Goal: Transaction & Acquisition: Purchase product/service

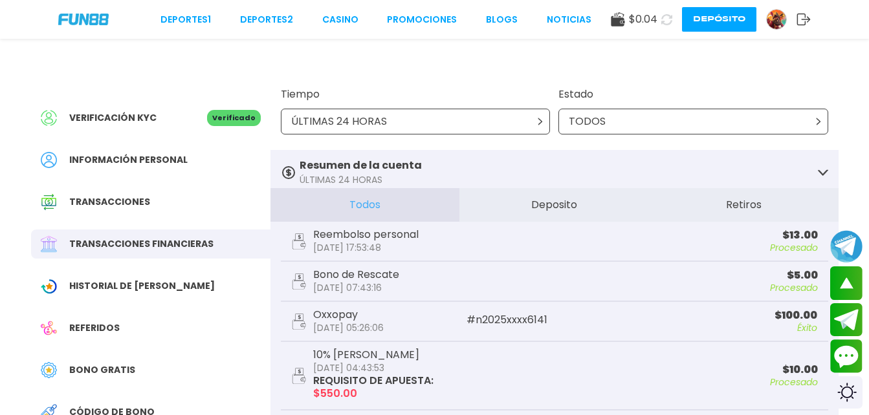
click at [661, 20] on icon at bounding box center [666, 19] width 11 height 11
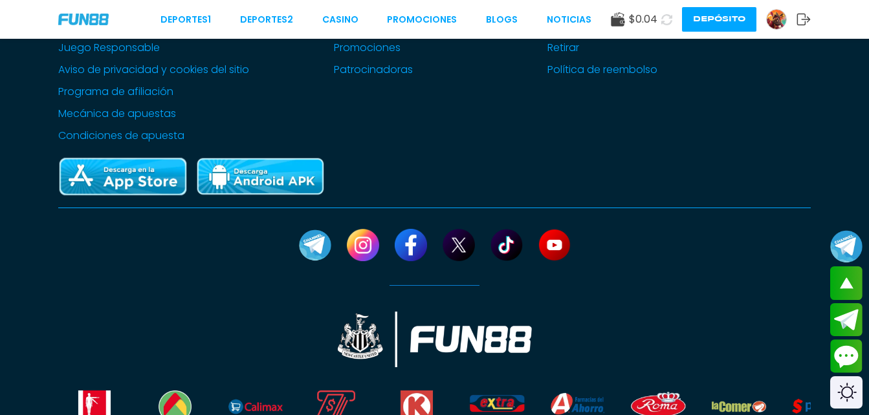
scroll to position [775, 0]
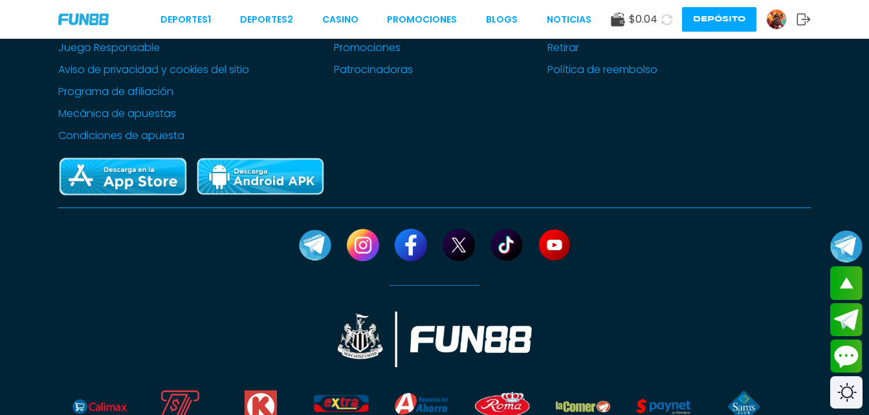
click at [666, 19] on icon at bounding box center [666, 19] width 11 height 11
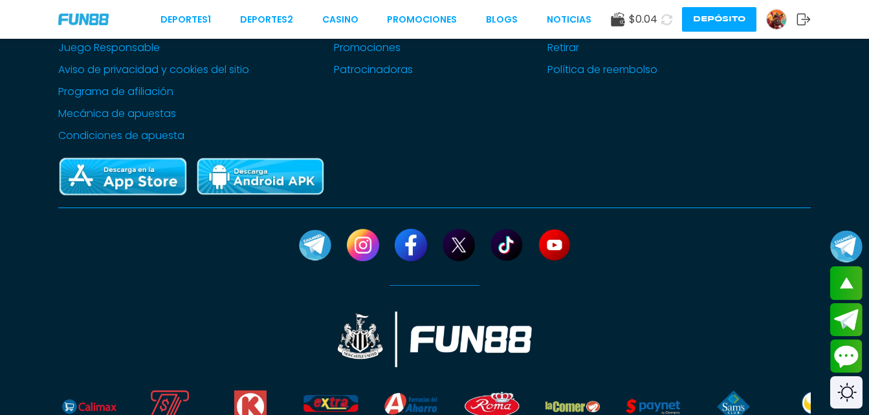
click at [666, 19] on icon at bounding box center [666, 20] width 12 height 12
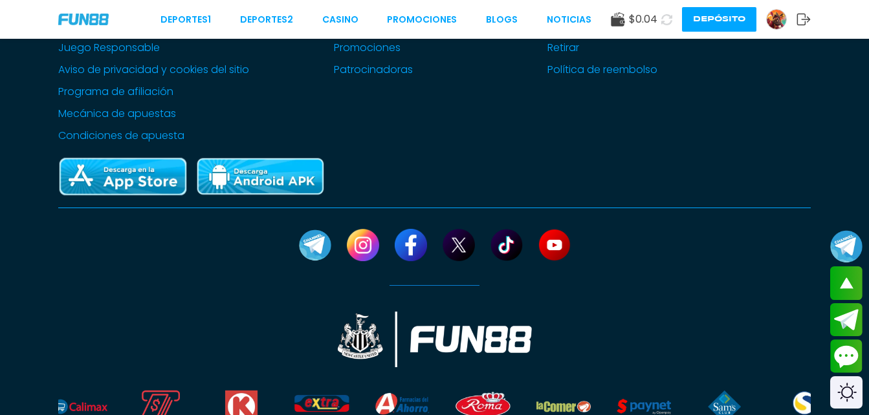
click at [666, 19] on icon at bounding box center [666, 19] width 11 height 11
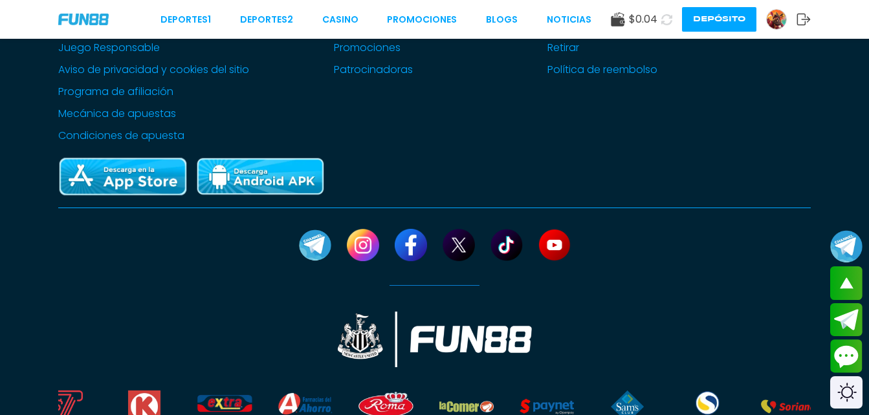
click at [666, 19] on icon at bounding box center [666, 19] width 11 height 11
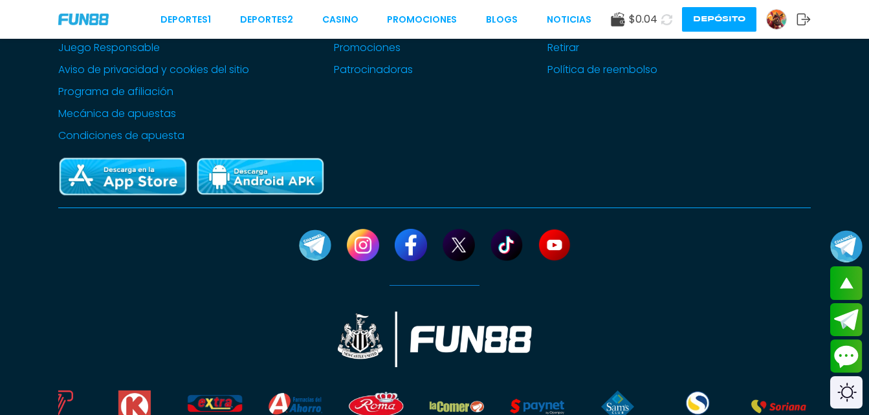
click at [666, 19] on icon at bounding box center [666, 19] width 11 height 11
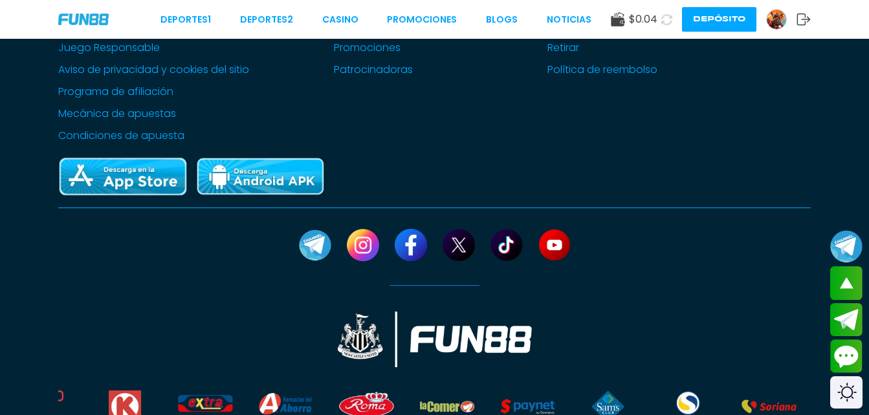
click at [666, 19] on icon at bounding box center [666, 19] width 11 height 11
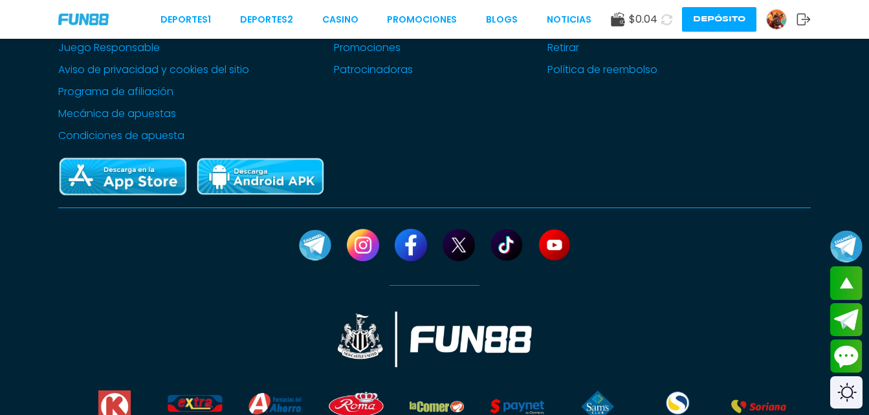
click at [666, 19] on icon at bounding box center [666, 20] width 12 height 12
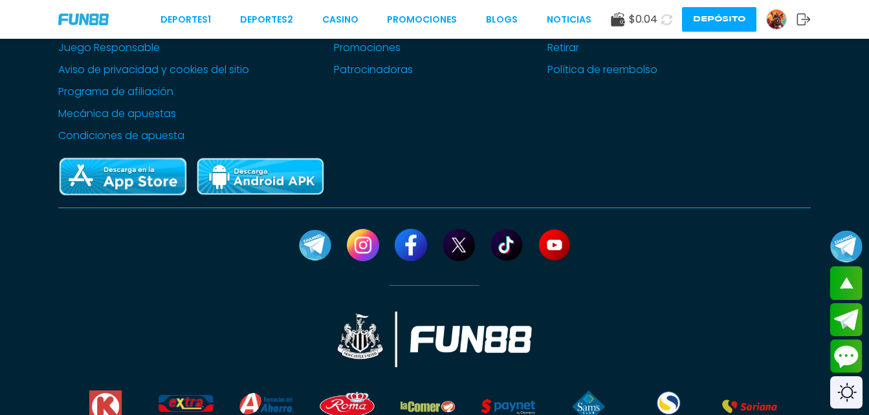
click at [666, 19] on icon at bounding box center [666, 19] width 11 height 11
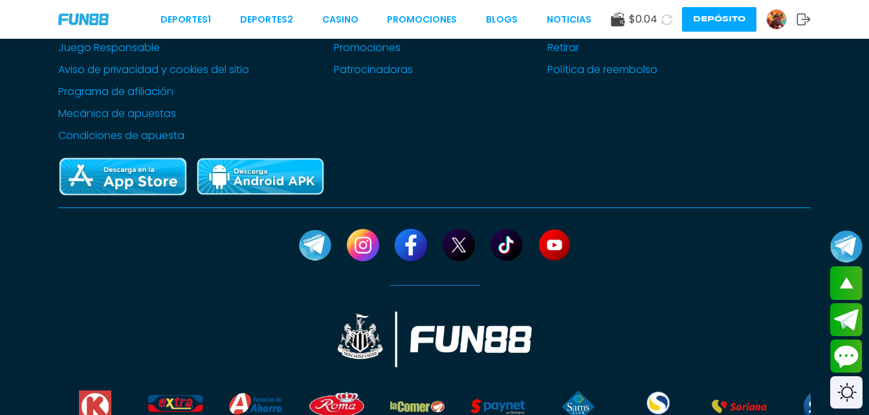
click at [666, 19] on icon at bounding box center [666, 19] width 11 height 11
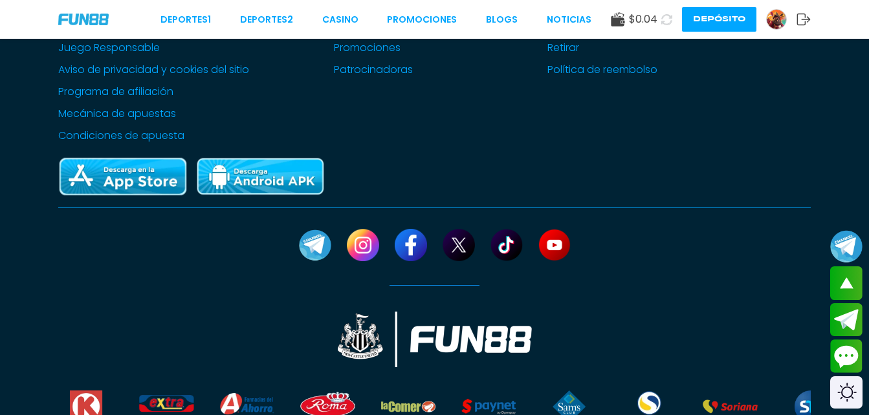
click at [666, 19] on icon at bounding box center [666, 19] width 11 height 11
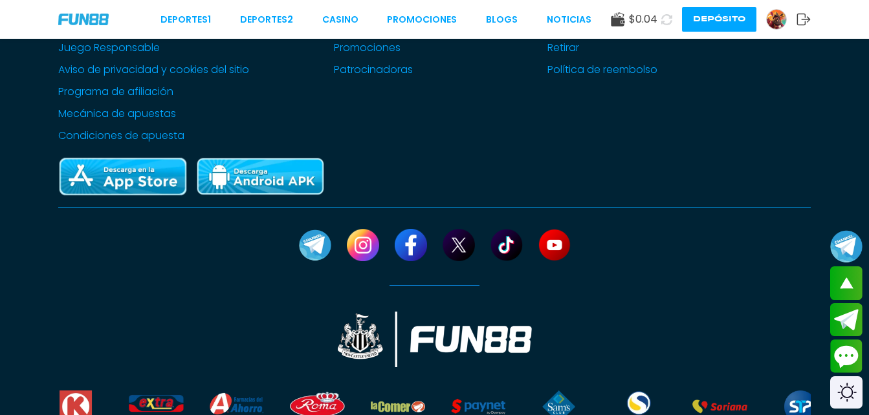
click at [666, 19] on icon at bounding box center [666, 19] width 11 height 11
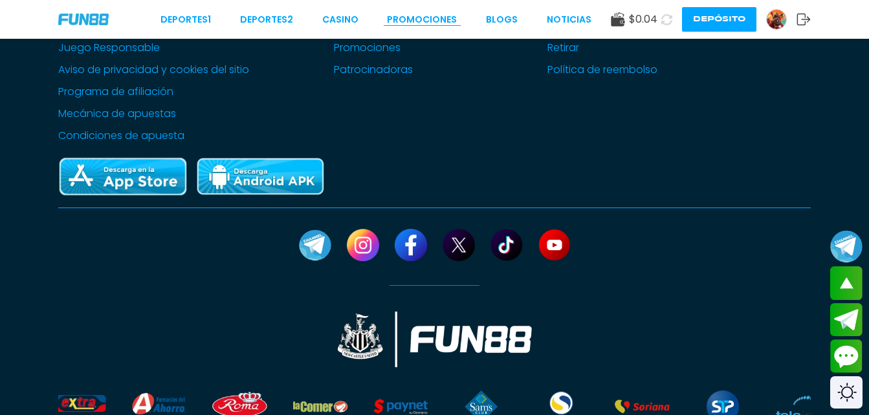
click at [447, 16] on link "Promociones" at bounding box center [422, 20] width 70 height 14
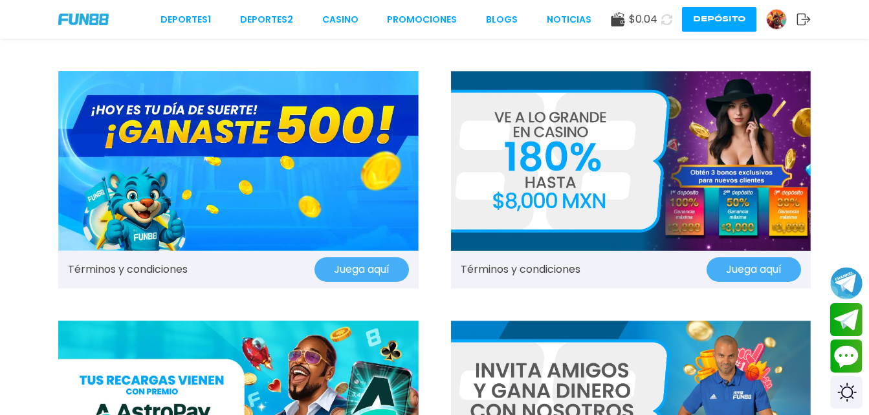
click at [802, 20] on icon at bounding box center [803, 19] width 14 height 13
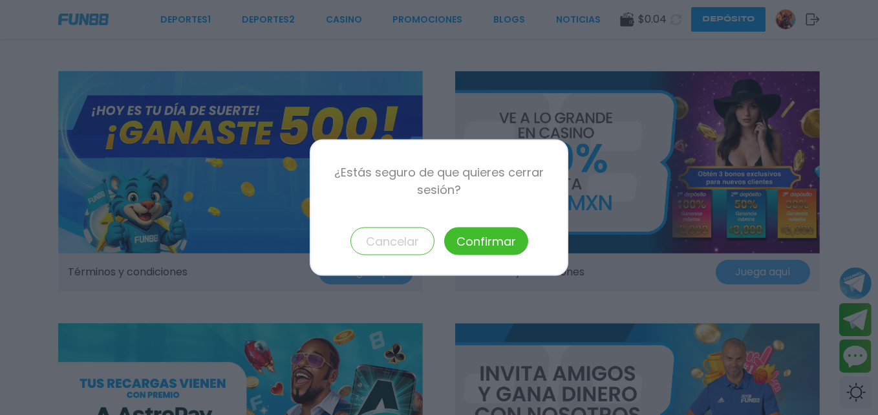
click at [499, 235] on button "Confirmar" at bounding box center [486, 242] width 84 height 28
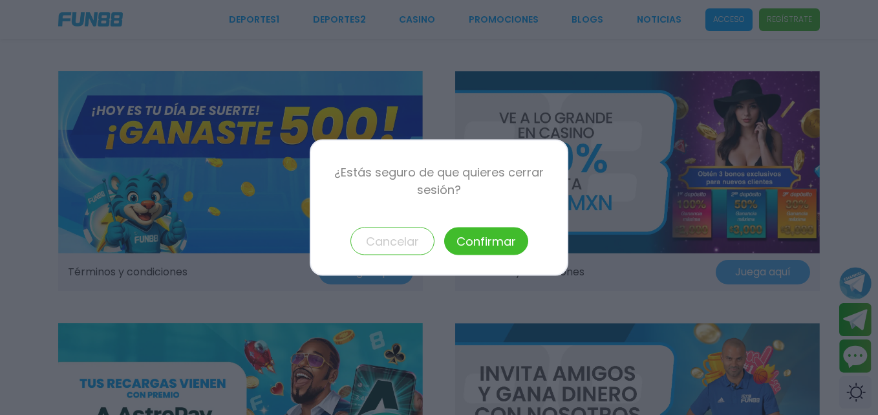
click at [499, 235] on button "Confirmar" at bounding box center [486, 242] width 84 height 28
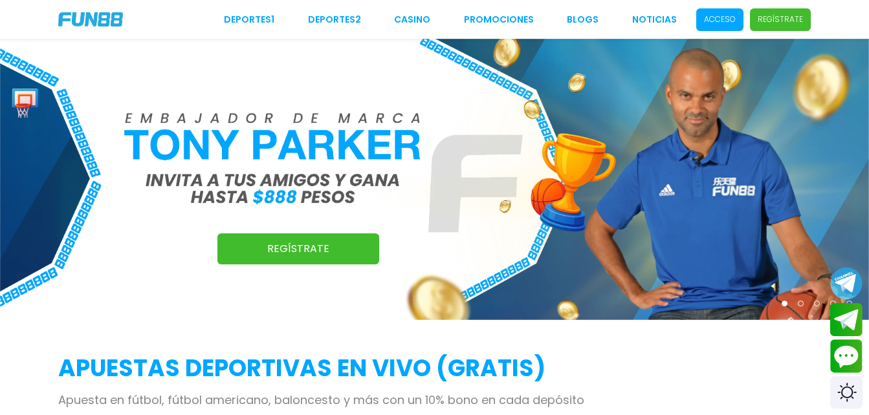
click at [465, 241] on div "Regístrate" at bounding box center [434, 179] width 869 height 281
click at [396, 242] on div "Regístrate" at bounding box center [434, 179] width 869 height 281
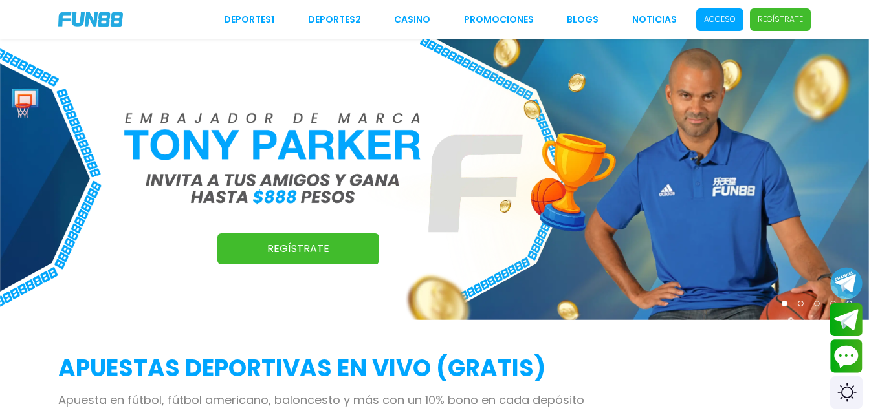
click at [717, 21] on p "Acceso" at bounding box center [720, 20] width 32 height 12
click at [715, 21] on span "Acceso" at bounding box center [719, 19] width 47 height 23
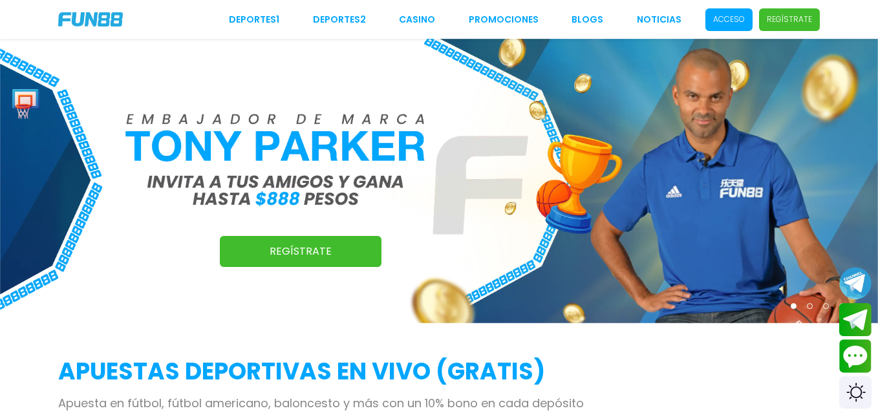
click at [715, 21] on span "Acceso" at bounding box center [729, 19] width 47 height 23
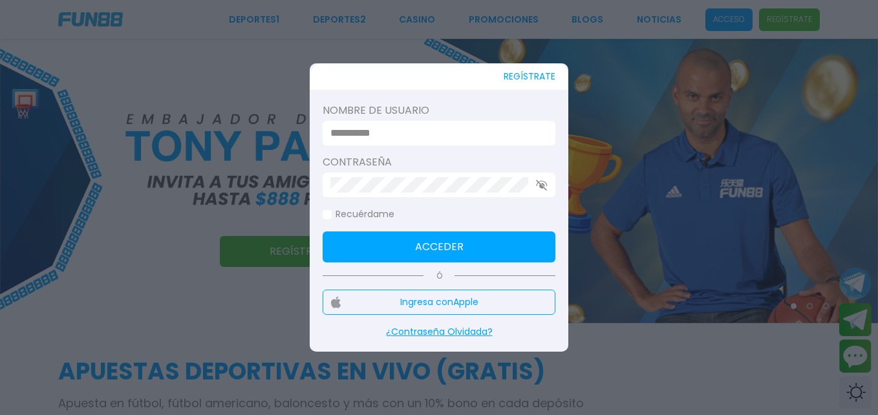
type input "**********"
click at [442, 253] on button "Acceder" at bounding box center [439, 247] width 233 height 31
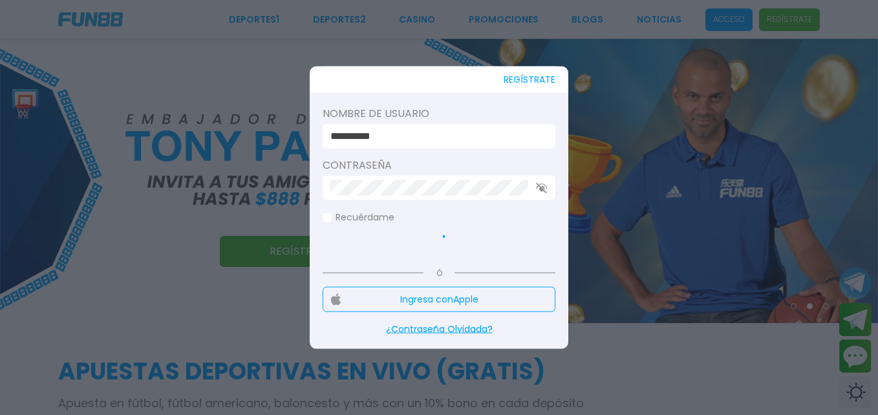
click at [442, 253] on icon at bounding box center [439, 247] width 25 height 25
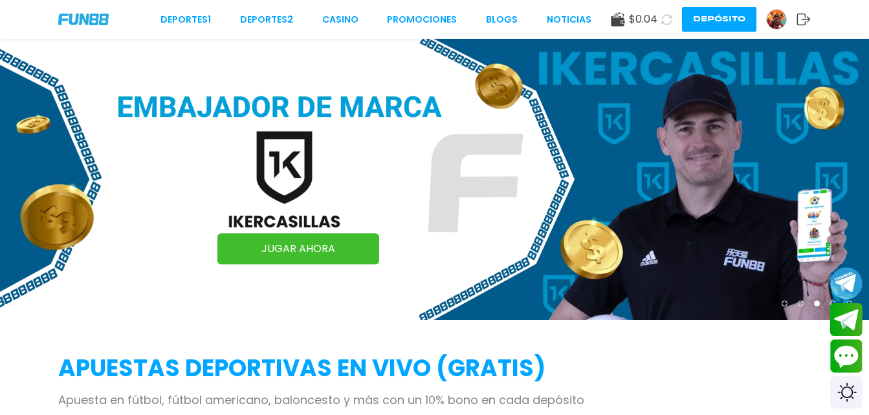
click at [669, 23] on use at bounding box center [666, 19] width 11 height 11
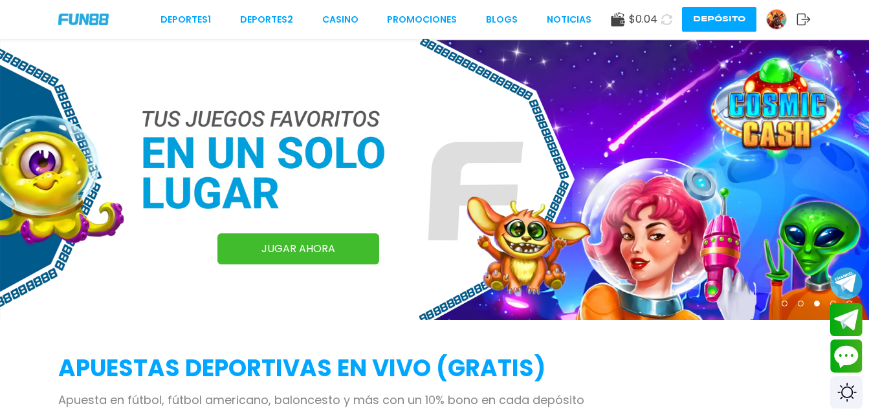
click at [669, 23] on icon at bounding box center [666, 19] width 12 height 12
click at [669, 23] on icon at bounding box center [666, 20] width 12 height 12
click at [669, 23] on icon at bounding box center [666, 19] width 12 height 12
click at [669, 23] on icon at bounding box center [666, 20] width 12 height 12
click at [669, 23] on use at bounding box center [666, 20] width 12 height 12
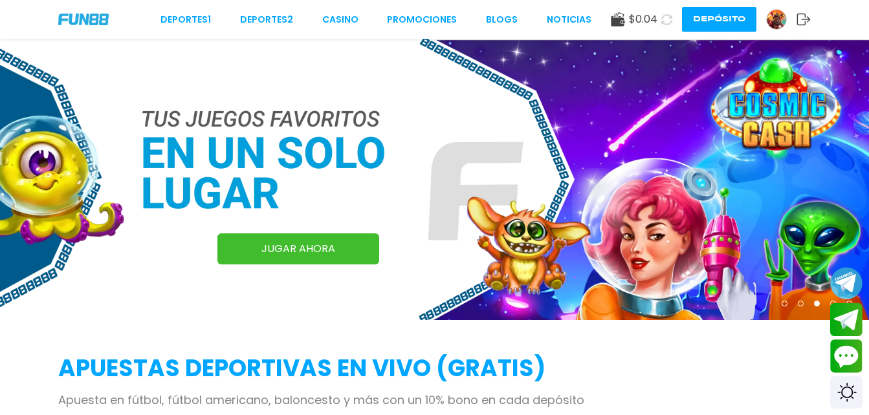
click at [668, 23] on icon at bounding box center [666, 20] width 12 height 12
click at [668, 23] on use at bounding box center [667, 19] width 14 height 14
click at [668, 23] on use at bounding box center [666, 19] width 12 height 12
click at [668, 23] on use at bounding box center [666, 19] width 13 height 13
click at [668, 23] on use at bounding box center [666, 19] width 11 height 11
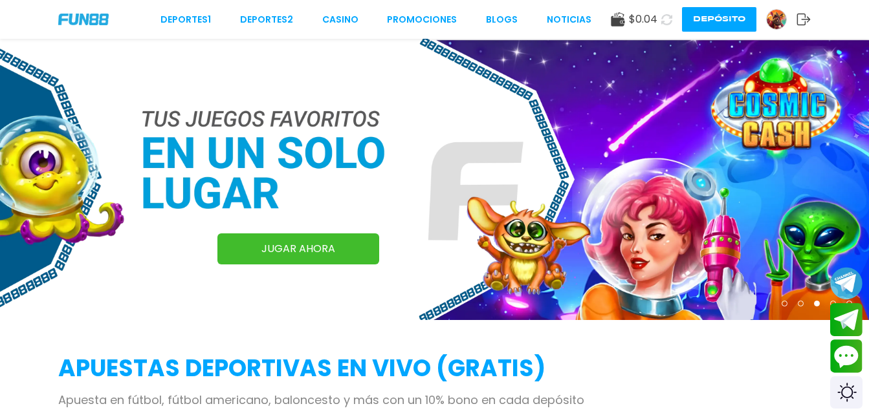
click at [668, 23] on use at bounding box center [667, 19] width 14 height 14
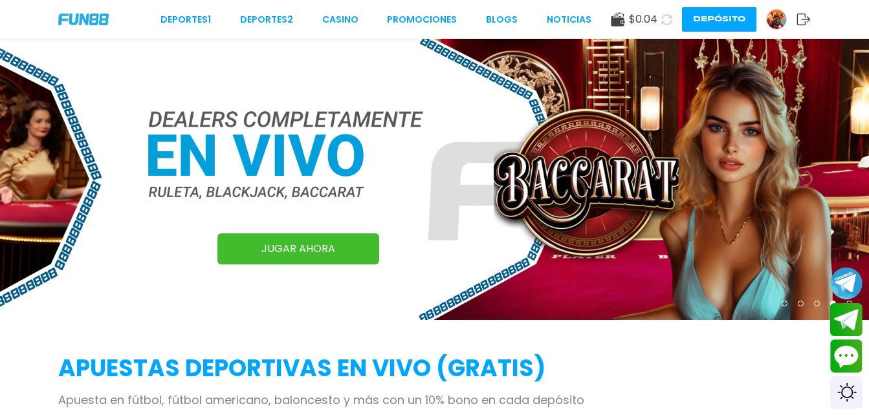
click at [666, 23] on icon at bounding box center [666, 20] width 12 height 12
click at [666, 23] on icon at bounding box center [666, 19] width 12 height 12
click at [666, 23] on icon at bounding box center [666, 19] width 13 height 13
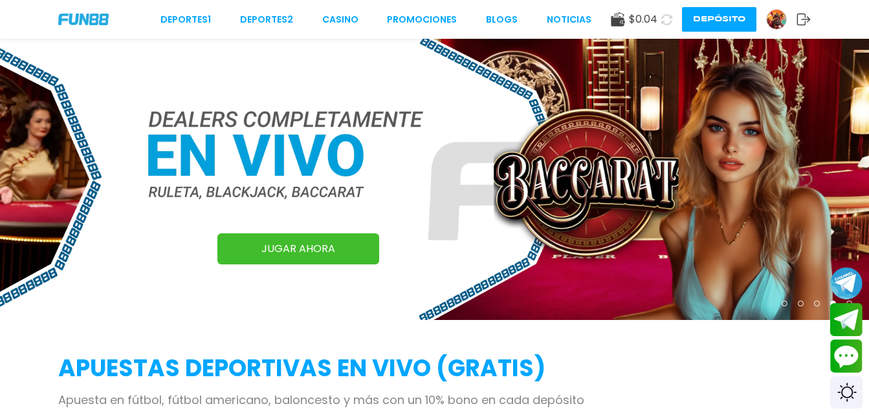
click at [666, 23] on icon at bounding box center [666, 20] width 12 height 12
click at [666, 23] on icon at bounding box center [666, 19] width 11 height 11
click at [666, 23] on icon at bounding box center [666, 20] width 12 height 12
click at [666, 23] on icon at bounding box center [666, 19] width 12 height 12
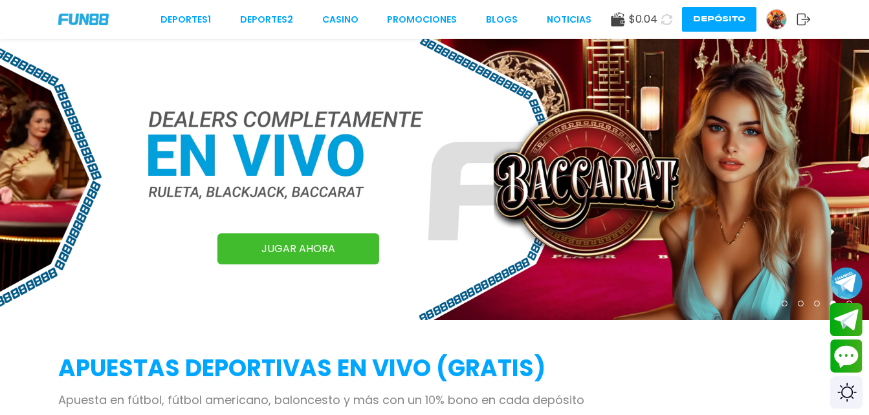
click at [666, 23] on icon at bounding box center [666, 20] width 12 height 12
click at [666, 23] on icon at bounding box center [666, 19] width 13 height 13
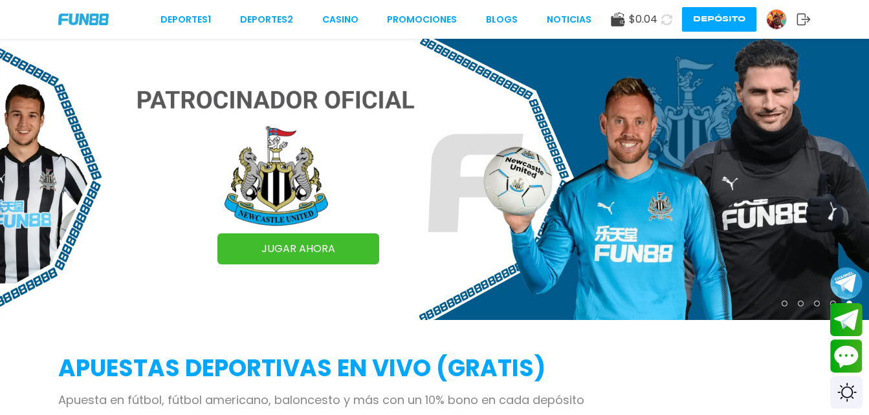
click at [800, 21] on icon at bounding box center [803, 19] width 14 height 13
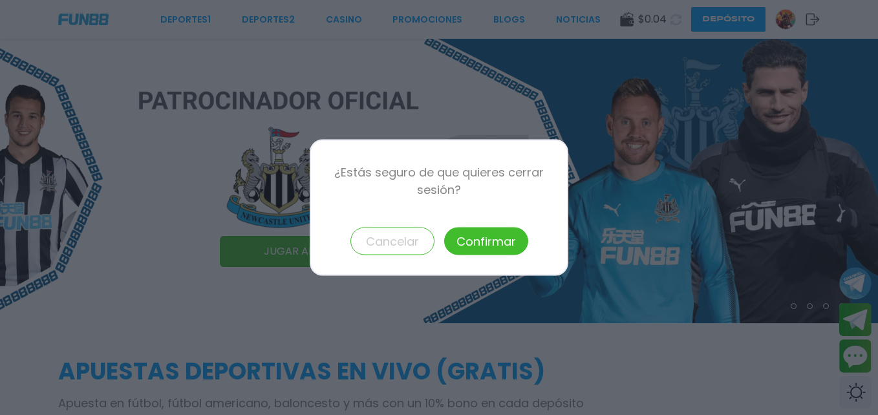
click at [668, 152] on div at bounding box center [439, 207] width 878 height 415
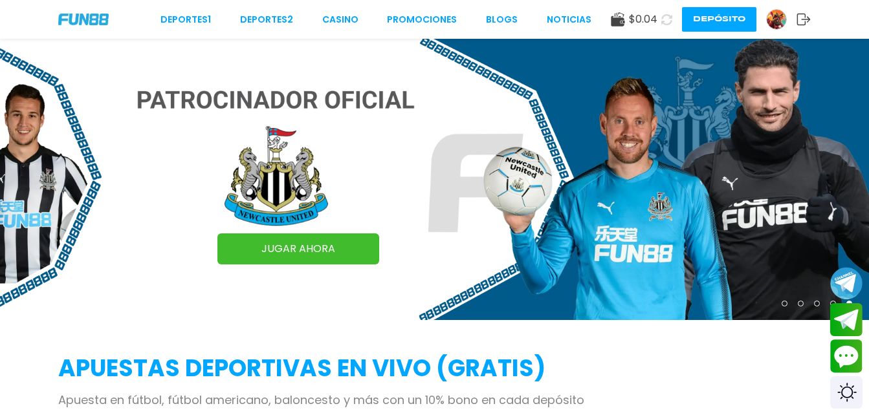
click at [771, 20] on img at bounding box center [775, 19] width 19 height 19
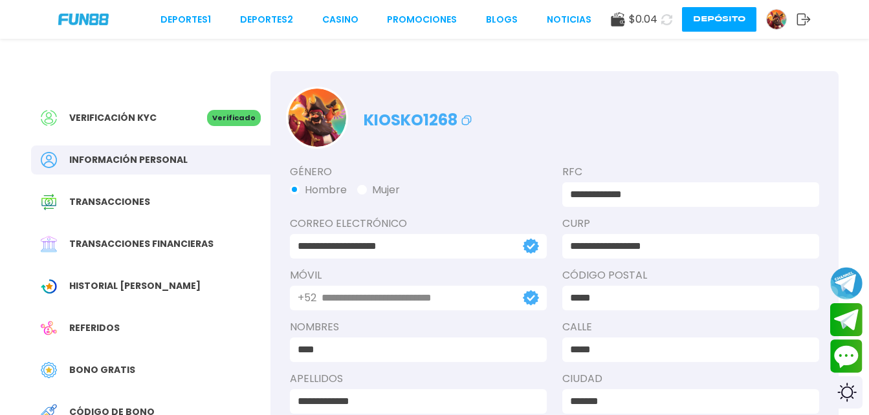
click at [171, 244] on span "Transacciones financieras" at bounding box center [141, 244] width 144 height 14
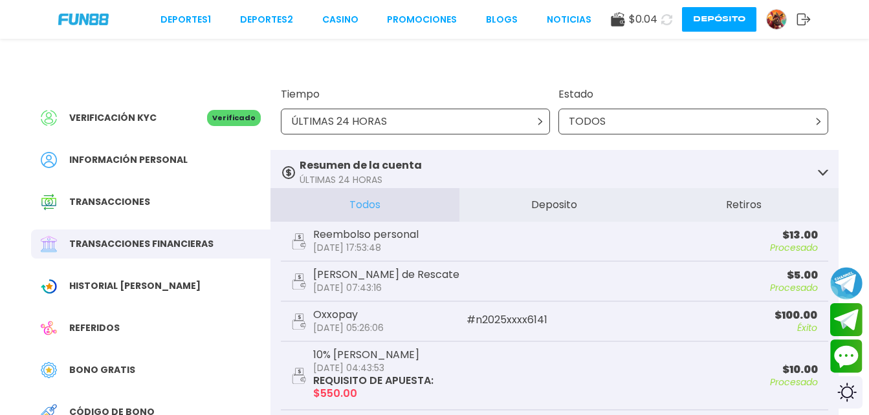
click at [823, 169] on icon at bounding box center [823, 173] width 10 height 10
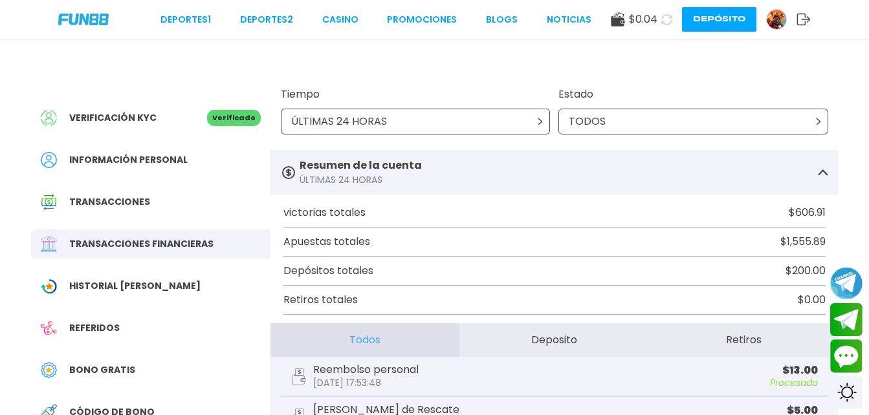
click at [823, 169] on icon at bounding box center [823, 173] width 10 height 10
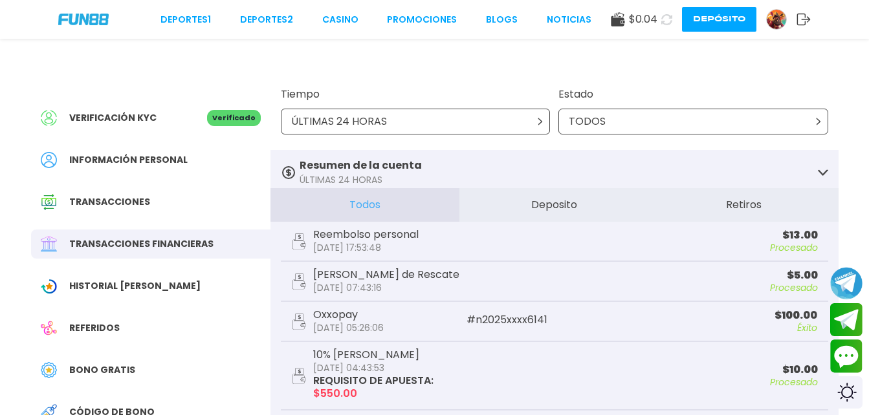
click at [823, 170] on icon at bounding box center [823, 173] width 10 height 10
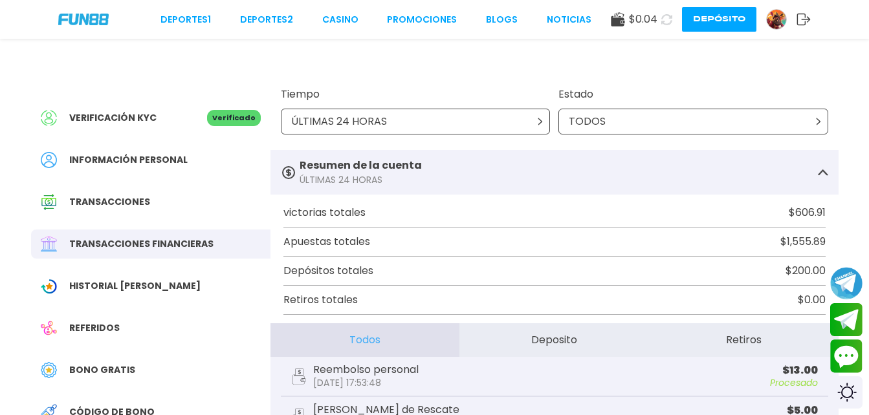
click at [823, 170] on icon at bounding box center [823, 173] width 10 height 10
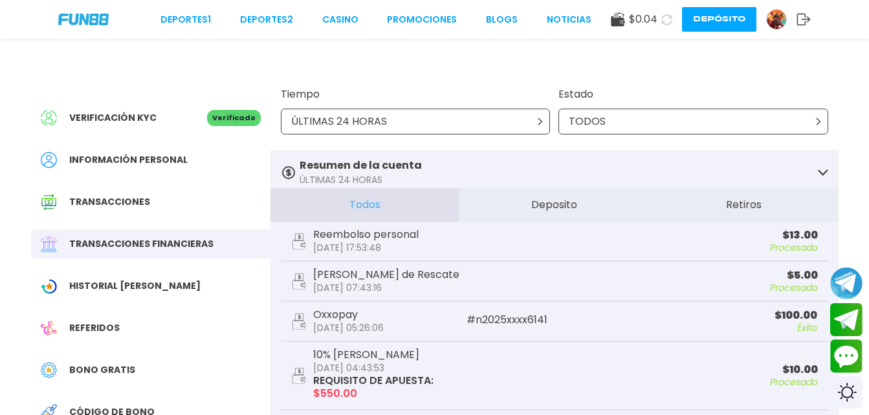
click at [563, 200] on button "Deposito" at bounding box center [554, 205] width 190 height 34
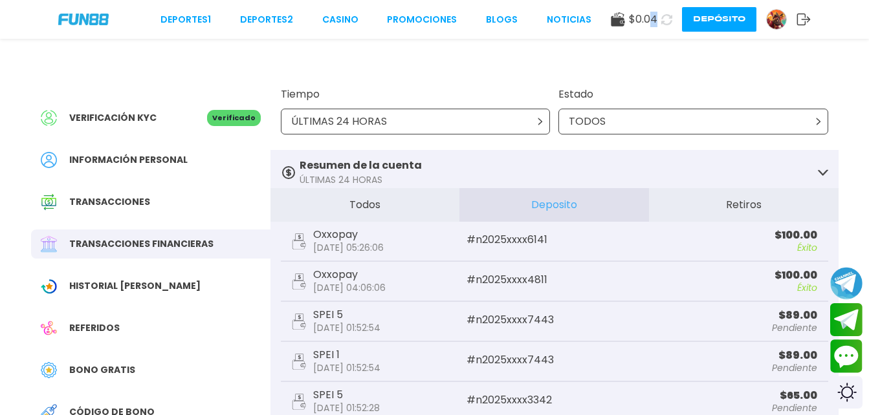
click at [656, 14] on span "$ 0.04" at bounding box center [643, 20] width 28 height 16
copy span "4"
click at [667, 22] on icon at bounding box center [666, 19] width 11 height 11
click at [666, 20] on icon at bounding box center [666, 19] width 11 height 11
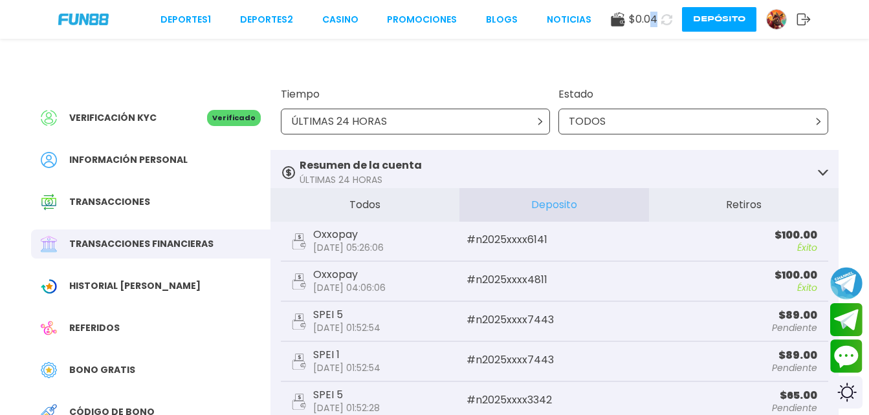
click at [666, 20] on icon at bounding box center [666, 20] width 12 height 12
click at [666, 20] on icon at bounding box center [666, 19] width 11 height 11
click at [664, 19] on icon at bounding box center [666, 20] width 12 height 12
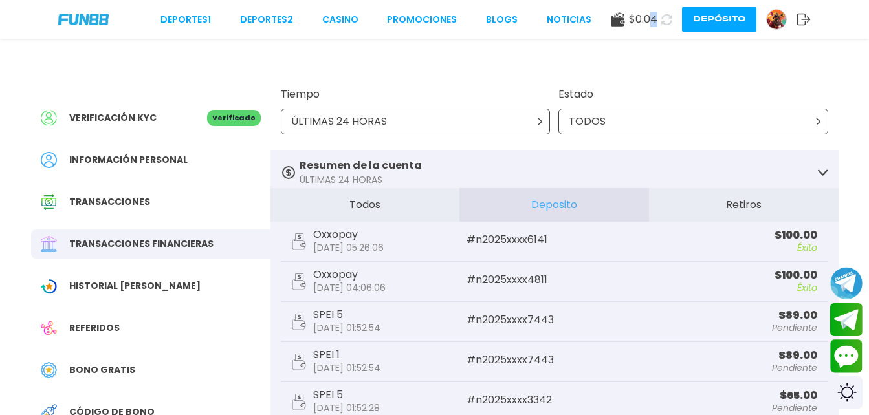
click at [664, 19] on icon at bounding box center [666, 19] width 15 height 15
click at [664, 19] on icon at bounding box center [666, 19] width 11 height 11
drag, startPoint x: 664, startPoint y: 19, endPoint x: 596, endPoint y: 415, distance: 401.0
click at [664, 19] on icon at bounding box center [666, 20] width 12 height 12
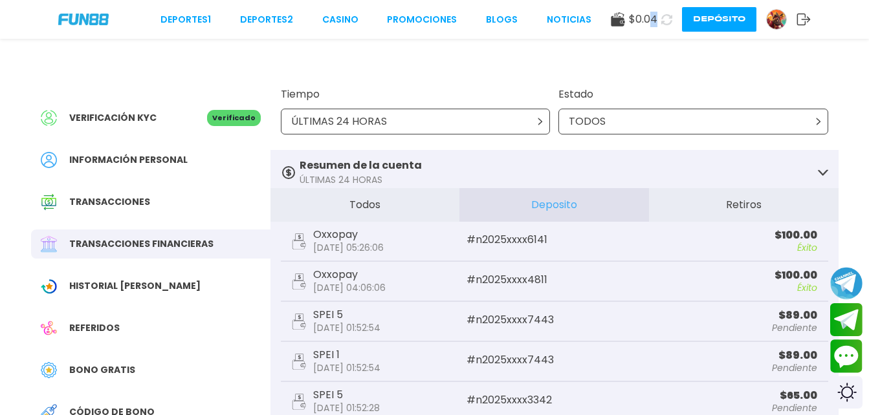
click at [664, 19] on icon at bounding box center [666, 20] width 12 height 12
click at [664, 19] on icon at bounding box center [666, 19] width 11 height 11
click at [664, 19] on icon at bounding box center [666, 20] width 12 height 12
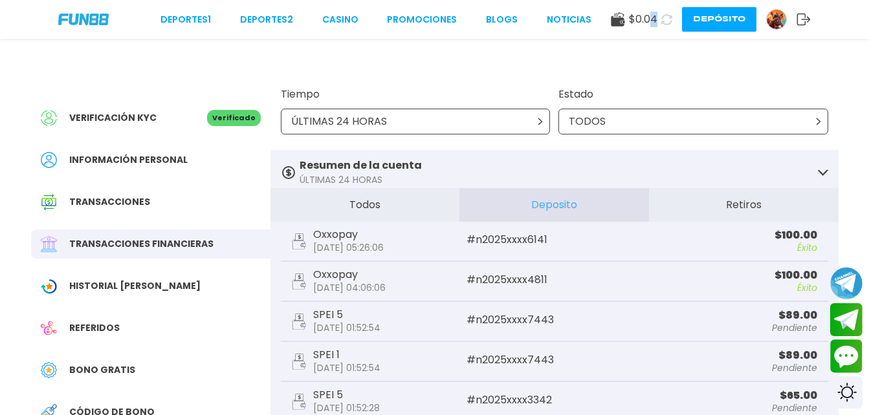
click at [664, 19] on icon at bounding box center [666, 19] width 11 height 11
click at [667, 20] on icon at bounding box center [666, 20] width 16 height 16
drag, startPoint x: 667, startPoint y: 20, endPoint x: 698, endPoint y: -29, distance: 58.1
drag, startPoint x: 657, startPoint y: 21, endPoint x: 668, endPoint y: 17, distance: 11.5
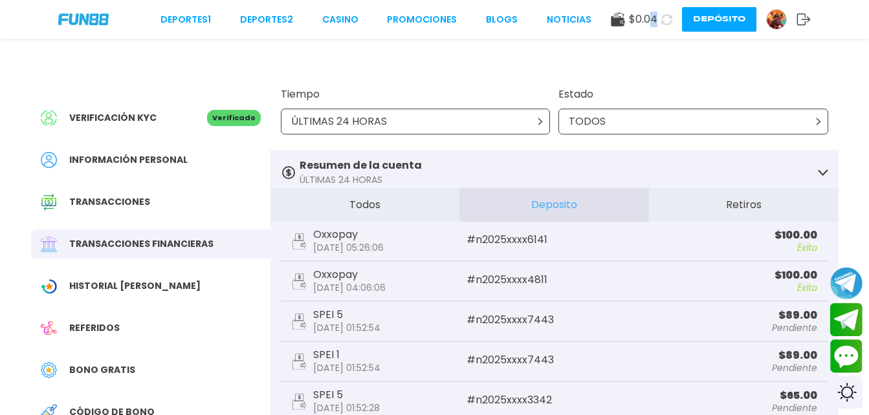
click at [666, 17] on button at bounding box center [666, 19] width 19 height 19
click at [668, 17] on icon at bounding box center [666, 20] width 12 height 12
click at [668, 17] on icon at bounding box center [666, 19] width 11 height 11
click at [668, 17] on icon at bounding box center [666, 20] width 12 height 12
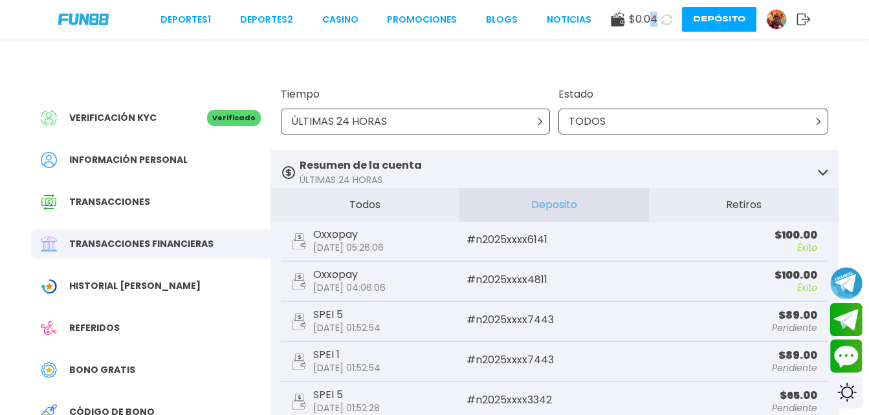
click at [668, 17] on icon at bounding box center [666, 20] width 12 height 12
click at [668, 17] on icon at bounding box center [666, 19] width 11 height 11
click at [668, 17] on icon at bounding box center [666, 20] width 12 height 12
click at [668, 17] on icon at bounding box center [666, 19] width 11 height 11
click at [668, 17] on icon at bounding box center [666, 20] width 12 height 12
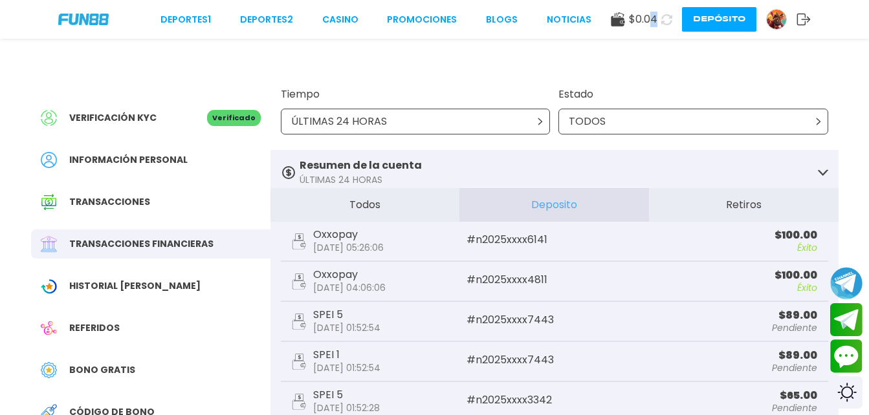
click at [668, 17] on icon at bounding box center [666, 19] width 11 height 11
click at [668, 17] on icon at bounding box center [666, 20] width 12 height 12
click at [668, 17] on use at bounding box center [666, 19] width 11 height 11
click at [338, 15] on link "CASINO" at bounding box center [340, 20] width 36 height 14
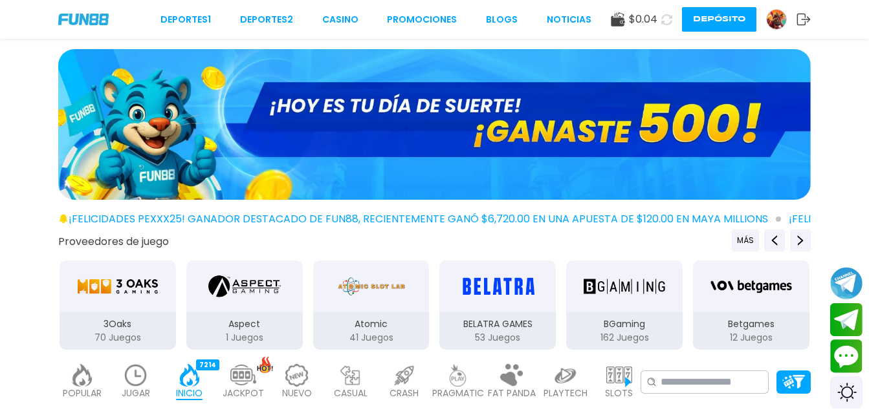
click at [665, 25] on icon at bounding box center [666, 19] width 11 height 11
click at [665, 25] on use at bounding box center [666, 19] width 12 height 12
click at [665, 25] on use at bounding box center [666, 20] width 12 height 12
click at [665, 25] on icon at bounding box center [666, 20] width 12 height 12
click at [665, 25] on use at bounding box center [666, 20] width 12 height 12
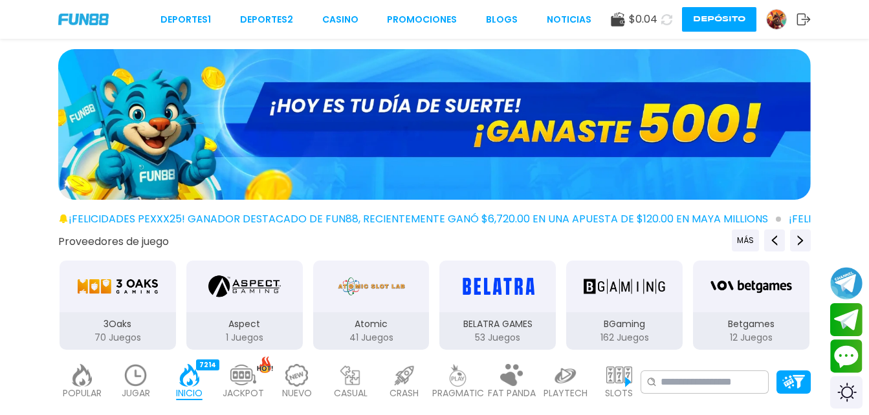
click at [665, 25] on use at bounding box center [666, 20] width 12 height 12
click at [665, 25] on use at bounding box center [666, 19] width 14 height 14
click at [665, 25] on icon at bounding box center [666, 20] width 12 height 12
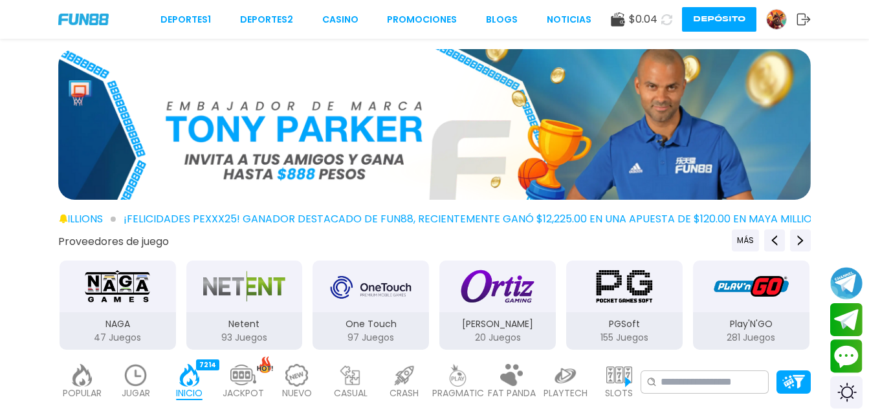
click at [668, 27] on button at bounding box center [666, 20] width 20 height 20
click at [664, 17] on button at bounding box center [666, 20] width 20 height 20
click at [660, 11] on button at bounding box center [666, 19] width 23 height 23
click at [658, 2] on div "Deportes 1 Deportes 2 CASINO Promociones BLOGS NOTICIAS $ 0.04 Depósito" at bounding box center [434, 19] width 869 height 39
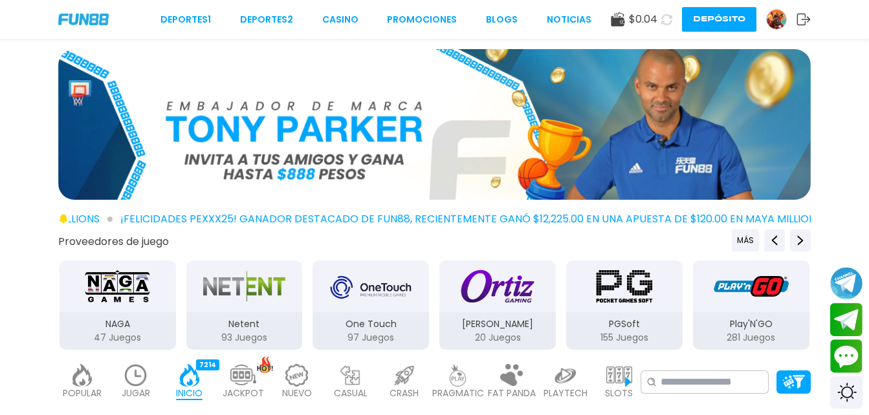
click at [633, 1] on div "Deportes 1 Deportes 2 CASINO Promociones BLOGS NOTICIAS $ 0.04 Depósito" at bounding box center [434, 19] width 869 height 39
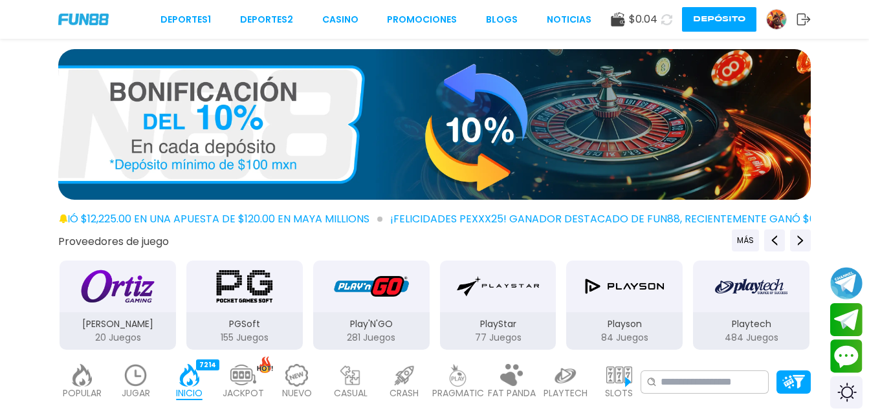
click at [667, 27] on button at bounding box center [666, 20] width 20 height 20
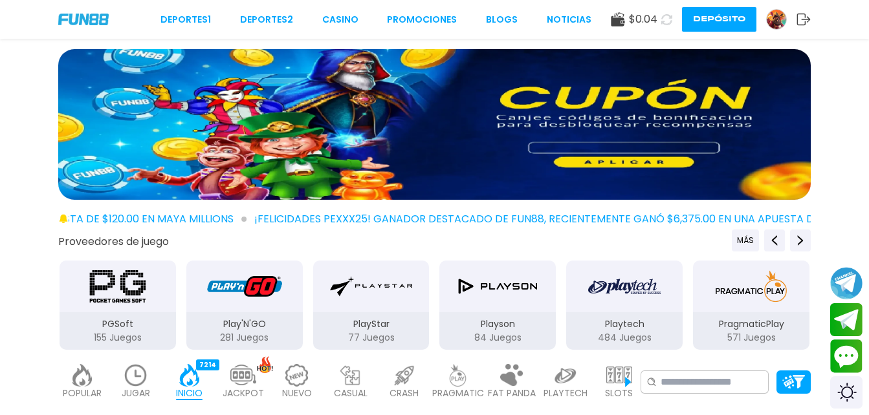
click at [667, 23] on use at bounding box center [666, 19] width 12 height 12
click at [667, 23] on icon at bounding box center [666, 20] width 12 height 12
click at [667, 23] on icon at bounding box center [666, 19] width 12 height 12
click at [667, 23] on icon at bounding box center [666, 19] width 11 height 11
click at [667, 23] on icon at bounding box center [666, 19] width 13 height 13
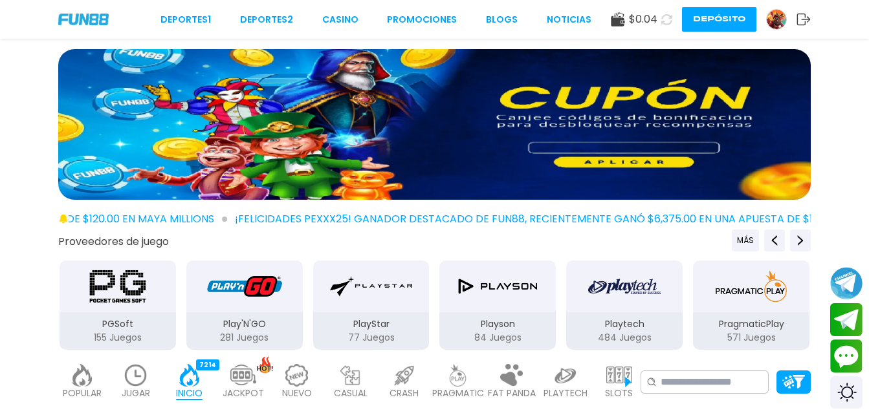
click at [667, 23] on icon at bounding box center [666, 20] width 12 height 12
click at [667, 23] on icon at bounding box center [667, 19] width 14 height 14
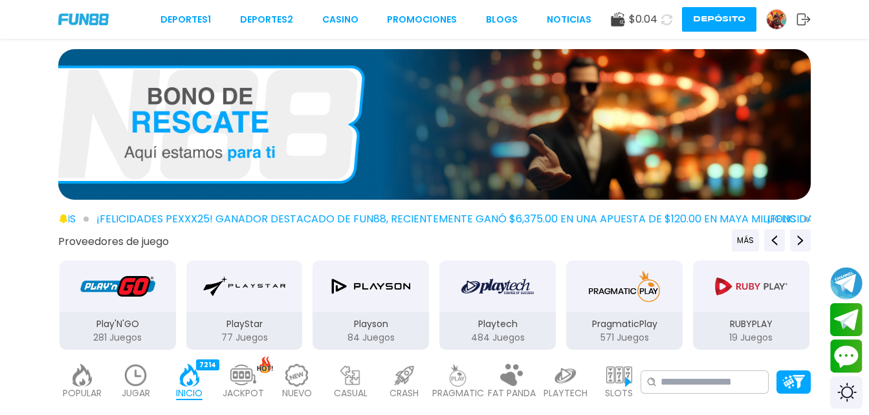
click at [663, 25] on icon at bounding box center [666, 20] width 12 height 12
click at [663, 25] on icon at bounding box center [666, 19] width 12 height 12
click at [663, 25] on icon at bounding box center [666, 20] width 12 height 12
click at [663, 25] on use at bounding box center [666, 19] width 11 height 11
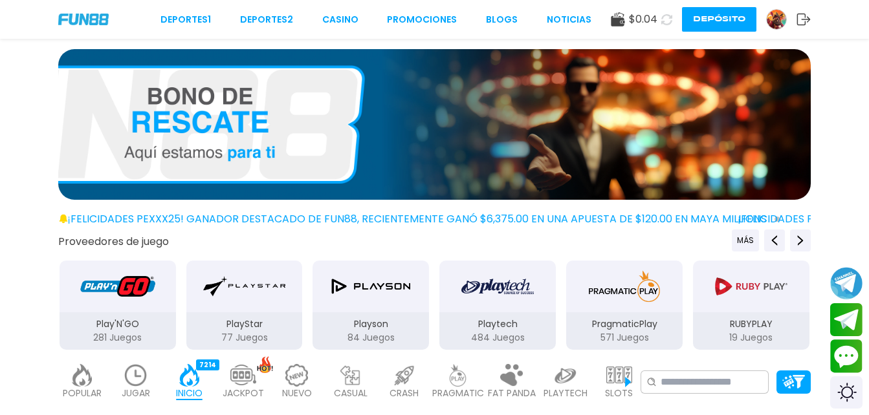
click at [663, 25] on icon at bounding box center [667, 19] width 14 height 14
click at [663, 25] on icon at bounding box center [666, 20] width 12 height 12
click at [663, 25] on icon at bounding box center [666, 19] width 13 height 13
click at [663, 25] on icon at bounding box center [666, 20] width 12 height 12
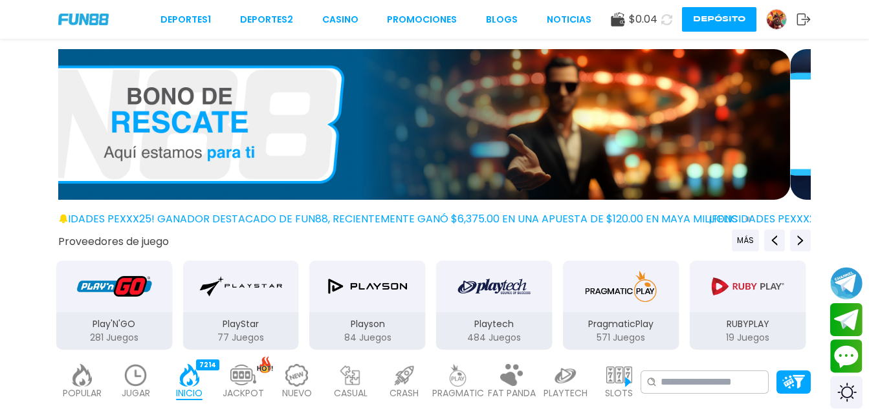
click at [663, 25] on icon at bounding box center [667, 19] width 14 height 14
click at [663, 25] on icon at bounding box center [666, 19] width 11 height 11
click at [663, 25] on icon at bounding box center [666, 19] width 12 height 12
click at [663, 25] on icon at bounding box center [666, 19] width 11 height 11
click at [663, 25] on icon at bounding box center [666, 20] width 12 height 12
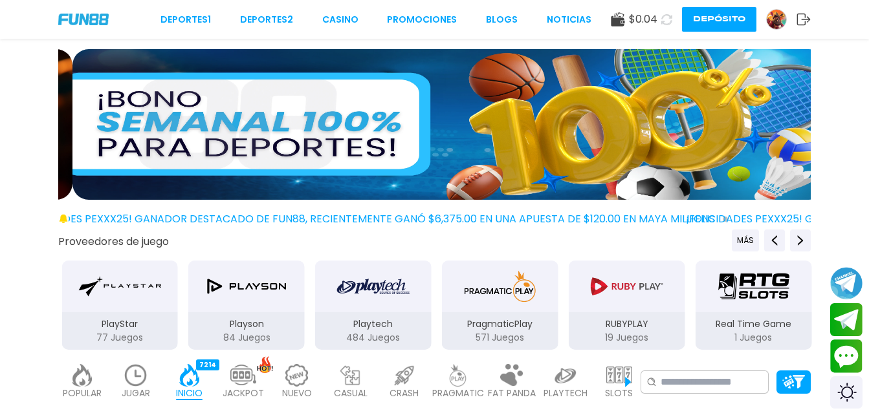
click at [663, 25] on icon at bounding box center [666, 20] width 12 height 12
click at [663, 25] on icon at bounding box center [666, 19] width 13 height 13
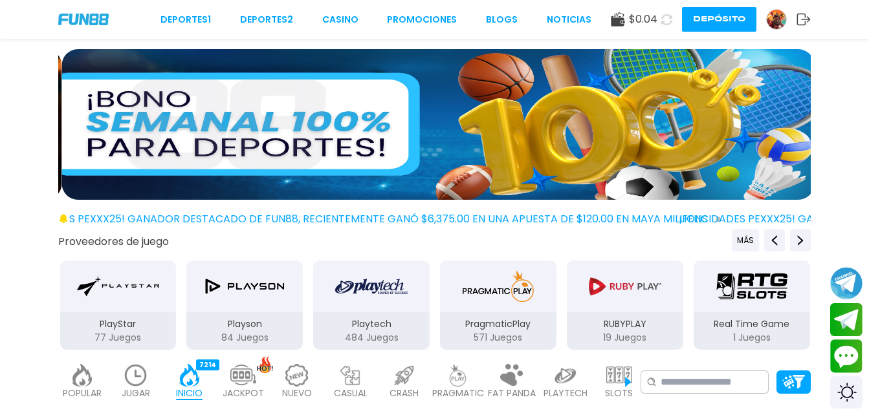
click at [663, 25] on use at bounding box center [666, 19] width 12 height 12
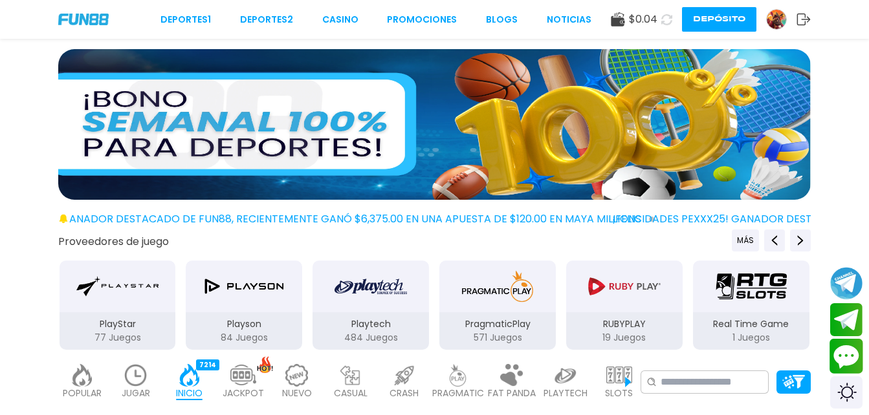
click at [845, 365] on button "Contact customer service" at bounding box center [846, 356] width 34 height 35
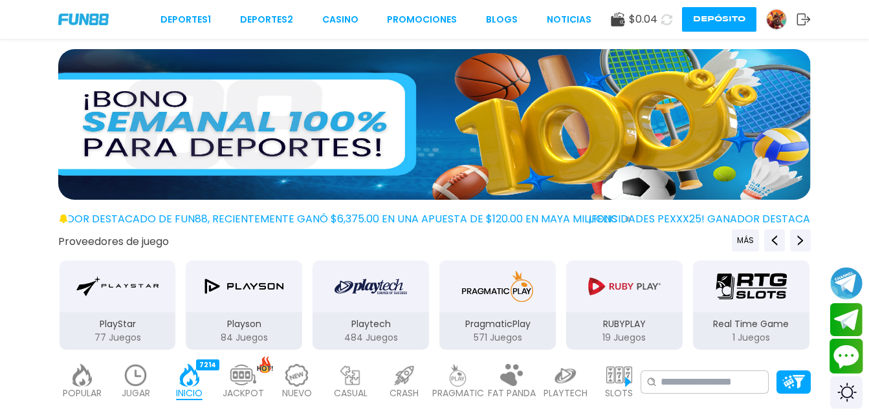
click at [845, 365] on button "Contact customer service" at bounding box center [846, 356] width 34 height 35
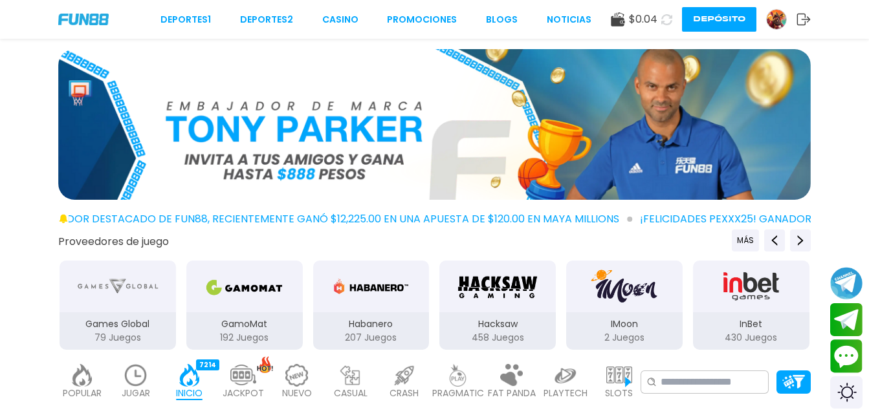
click at [660, 23] on button at bounding box center [666, 20] width 20 height 20
click at [660, 23] on icon at bounding box center [666, 19] width 13 height 13
click at [660, 23] on button at bounding box center [666, 20] width 20 height 20
click at [660, 23] on button at bounding box center [667, 19] width 24 height 24
click at [660, 23] on icon at bounding box center [666, 20] width 12 height 12
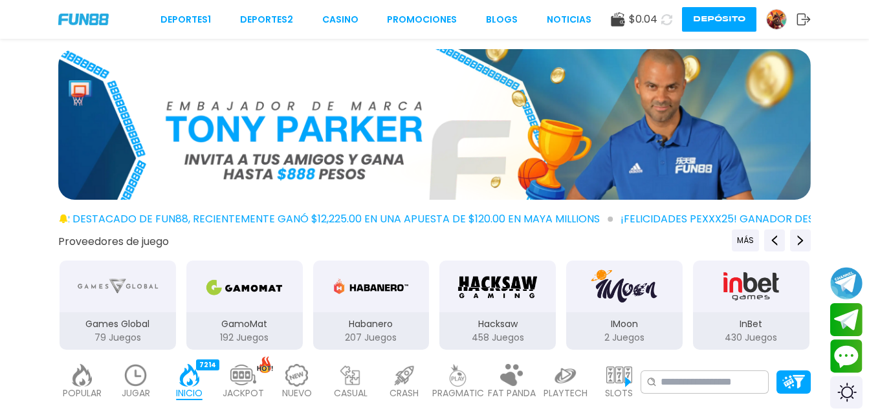
click at [660, 23] on button at bounding box center [667, 19] width 24 height 24
click at [660, 23] on button at bounding box center [666, 19] width 21 height 21
click at [660, 23] on button at bounding box center [666, 20] width 20 height 20
click at [660, 23] on icon at bounding box center [666, 19] width 12 height 12
click at [660, 23] on button at bounding box center [666, 19] width 21 height 21
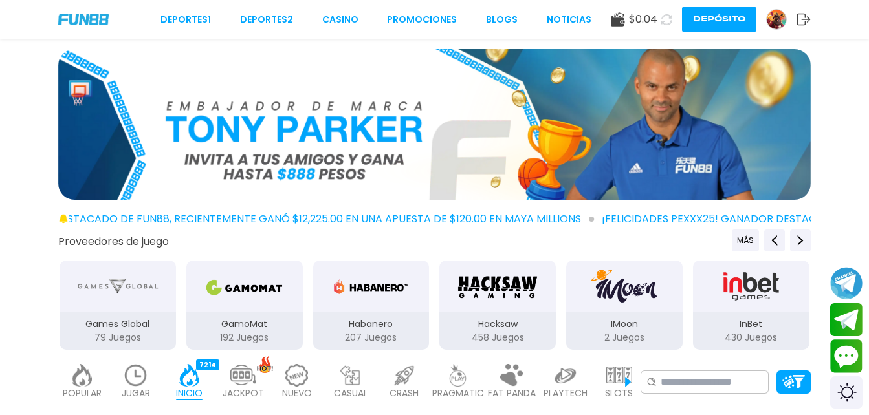
click at [660, 23] on button at bounding box center [666, 19] width 21 height 21
click at [660, 23] on button at bounding box center [666, 19] width 23 height 23
click at [660, 23] on button at bounding box center [666, 20] width 20 height 20
click at [660, 23] on button at bounding box center [666, 19] width 21 height 21
click at [660, 23] on icon at bounding box center [666, 19] width 12 height 12
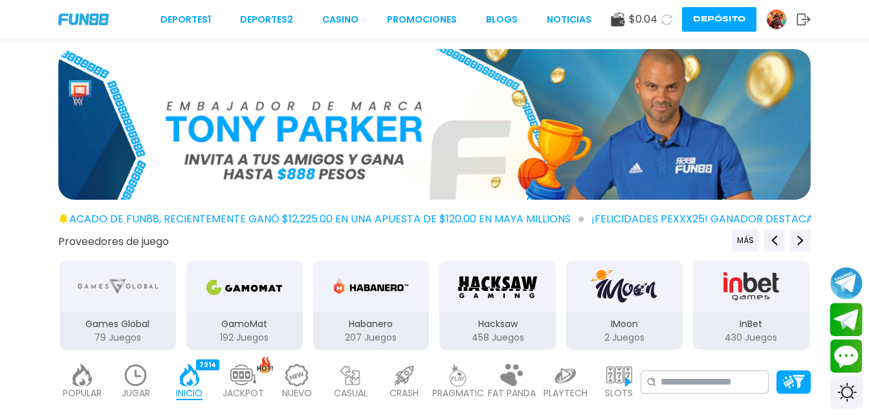
click at [660, 23] on button at bounding box center [666, 20] width 20 height 20
click at [660, 23] on button at bounding box center [666, 19] width 22 height 22
click at [660, 23] on button at bounding box center [666, 20] width 20 height 20
click at [660, 23] on button at bounding box center [667, 19] width 24 height 24
click at [660, 23] on button at bounding box center [666, 20] width 20 height 20
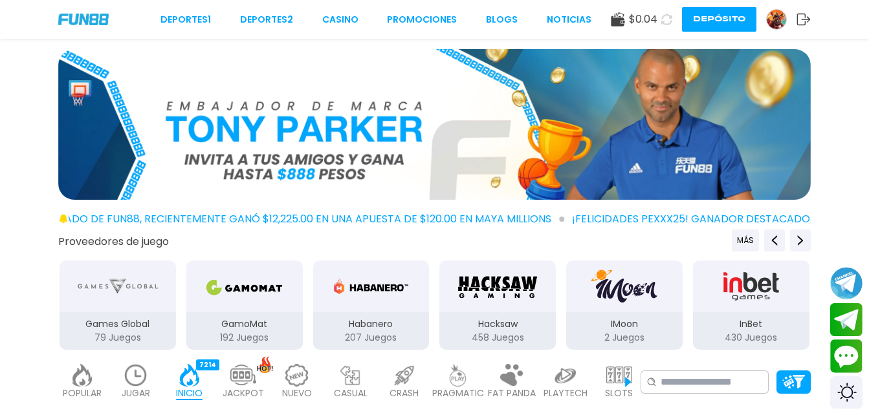
click at [660, 23] on button at bounding box center [667, 19] width 24 height 24
click at [660, 23] on button at bounding box center [666, 20] width 20 height 20
click at [660, 23] on button at bounding box center [666, 19] width 21 height 21
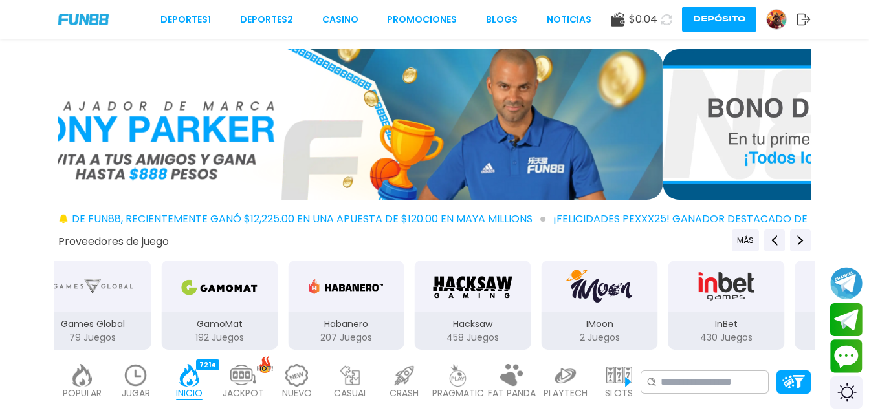
click at [660, 23] on button at bounding box center [666, 19] width 21 height 21
click at [659, 23] on button at bounding box center [667, 19] width 24 height 24
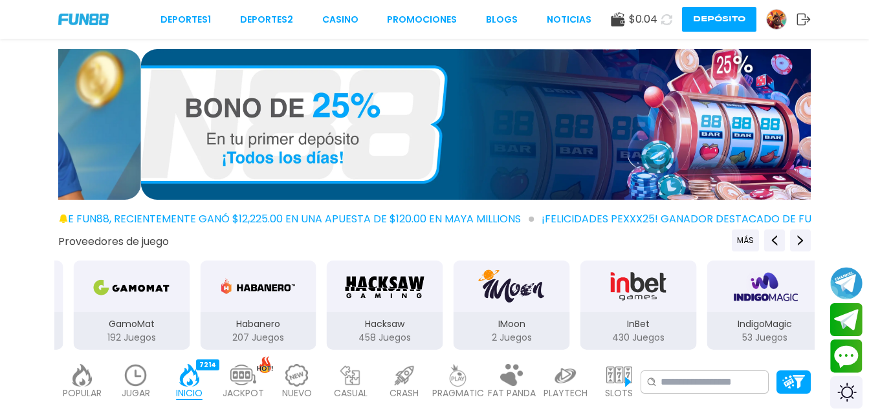
click at [659, 23] on button at bounding box center [666, 20] width 20 height 20
click at [659, 23] on button at bounding box center [666, 19] width 22 height 22
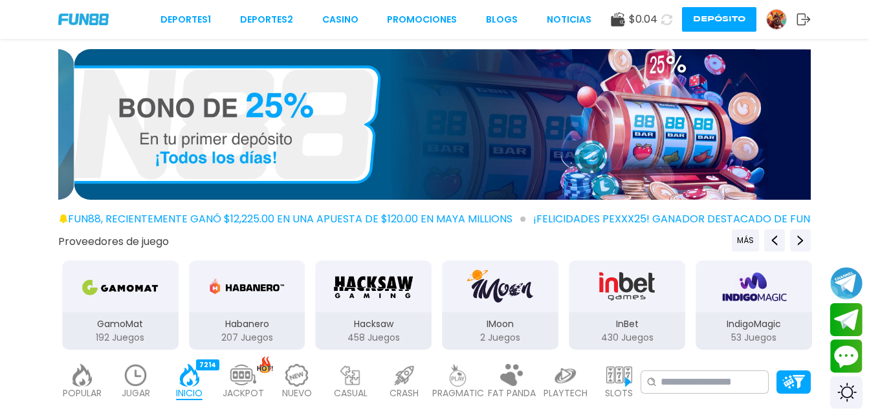
click at [659, 23] on button at bounding box center [666, 20] width 20 height 20
click at [658, 23] on button at bounding box center [666, 20] width 20 height 20
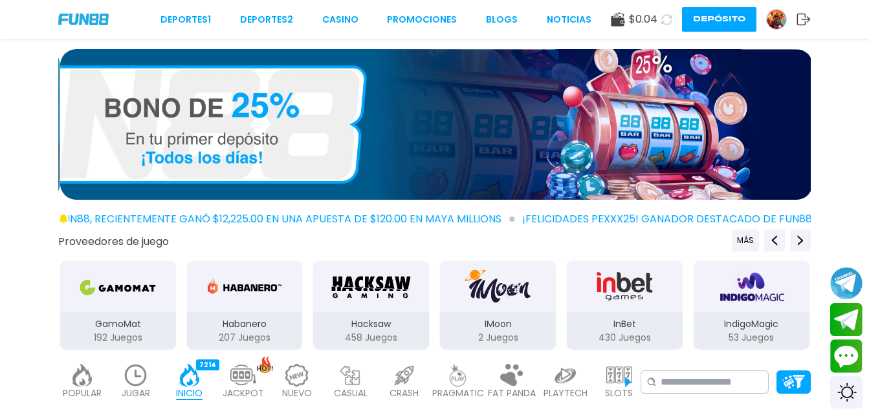
click at [658, 23] on button at bounding box center [666, 20] width 20 height 20
click at [658, 23] on button at bounding box center [666, 19] width 21 height 21
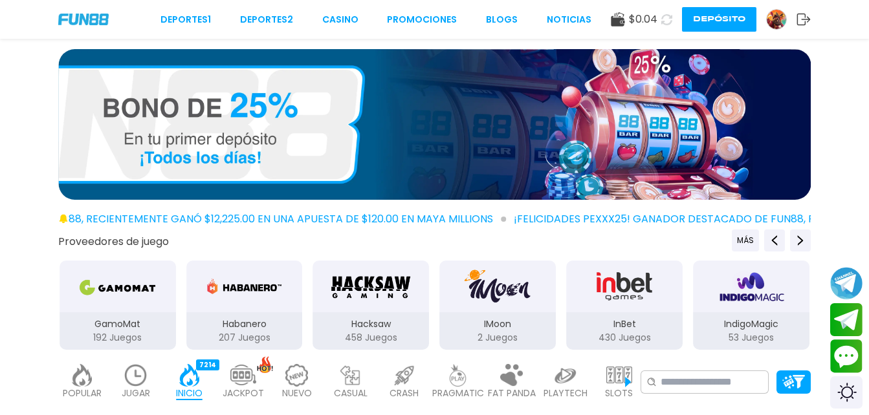
click at [658, 23] on button at bounding box center [666, 19] width 22 height 22
click at [658, 23] on button at bounding box center [666, 19] width 19 height 19
click at [658, 23] on button at bounding box center [666, 19] width 21 height 21
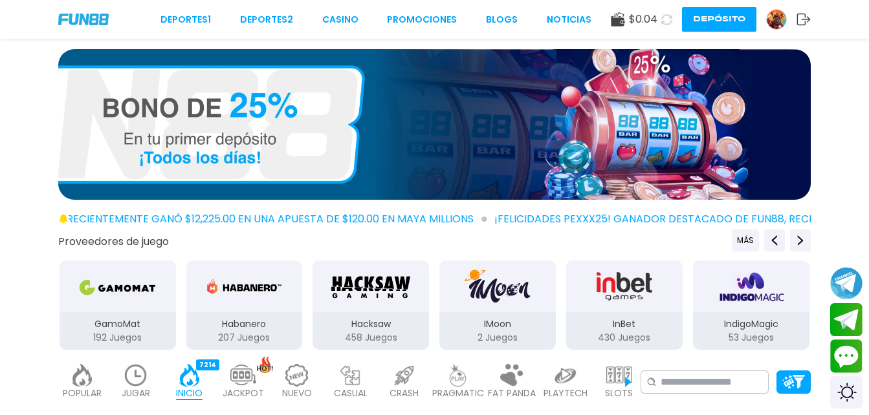
click at [658, 23] on button at bounding box center [666, 19] width 21 height 21
click at [658, 23] on button at bounding box center [666, 19] width 19 height 19
click at [658, 23] on button at bounding box center [666, 19] width 21 height 21
click at [658, 23] on button at bounding box center [666, 20] width 20 height 20
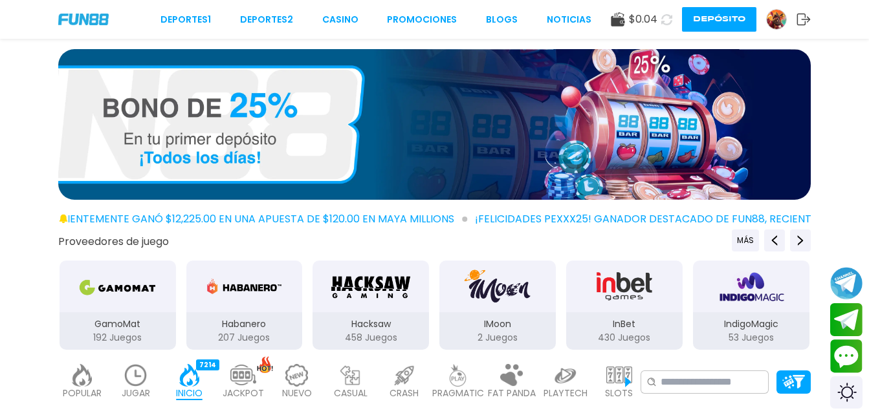
click at [658, 23] on button at bounding box center [666, 19] width 21 height 21
click at [658, 23] on button at bounding box center [666, 20] width 20 height 20
click at [658, 23] on button at bounding box center [666, 19] width 21 height 21
click at [658, 23] on button at bounding box center [666, 20] width 20 height 20
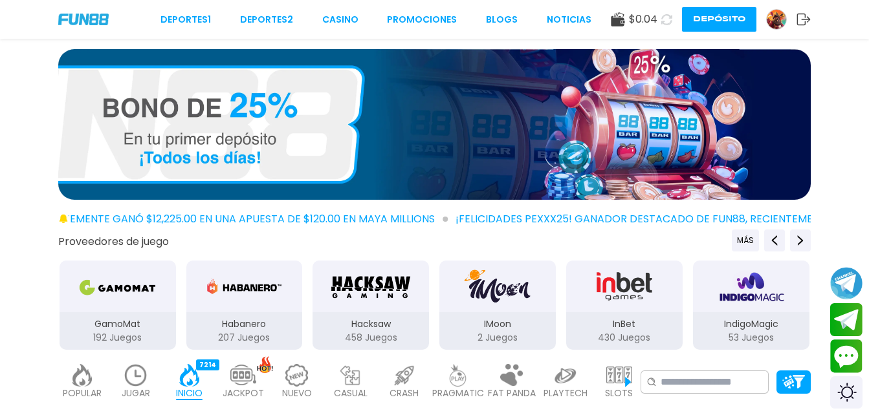
click at [658, 23] on button at bounding box center [666, 20] width 20 height 20
click at [658, 23] on button at bounding box center [666, 19] width 22 height 22
click at [658, 23] on button at bounding box center [667, 19] width 24 height 24
click at [658, 23] on button at bounding box center [666, 20] width 20 height 20
click at [658, 23] on button at bounding box center [666, 19] width 21 height 21
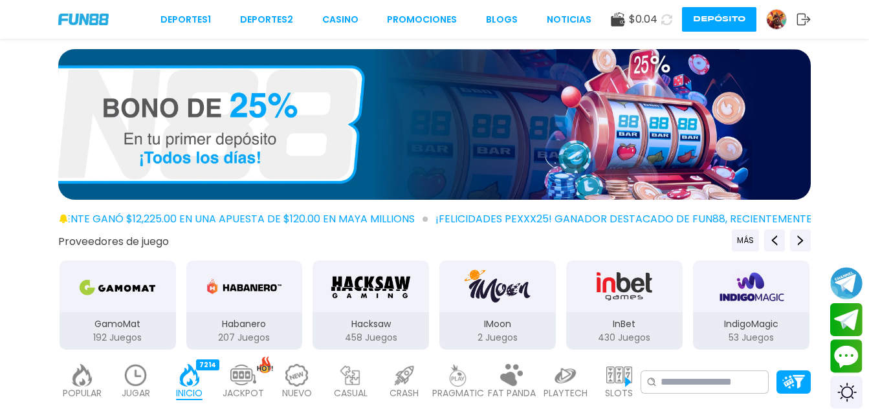
click at [658, 23] on button at bounding box center [666, 19] width 23 height 23
click at [658, 23] on button at bounding box center [666, 19] width 21 height 21
click at [658, 23] on button at bounding box center [666, 19] width 22 height 22
click at [658, 23] on button at bounding box center [666, 19] width 21 height 21
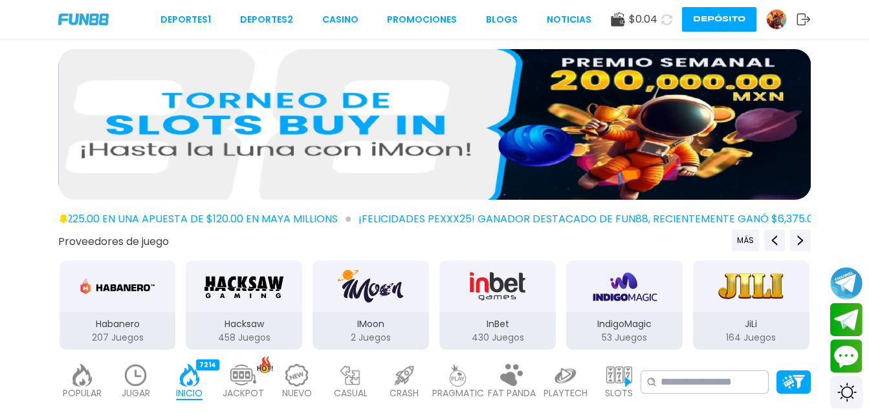
click at [662, 34] on div "Deportes 1 Deportes 2 CASINO Promociones BLOGS NOTICIAS $ 0.04 Depósito" at bounding box center [434, 19] width 869 height 39
drag, startPoint x: 662, startPoint y: 34, endPoint x: 662, endPoint y: 23, distance: 10.4
click at [662, 16] on icon at bounding box center [666, 20] width 12 height 12
click at [663, 28] on button at bounding box center [666, 20] width 20 height 20
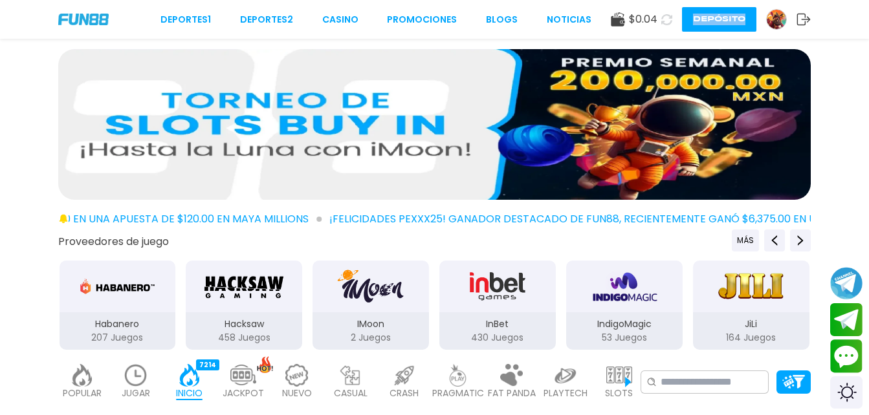
click at [664, 25] on button at bounding box center [666, 19] width 22 height 22
click at [664, 25] on icon at bounding box center [667, 19] width 14 height 14
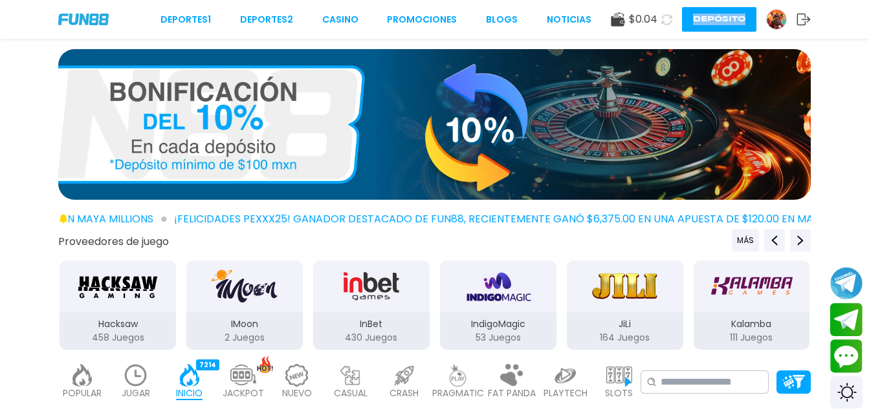
click at [868, 213] on link "¡FELICIDADES pexxx25! GANADOR DESTACADO DE FUN88, RECIENTEMENTE [PERSON_NAME] $…" at bounding box center [434, 216] width 869 height 22
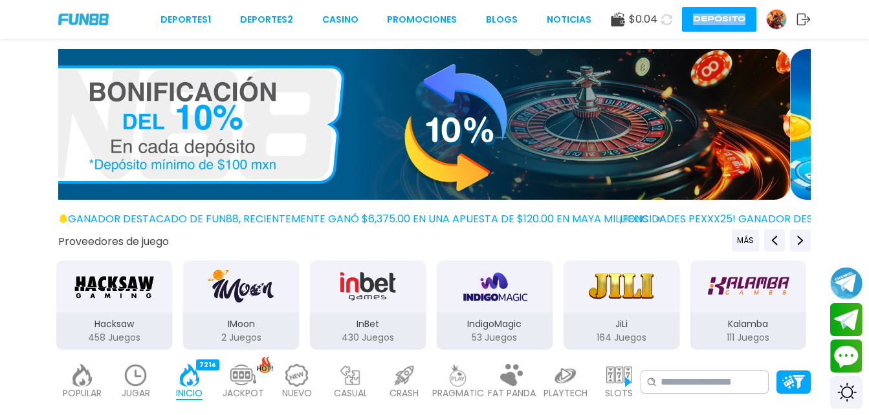
click at [675, 23] on button at bounding box center [666, 19] width 23 height 23
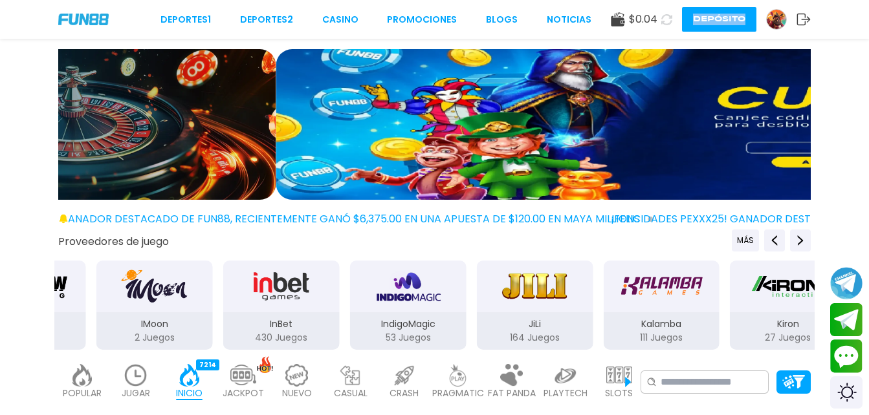
click at [675, 23] on button at bounding box center [667, 19] width 24 height 24
click at [672, 23] on button at bounding box center [666, 20] width 20 height 20
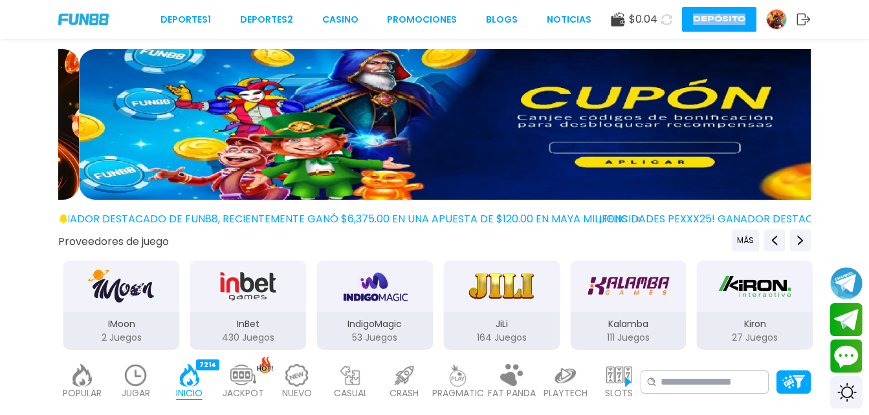
click at [668, 23] on icon at bounding box center [667, 20] width 16 height 16
click at [667, 22] on icon at bounding box center [666, 19] width 12 height 12
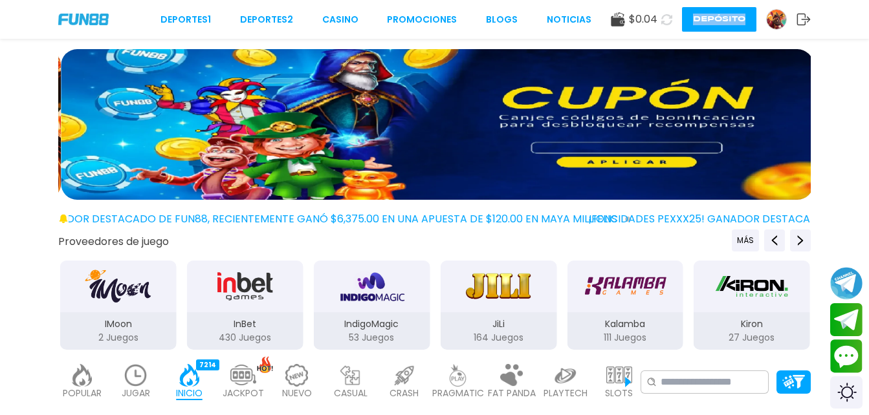
click at [667, 19] on icon at bounding box center [666, 19] width 15 height 15
click at [667, 19] on icon at bounding box center [667, 19] width 14 height 14
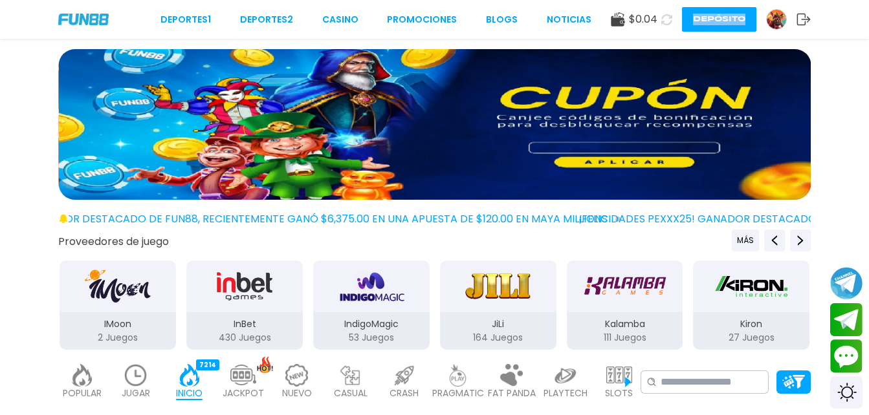
click at [667, 19] on icon at bounding box center [667, 19] width 14 height 14
click at [668, 19] on icon at bounding box center [667, 19] width 14 height 14
drag, startPoint x: 668, startPoint y: 19, endPoint x: 710, endPoint y: 16, distance: 41.5
click at [675, 17] on div "$ 0.04 Depósito" at bounding box center [711, 19] width 200 height 25
click at [710, 16] on button "Depósito" at bounding box center [719, 19] width 74 height 25
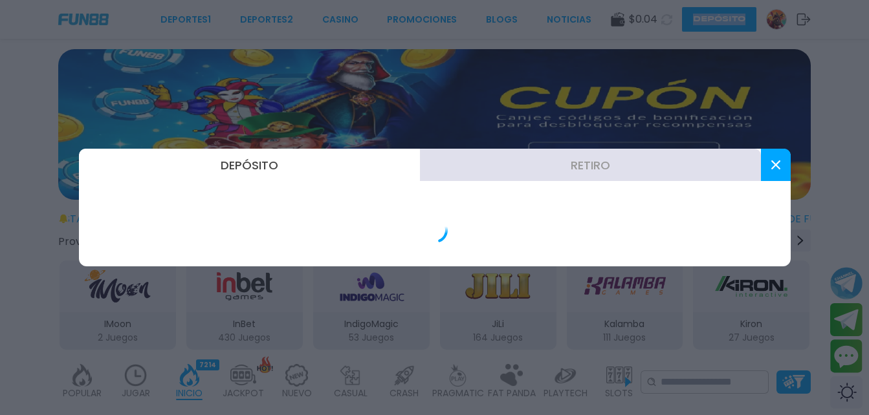
click at [711, 16] on div at bounding box center [434, 207] width 869 height 415
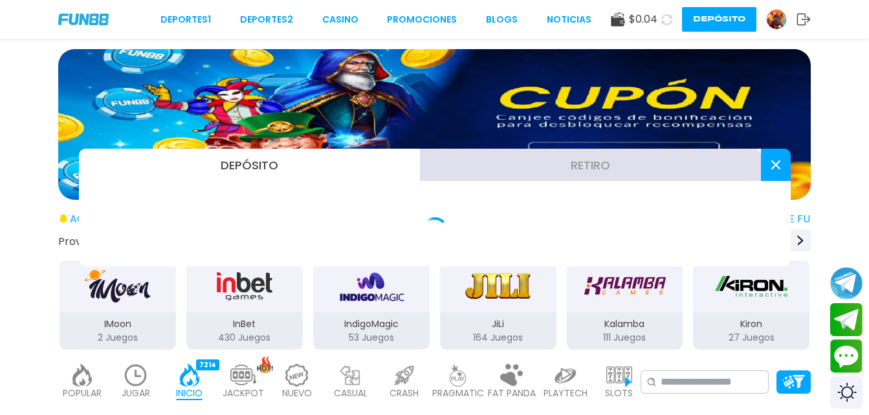
click at [712, 16] on button "Depósito" at bounding box center [719, 19] width 74 height 25
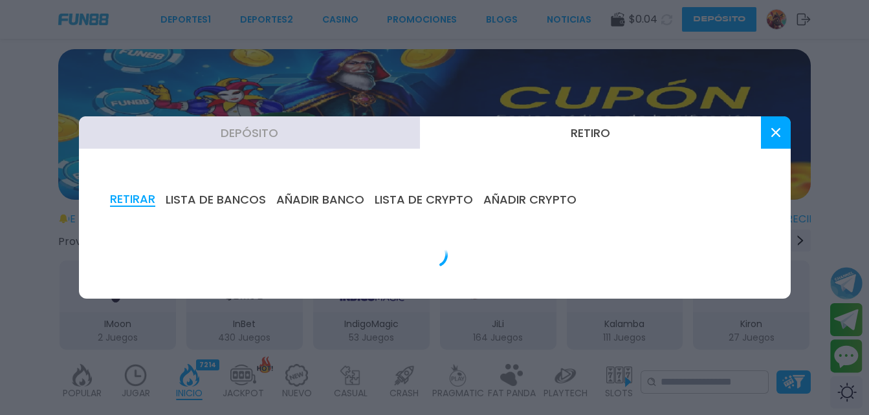
click at [771, 28] on div at bounding box center [434, 207] width 869 height 415
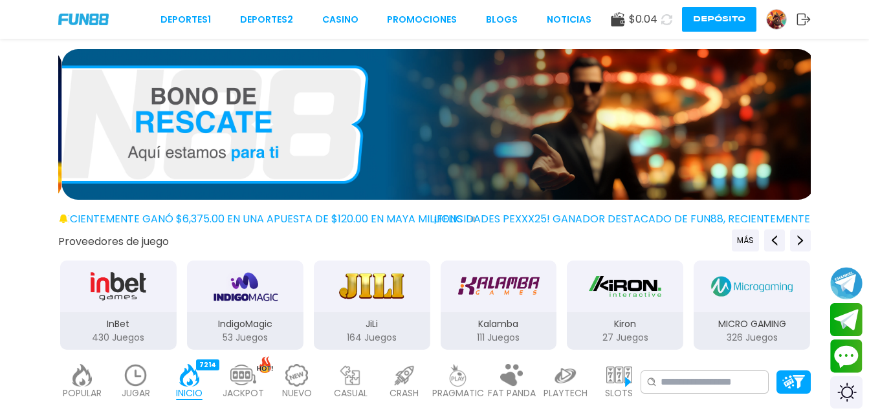
click at [675, 17] on div "$ 0.04 Depósito" at bounding box center [711, 19] width 200 height 25
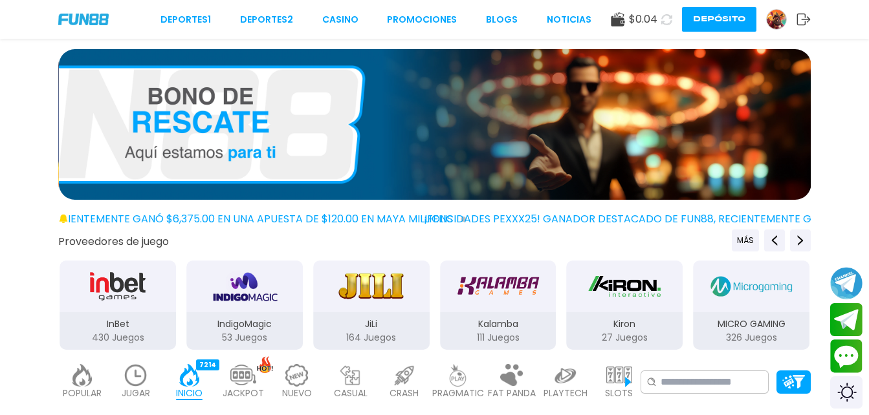
click at [672, 17] on button at bounding box center [666, 19] width 22 height 22
click at [673, 16] on button at bounding box center [666, 19] width 22 height 22
click at [673, 16] on button at bounding box center [666, 19] width 23 height 23
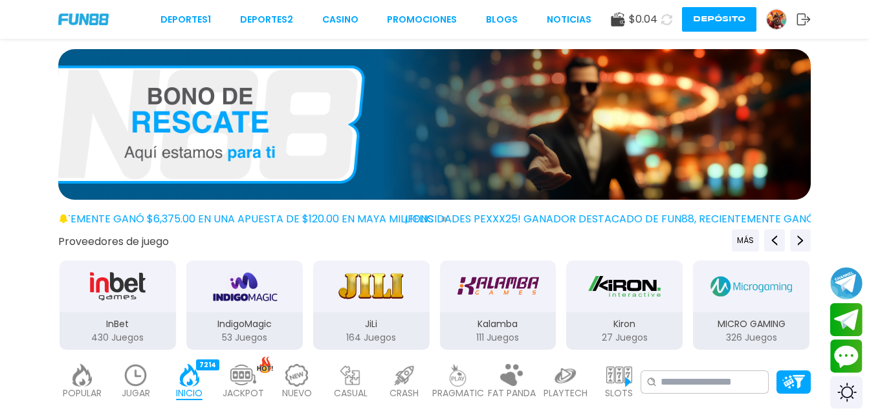
drag, startPoint x: 673, startPoint y: 16, endPoint x: 666, endPoint y: 23, distance: 11.0
click at [667, 21] on button at bounding box center [666, 19] width 23 height 23
click at [665, 23] on icon at bounding box center [666, 19] width 12 height 12
click at [649, 23] on span "$ 0.04" at bounding box center [643, 20] width 28 height 16
click at [644, 23] on span "$ 0.04" at bounding box center [643, 20] width 28 height 16
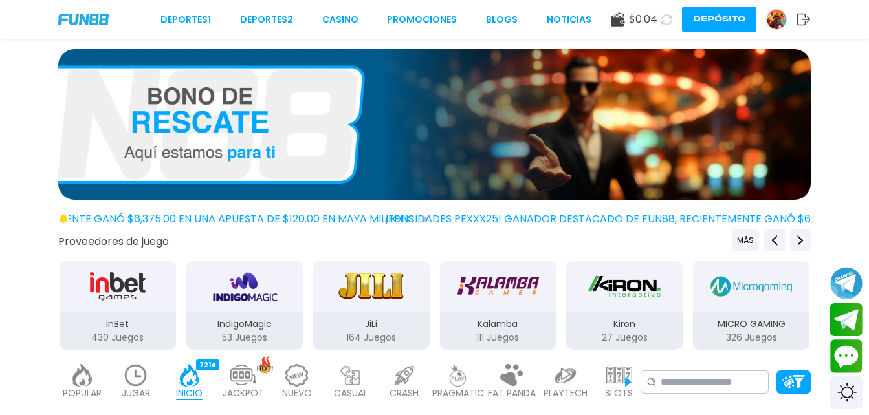
click at [643, 23] on span "$ 0.04" at bounding box center [643, 20] width 28 height 16
click at [647, 21] on span "$ 0.04" at bounding box center [643, 20] width 28 height 16
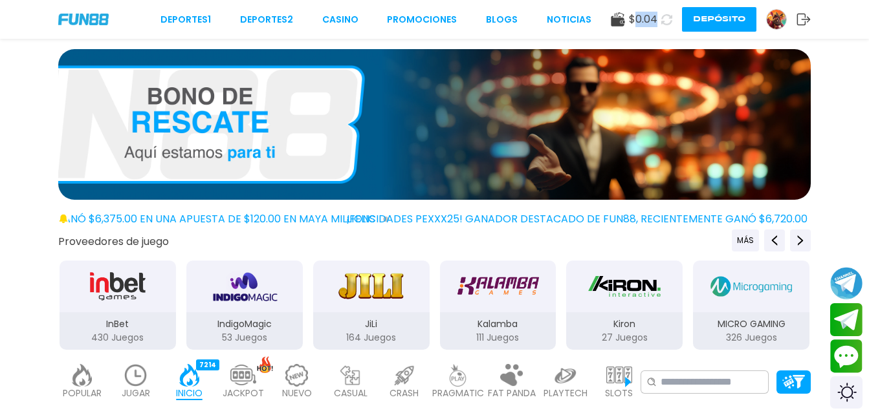
click at [667, 23] on icon at bounding box center [667, 19] width 14 height 14
click at [667, 23] on icon at bounding box center [666, 19] width 12 height 12
click at [667, 23] on use at bounding box center [666, 19] width 12 height 12
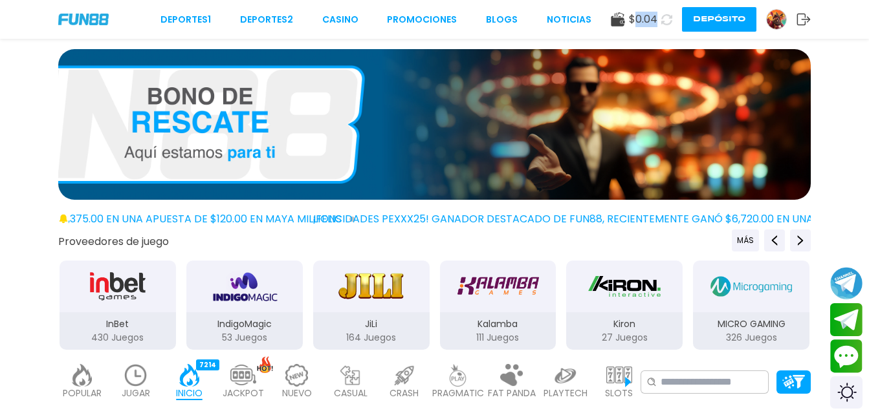
click at [667, 23] on icon at bounding box center [666, 19] width 15 height 15
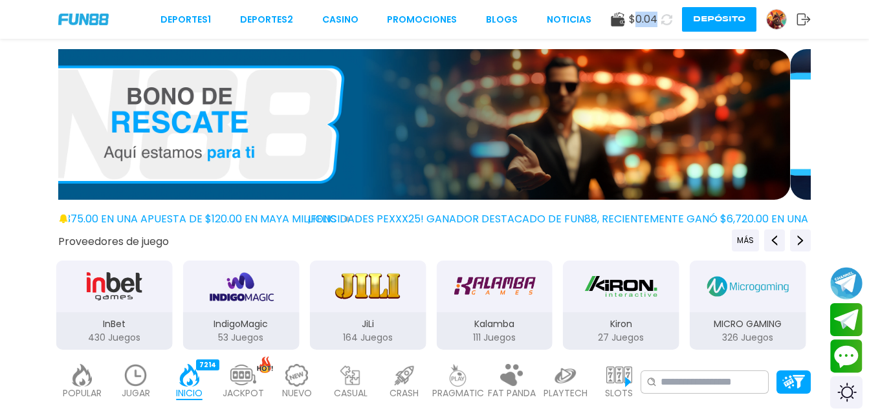
click at [667, 23] on icon at bounding box center [667, 19] width 14 height 14
click at [667, 23] on icon at bounding box center [666, 19] width 12 height 12
click at [667, 23] on icon at bounding box center [667, 19] width 14 height 14
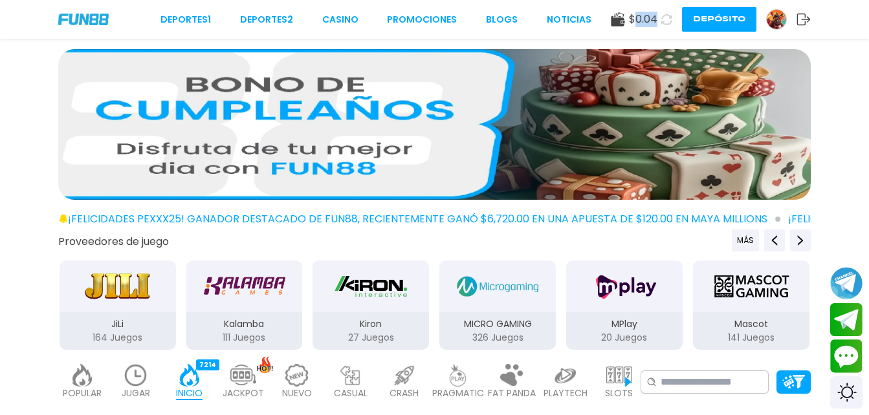
click at [667, 23] on icon at bounding box center [666, 20] width 12 height 12
click at [667, 23] on icon at bounding box center [666, 19] width 13 height 13
click at [667, 23] on icon at bounding box center [667, 20] width 16 height 16
click at [667, 23] on icon at bounding box center [666, 19] width 15 height 15
click at [667, 23] on icon at bounding box center [666, 19] width 12 height 12
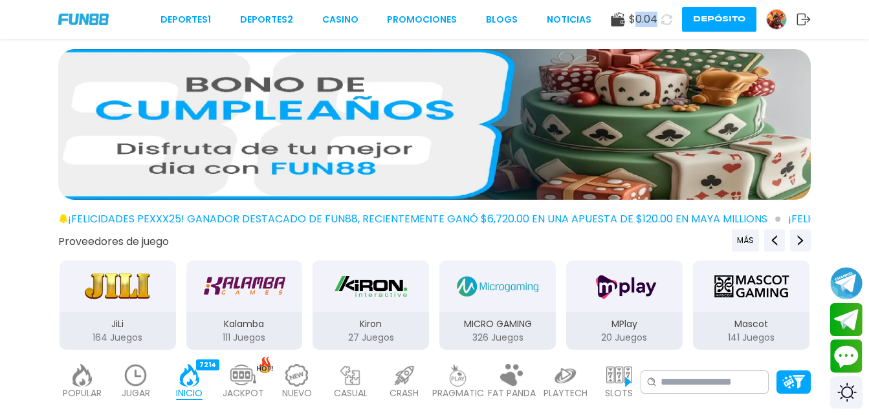
click at [667, 23] on icon at bounding box center [666, 19] width 13 height 13
click at [667, 23] on icon at bounding box center [667, 19] width 14 height 14
click at [667, 23] on icon at bounding box center [666, 20] width 12 height 12
click at [667, 23] on icon at bounding box center [666, 19] width 12 height 12
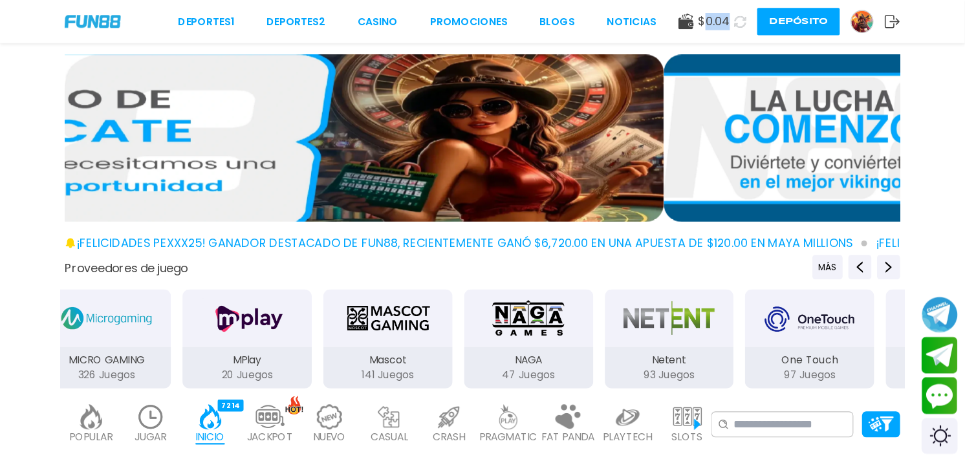
scroll to position [201, 0]
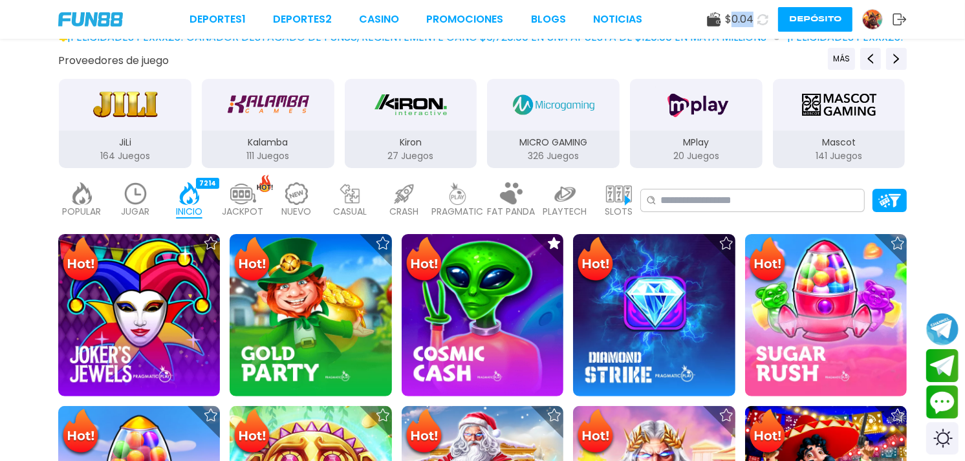
click at [767, 16] on use at bounding box center [763, 19] width 14 height 14
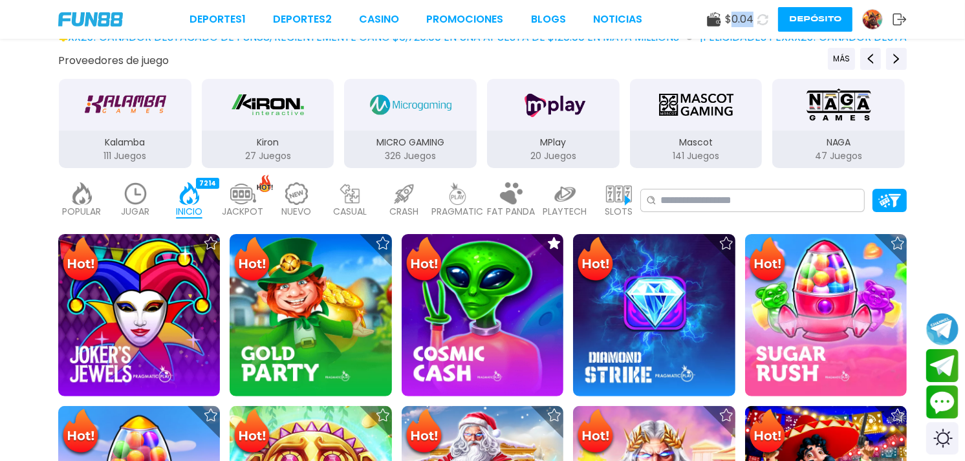
scroll to position [135, 0]
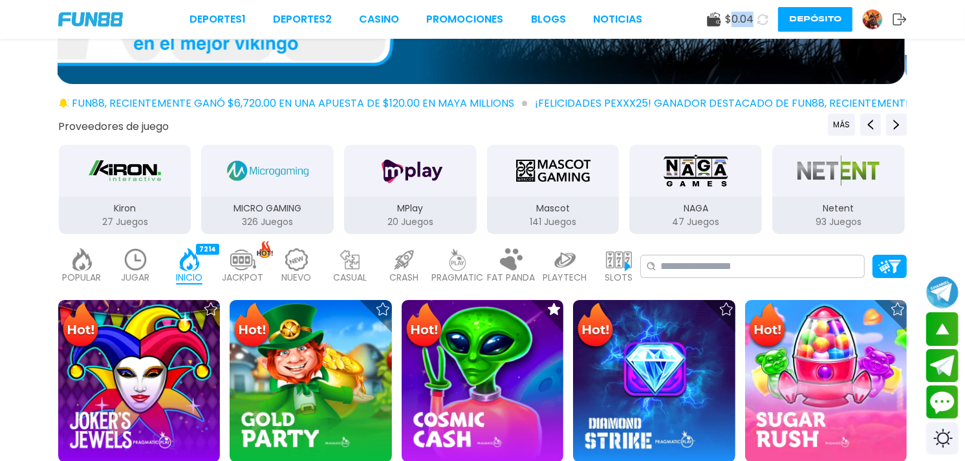
click at [800, 18] on button "Depósito" at bounding box center [815, 19] width 74 height 25
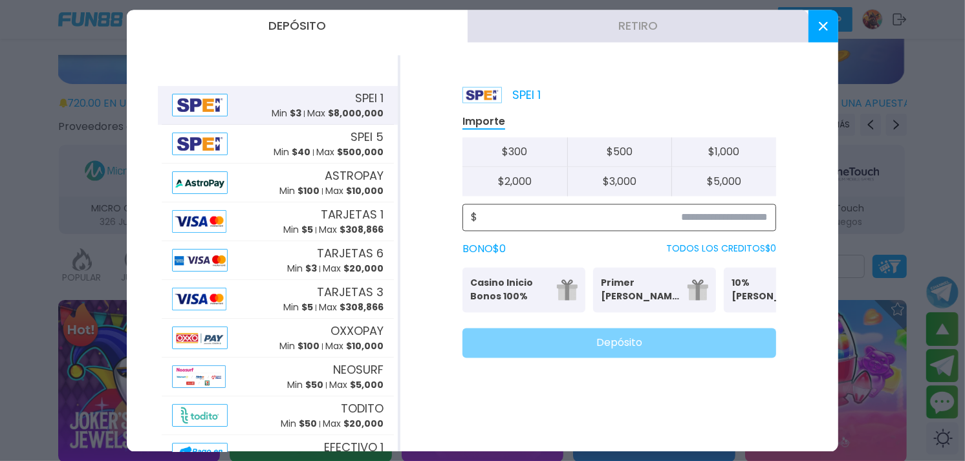
drag, startPoint x: 666, startPoint y: 210, endPoint x: 660, endPoint y: 213, distance: 7.2
click at [661, 212] on input at bounding box center [622, 218] width 290 height 16
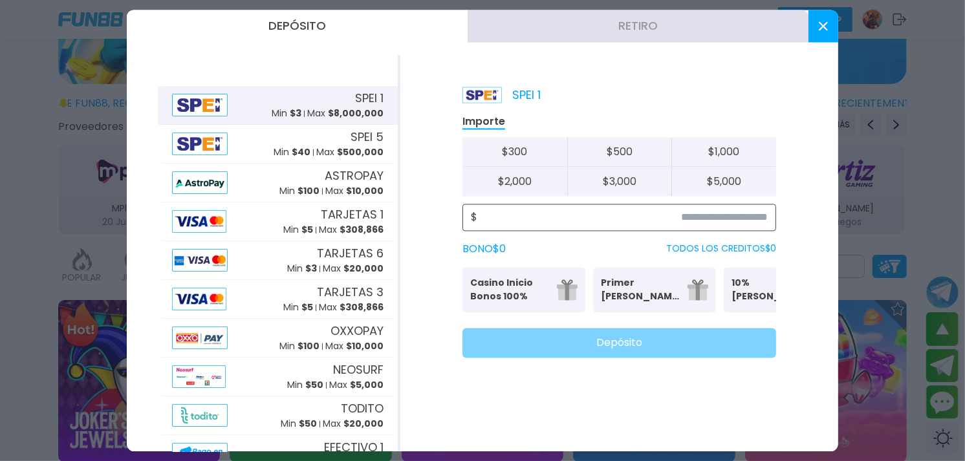
click at [733, 224] on div "$" at bounding box center [619, 217] width 314 height 27
click at [732, 222] on input at bounding box center [622, 218] width 290 height 16
click at [716, 228] on div "$" at bounding box center [619, 217] width 314 height 27
drag, startPoint x: 716, startPoint y: 228, endPoint x: 718, endPoint y: 215, distance: 13.1
click at [717, 216] on div "$" at bounding box center [619, 217] width 314 height 27
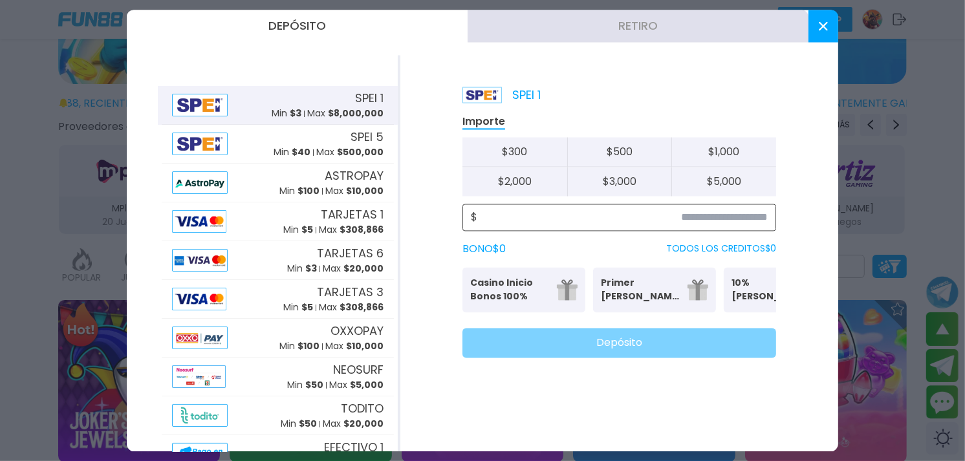
click at [718, 214] on input at bounding box center [622, 218] width 290 height 16
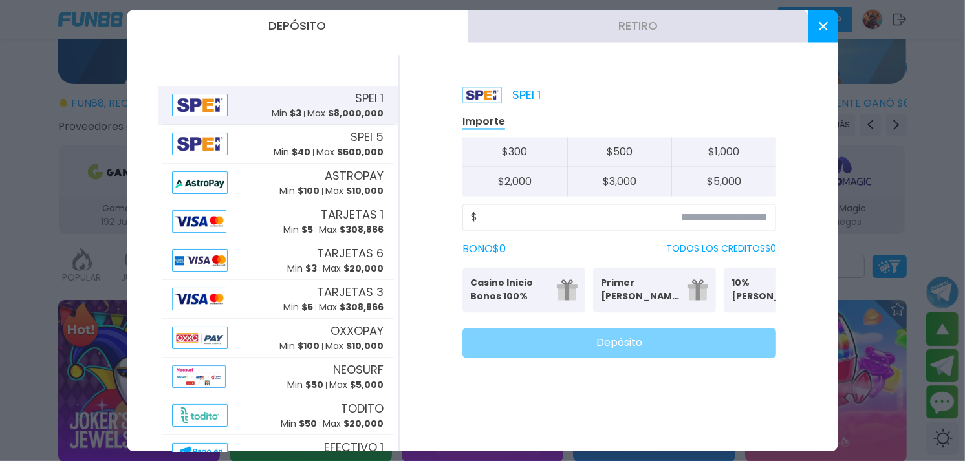
click at [820, 38] on button at bounding box center [823, 26] width 30 height 32
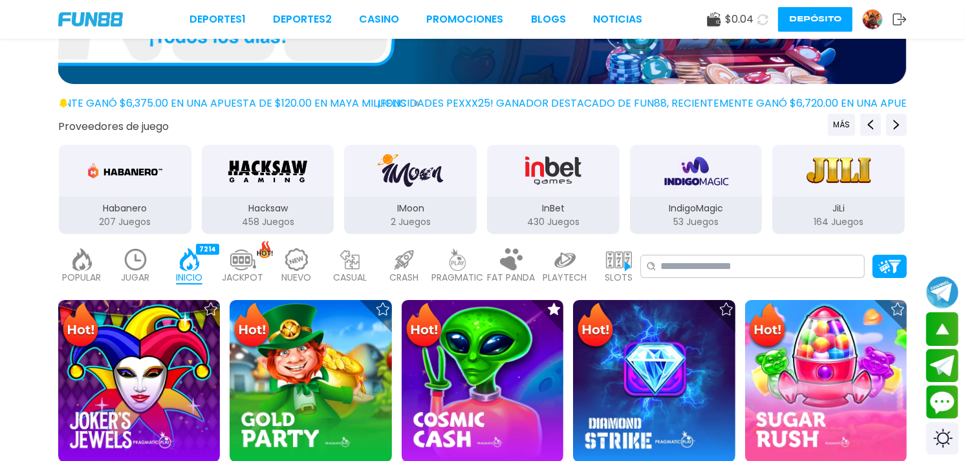
click at [765, 21] on icon at bounding box center [762, 19] width 14 height 14
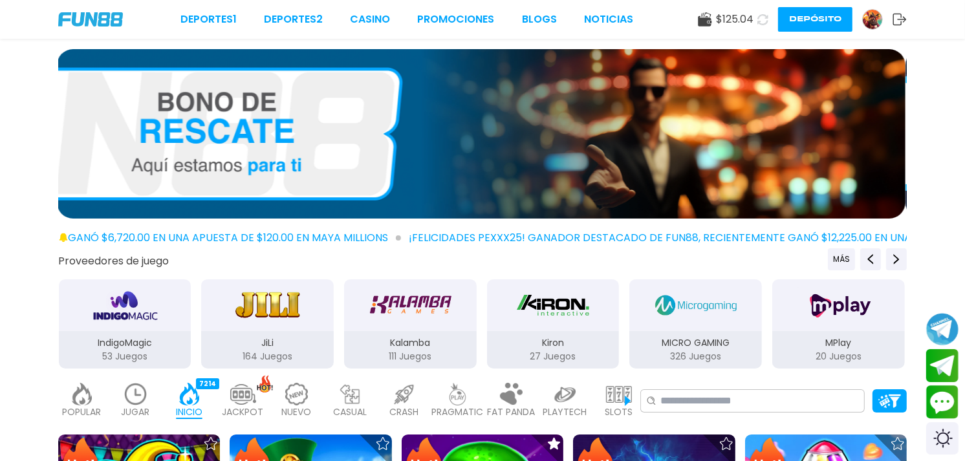
scroll to position [81, 0]
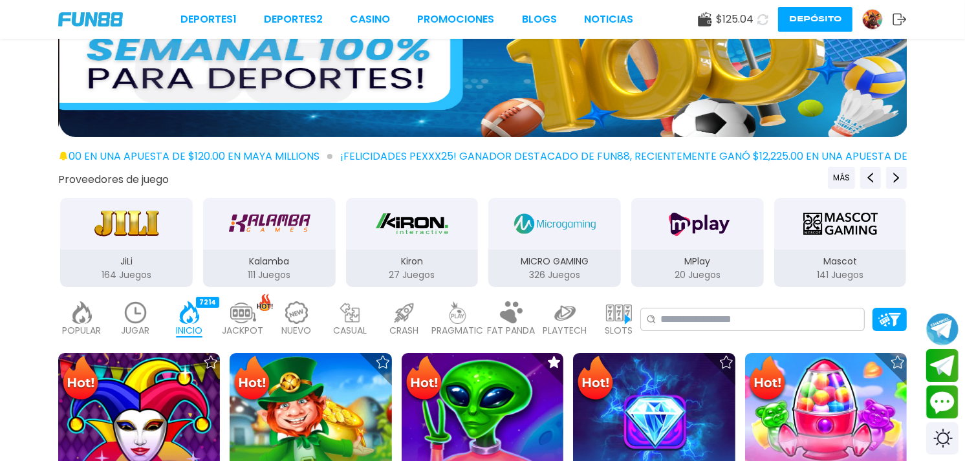
click at [146, 316] on img at bounding box center [136, 312] width 26 height 23
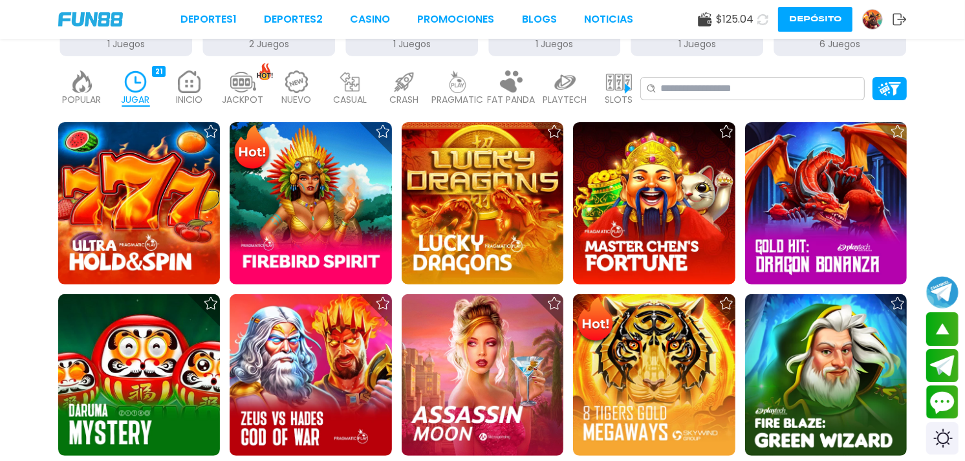
scroll to position [316, 0]
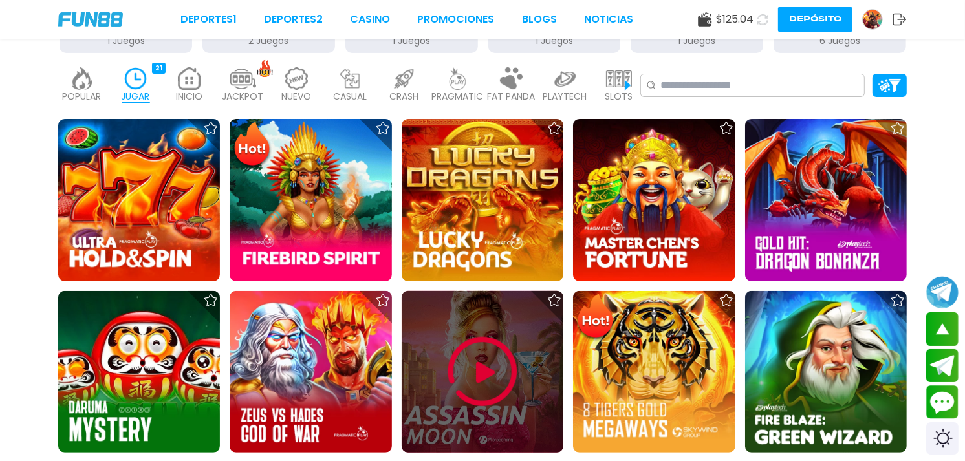
click at [528, 348] on div at bounding box center [483, 372] width 162 height 162
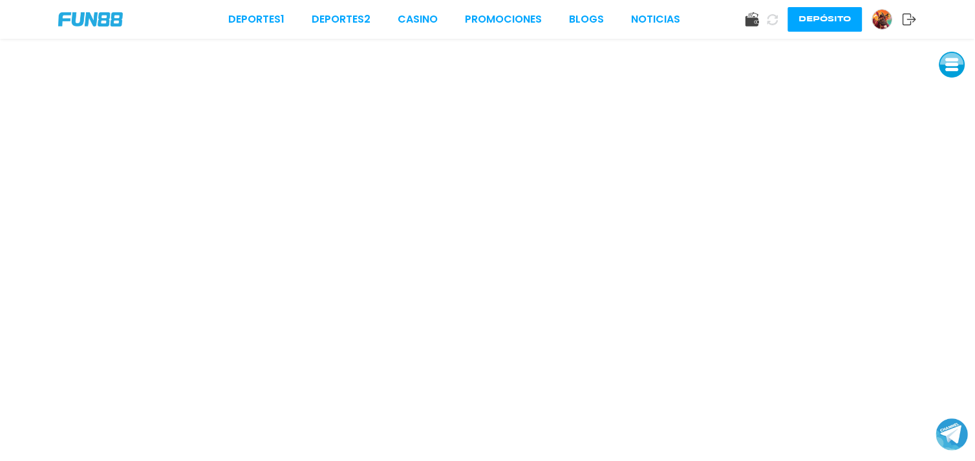
click at [693, 34] on div "Deportes 1 Deportes 2 CASINO Promociones BLOGS NOTICIAS Depósito" at bounding box center [487, 19] width 975 height 39
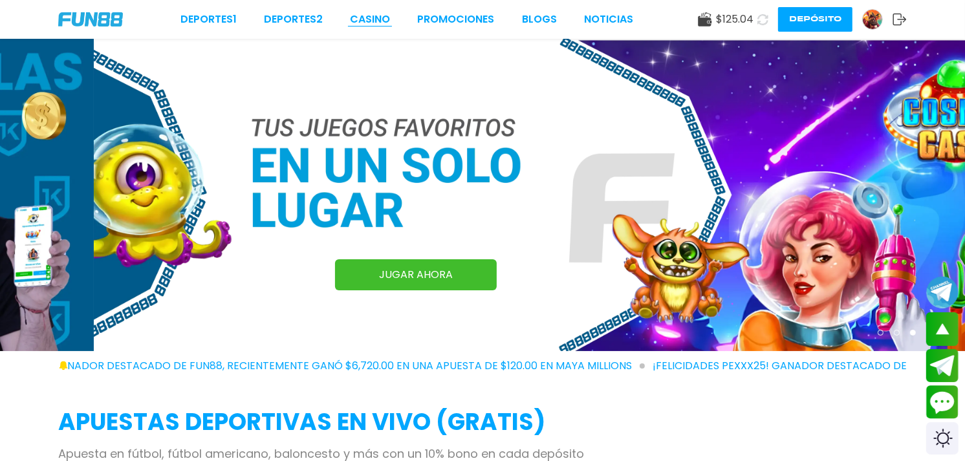
click at [373, 17] on link "CASINO" at bounding box center [370, 20] width 40 height 16
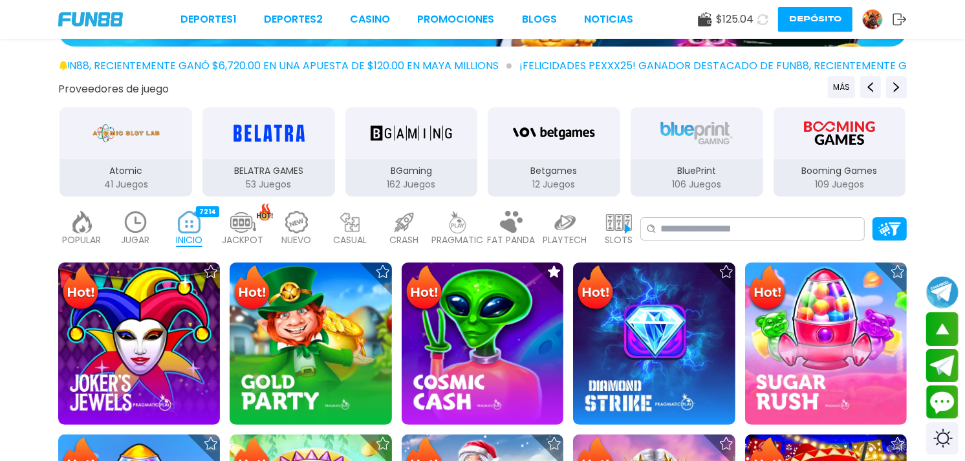
scroll to position [179, 0]
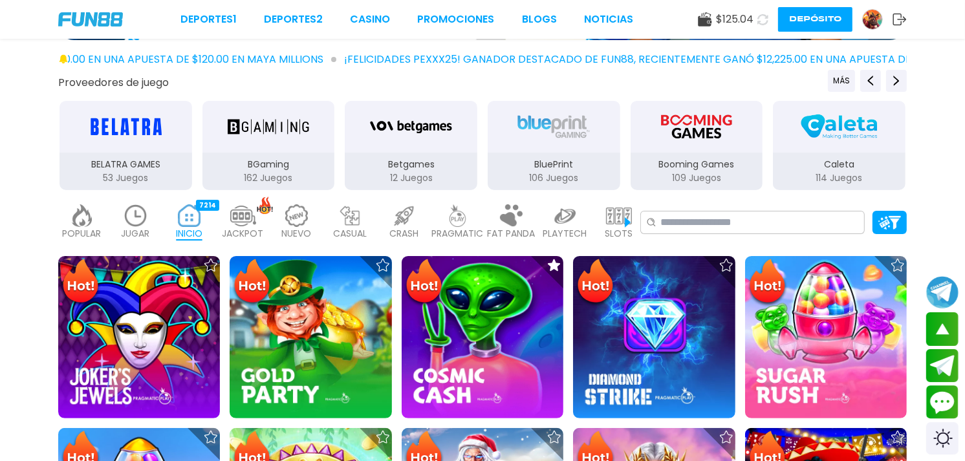
click at [125, 220] on img at bounding box center [136, 215] width 26 height 23
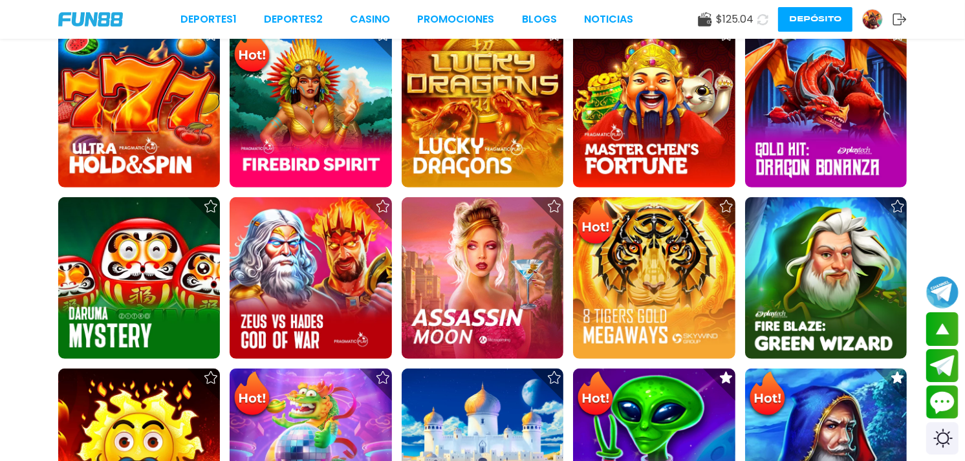
scroll to position [416, 0]
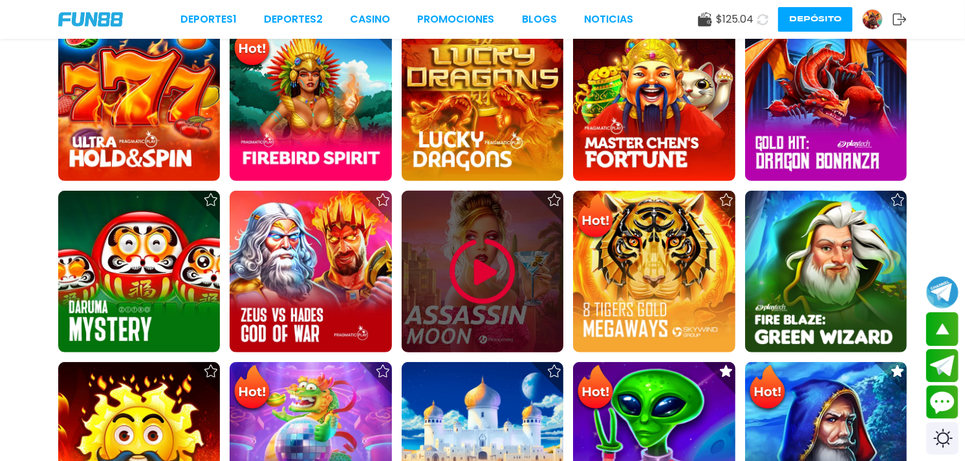
click at [528, 233] on div at bounding box center [483, 272] width 162 height 162
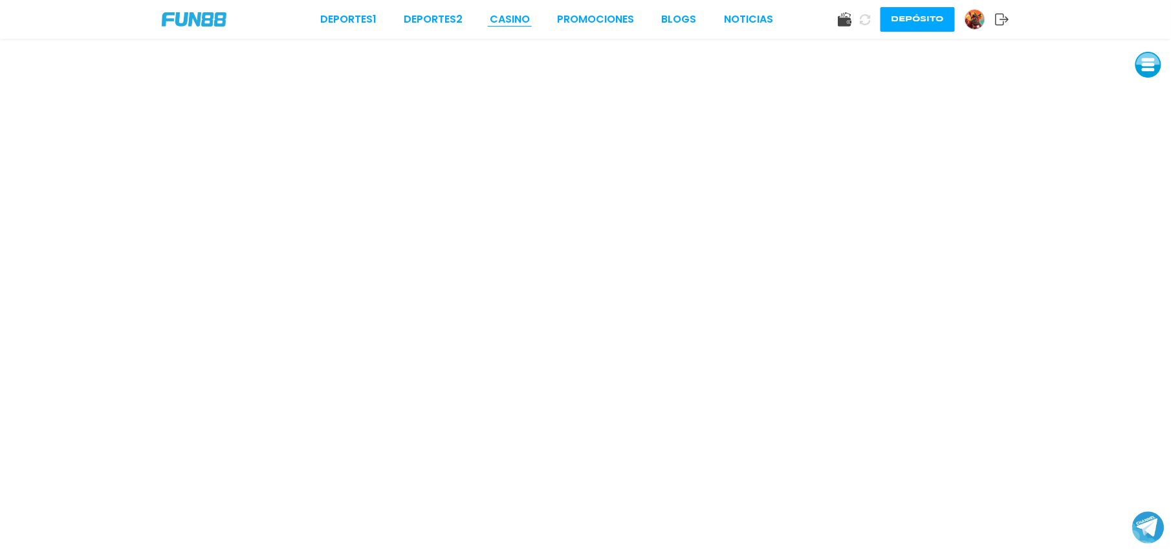
click at [503, 16] on link "CASINO" at bounding box center [510, 20] width 40 height 16
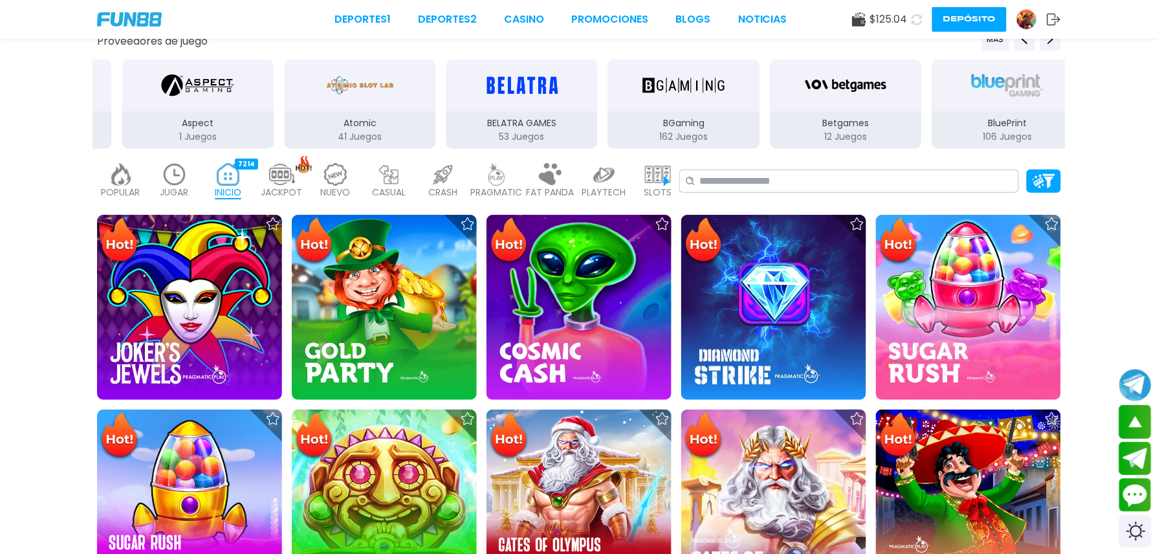
scroll to position [303, 0]
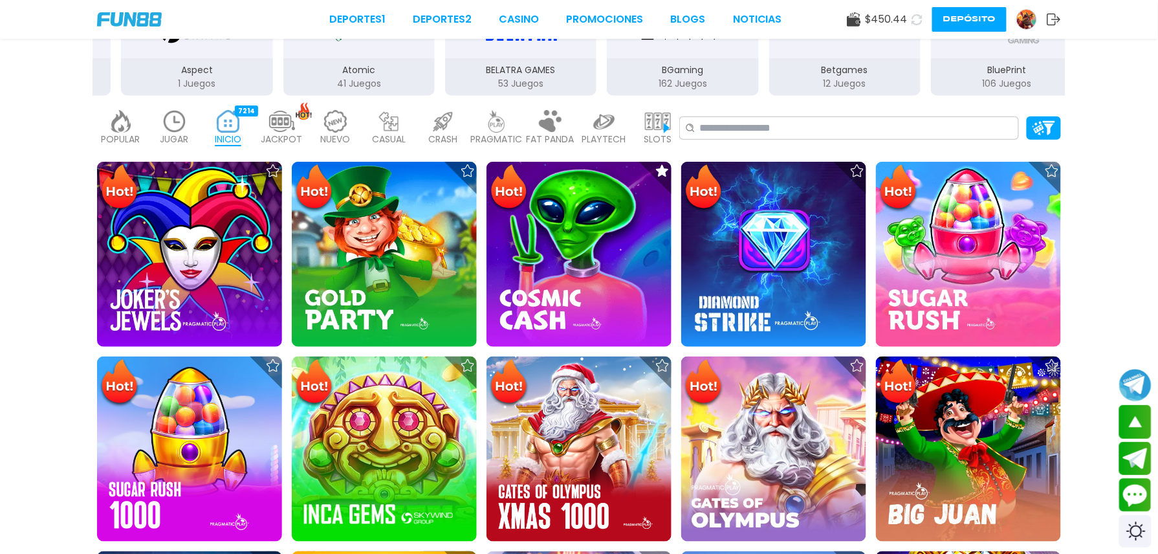
click at [188, 110] on img at bounding box center [175, 121] width 26 height 23
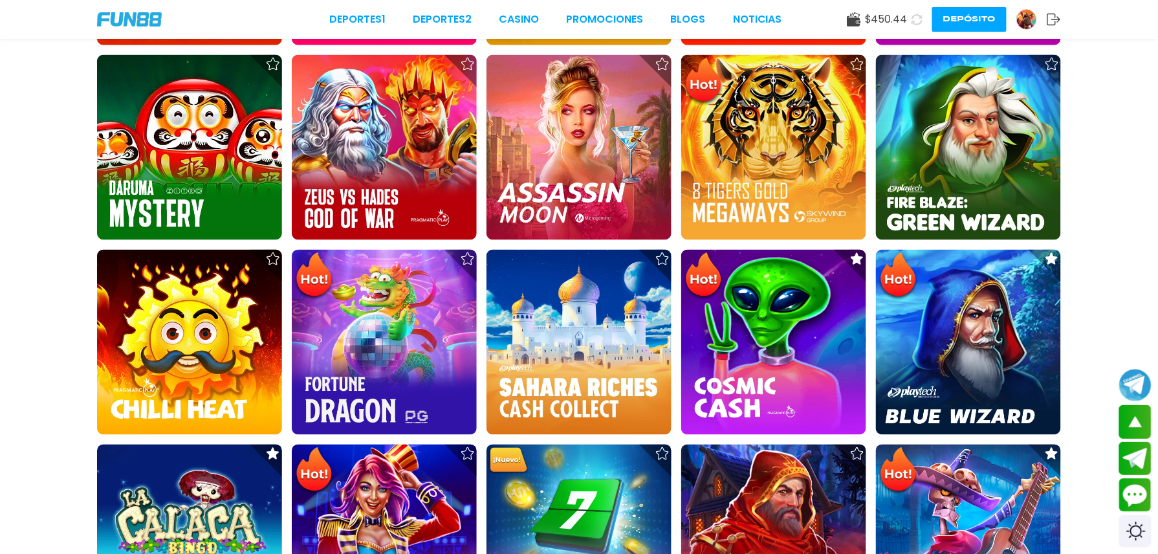
scroll to position [624, 0]
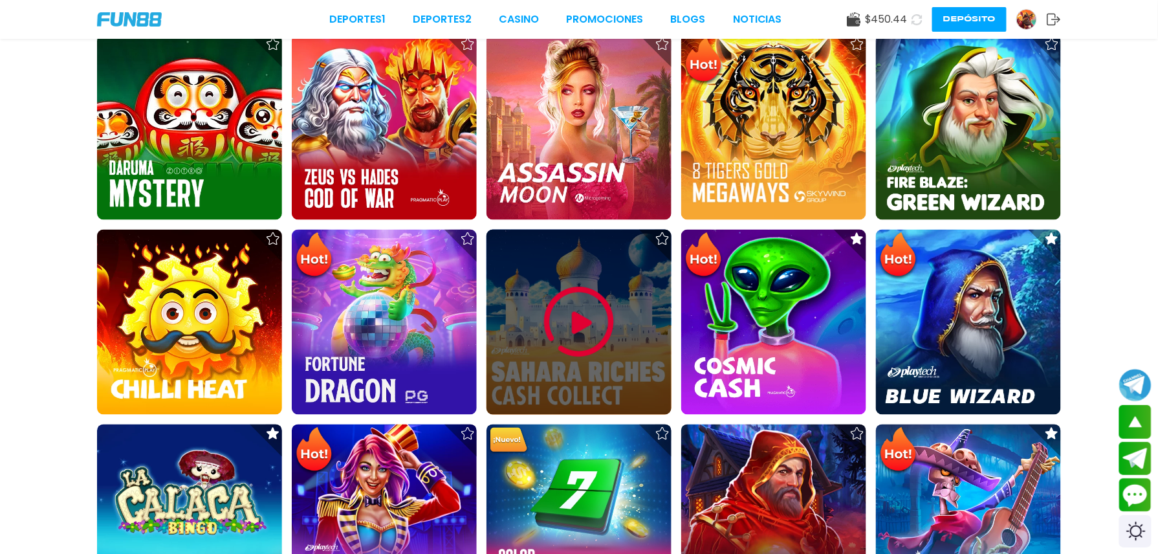
click at [634, 234] on div at bounding box center [578, 322] width 185 height 185
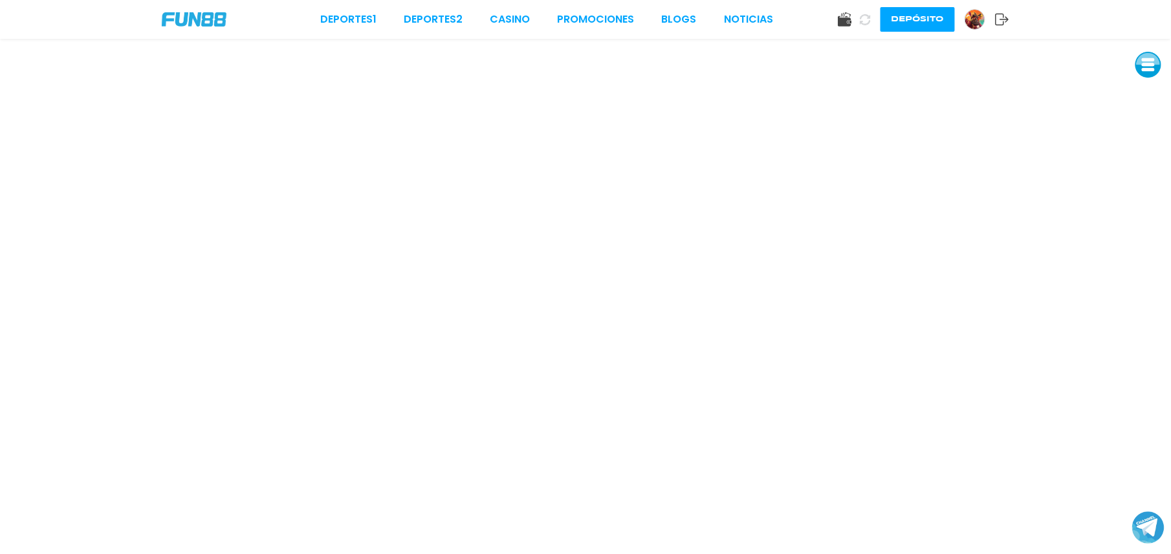
click at [846, 16] on icon at bounding box center [845, 19] width 14 height 14
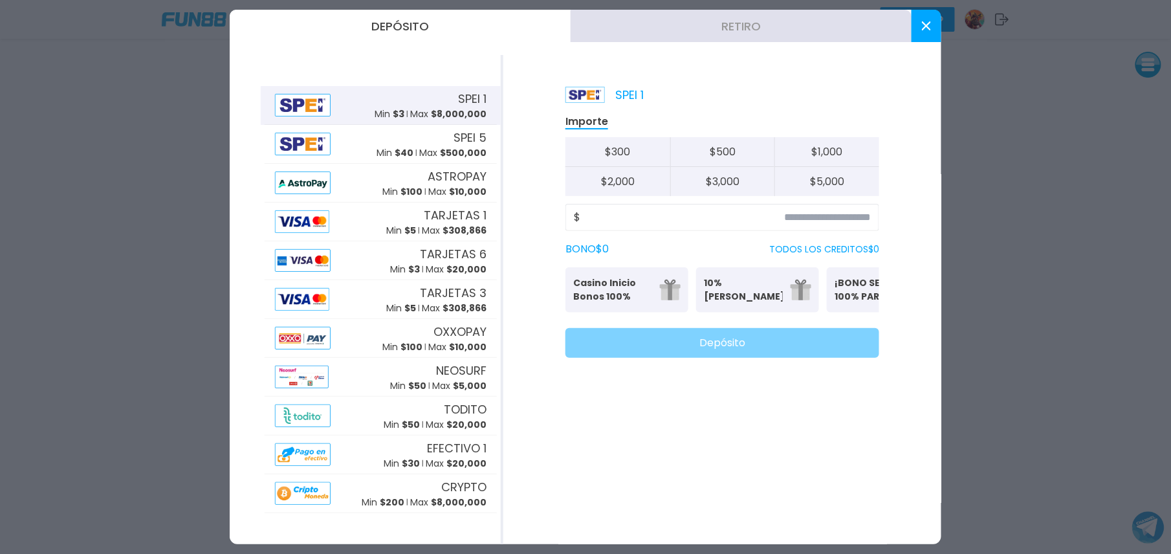
click at [645, 22] on button "Retiro" at bounding box center [740, 26] width 341 height 32
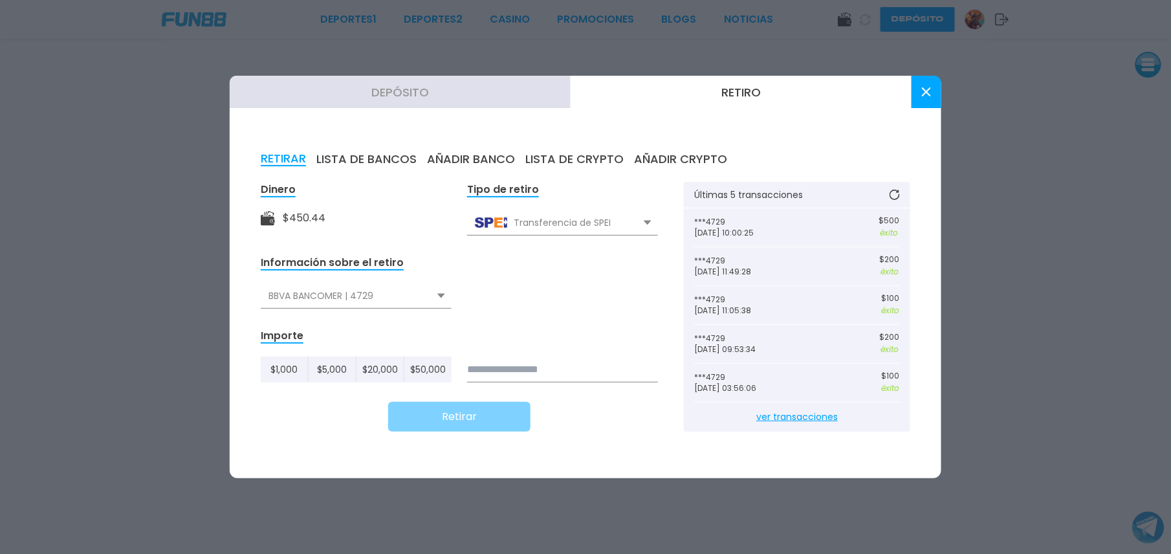
click at [515, 368] on input at bounding box center [562, 369] width 191 height 26
type input "***"
click at [422, 417] on button "Retirar" at bounding box center [459, 417] width 142 height 30
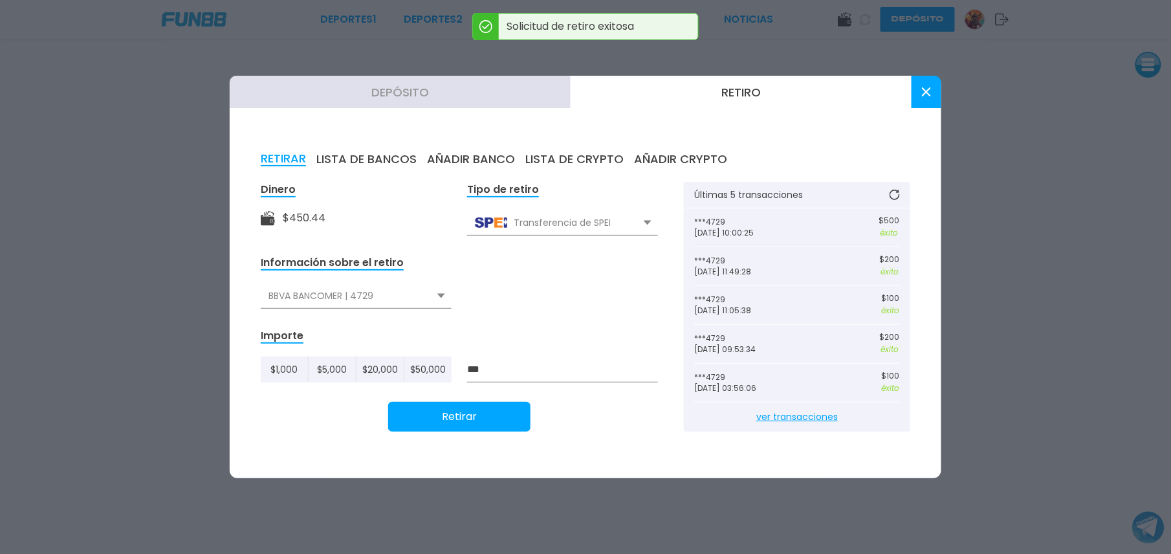
click at [929, 98] on button at bounding box center [926, 92] width 30 height 32
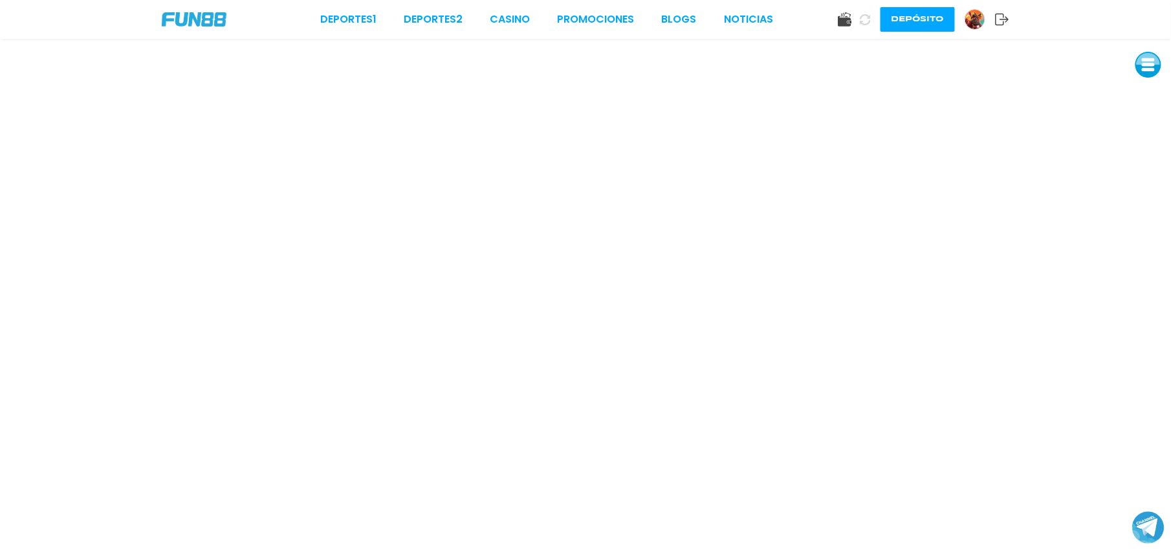
drag, startPoint x: 840, startPoint y: 37, endPoint x: 841, endPoint y: 29, distance: 8.0
click at [841, 29] on div "Deportes 1 Deportes 2 CASINO Promociones BLOGS NOTICIAS Depósito" at bounding box center [585, 19] width 1171 height 39
click at [842, 32] on div "Deportes 1 Deportes 2 CASINO Promociones BLOGS NOTICIAS Depósito" at bounding box center [585, 19] width 1171 height 39
click at [508, 18] on link "CASINO" at bounding box center [510, 20] width 40 height 16
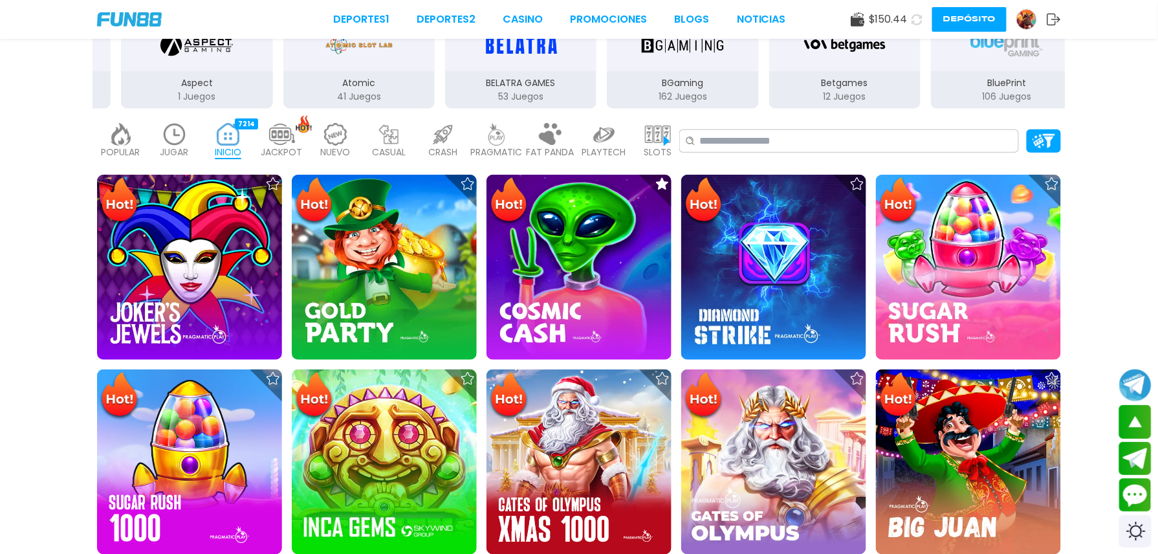
scroll to position [270, 0]
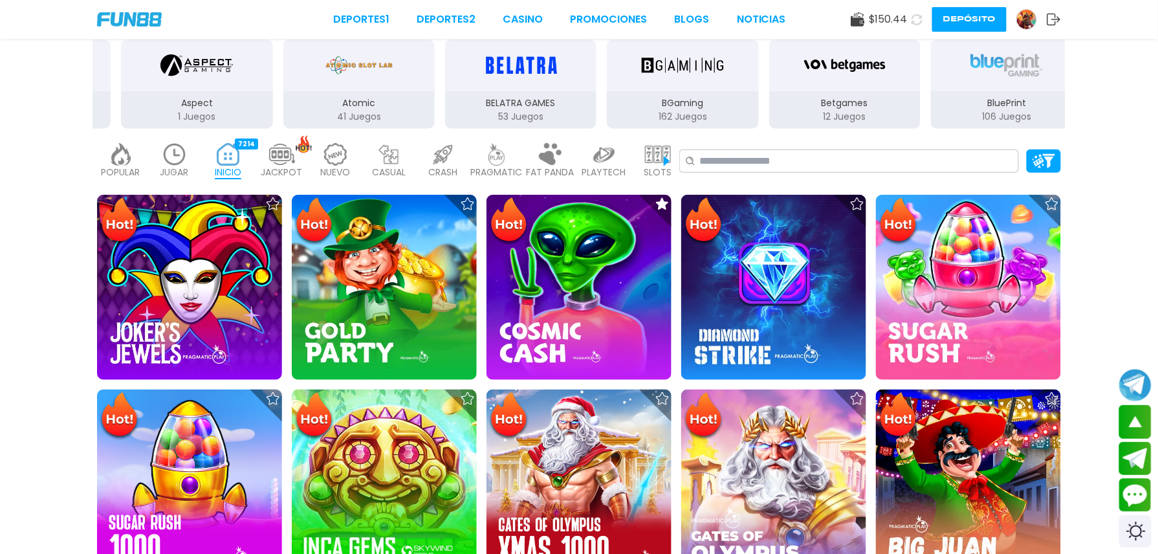
click at [188, 143] on img at bounding box center [175, 154] width 26 height 23
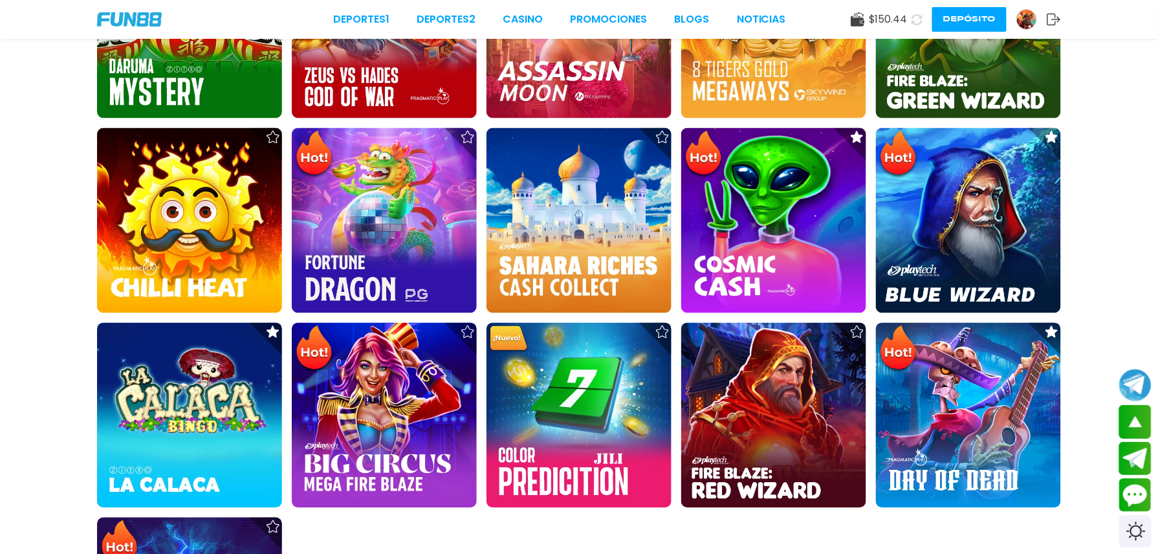
scroll to position [699, 0]
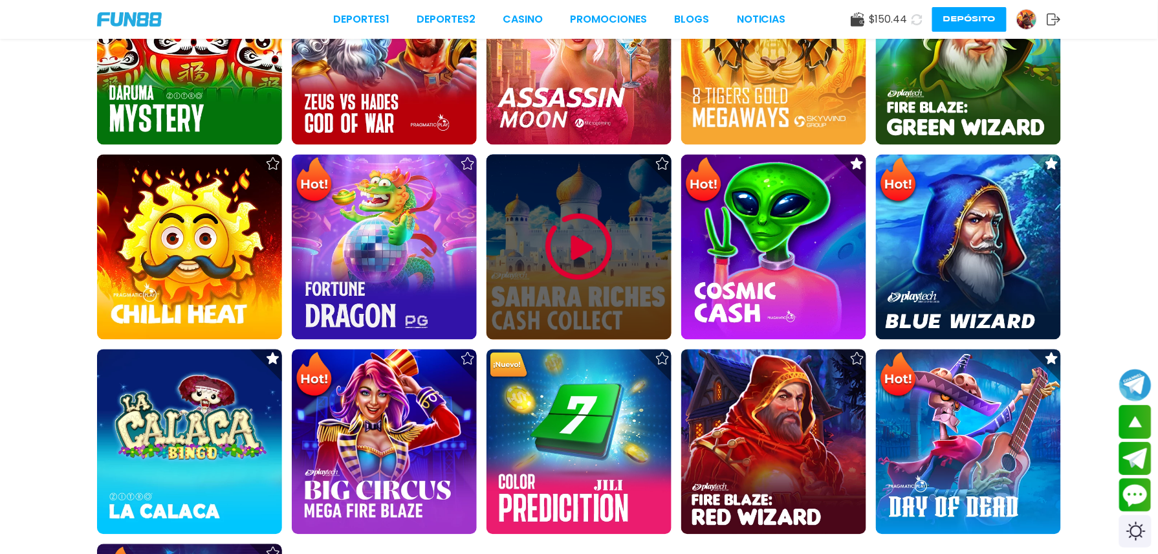
click at [554, 195] on div at bounding box center [578, 247] width 185 height 185
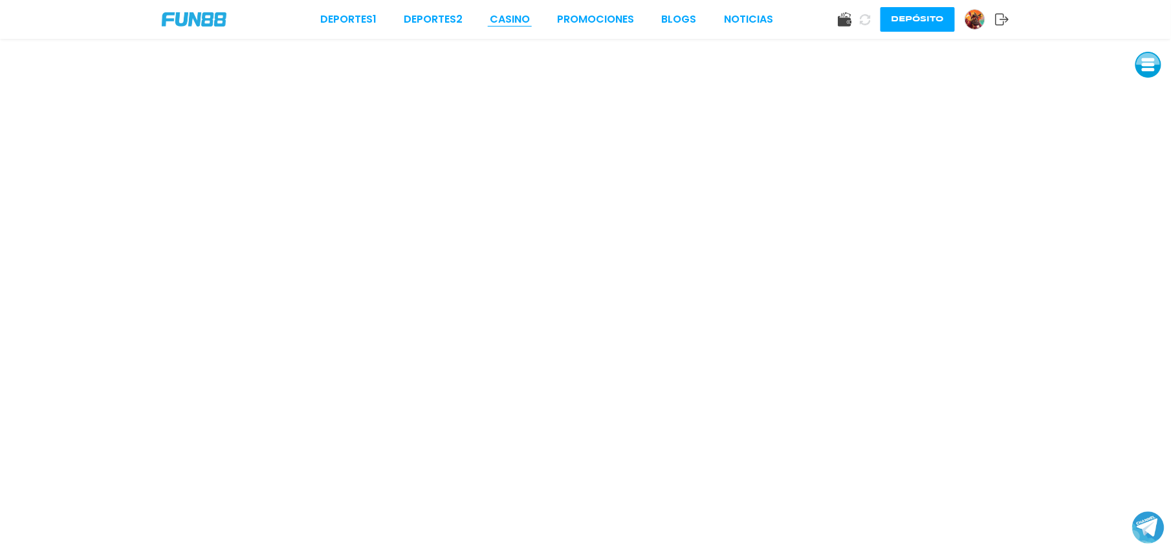
click at [503, 14] on link "CASINO" at bounding box center [510, 20] width 40 height 16
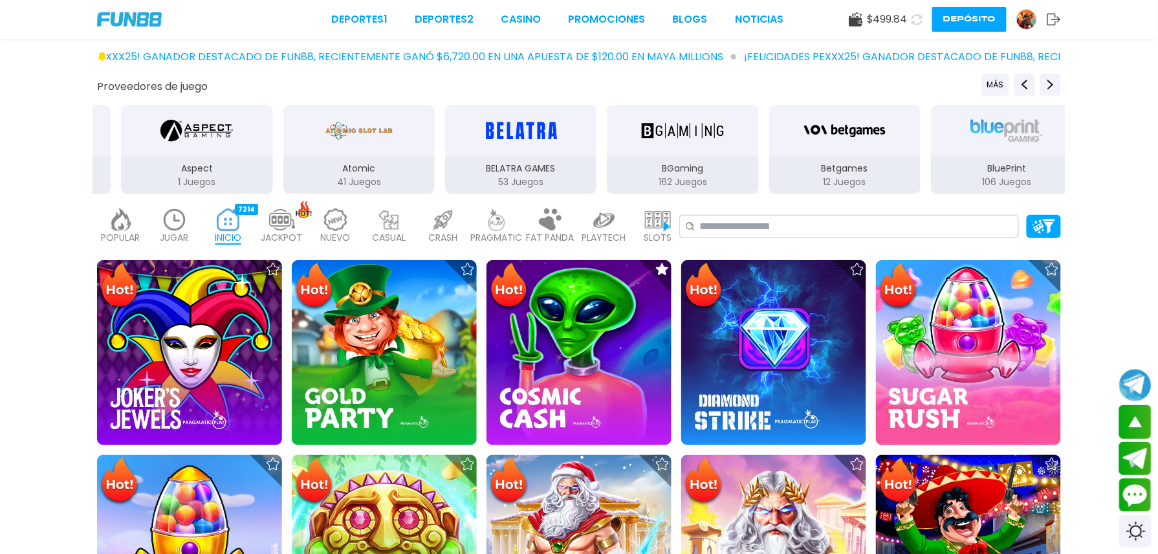
scroll to position [151, 0]
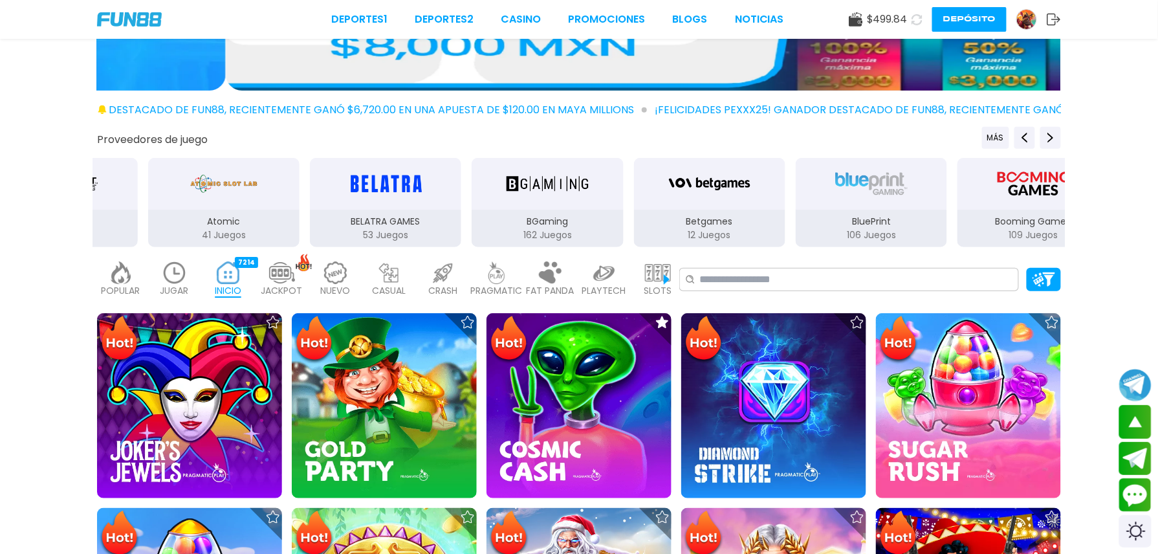
click at [188, 261] on img at bounding box center [175, 272] width 26 height 23
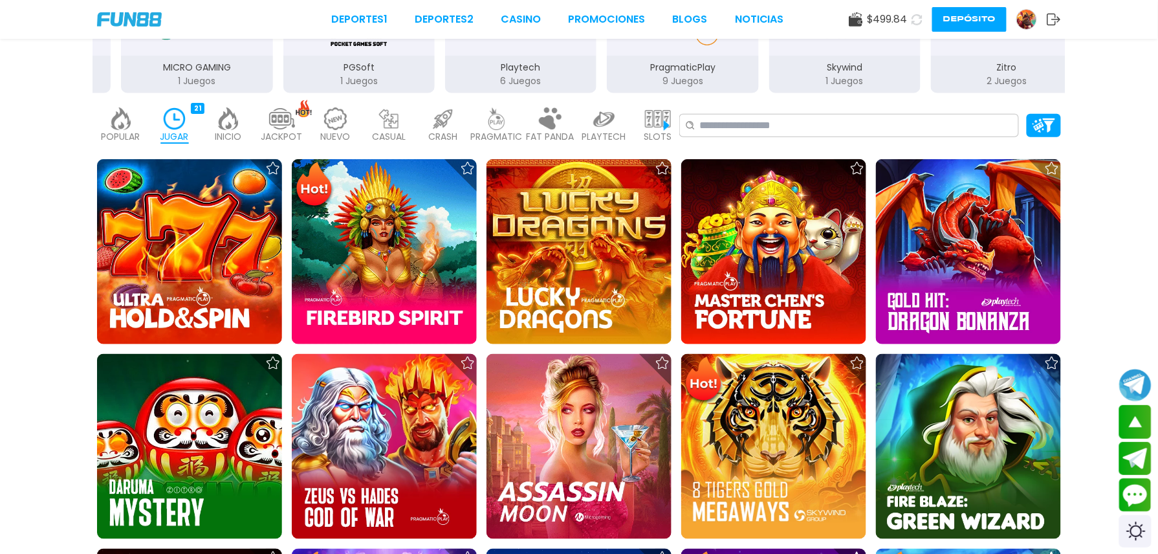
scroll to position [325, 0]
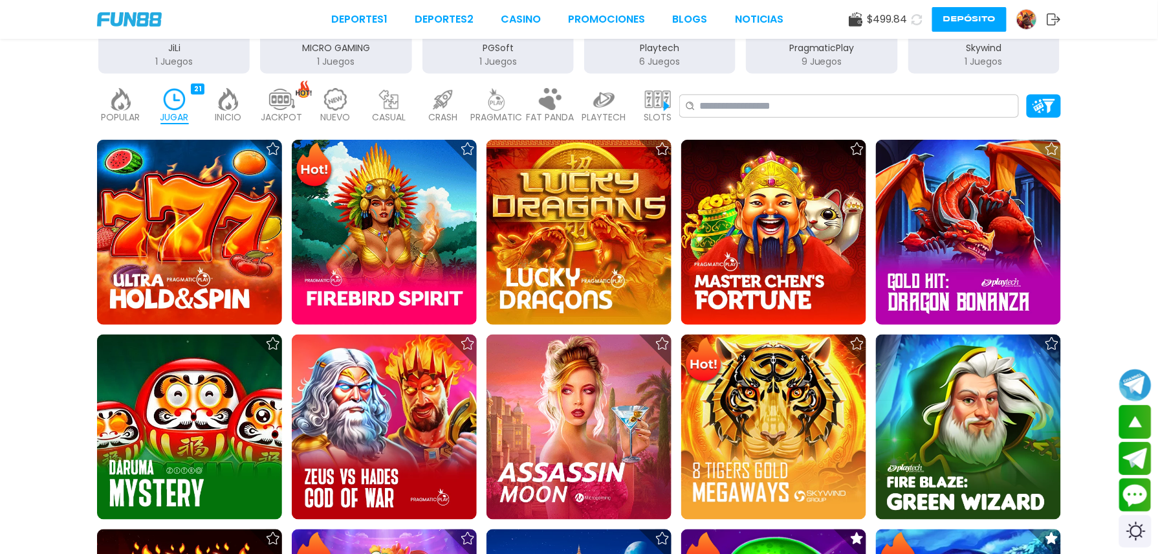
click at [349, 88] on img at bounding box center [336, 99] width 26 height 23
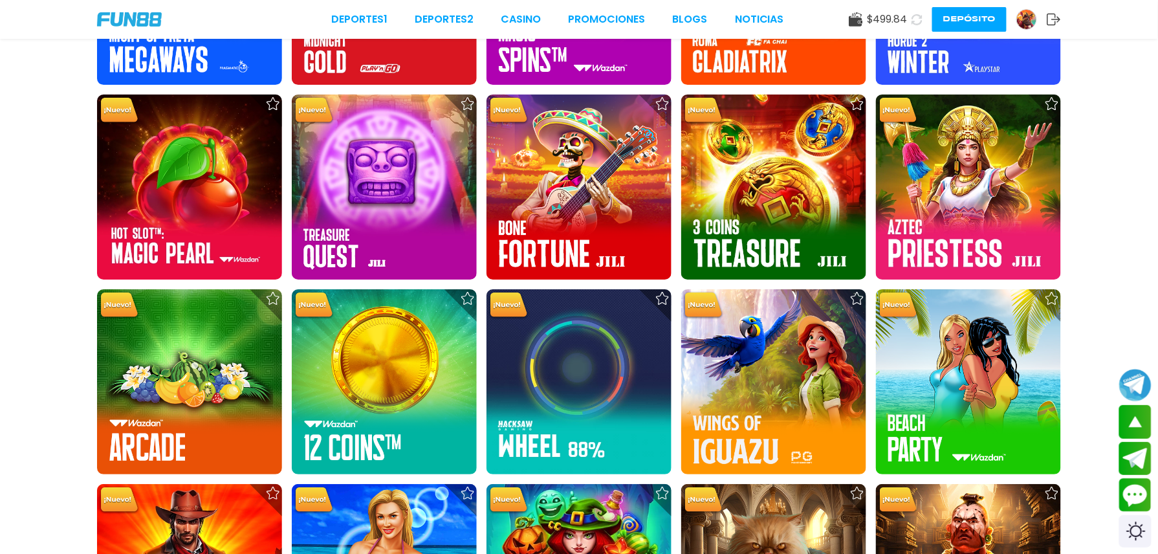
scroll to position [1551, 0]
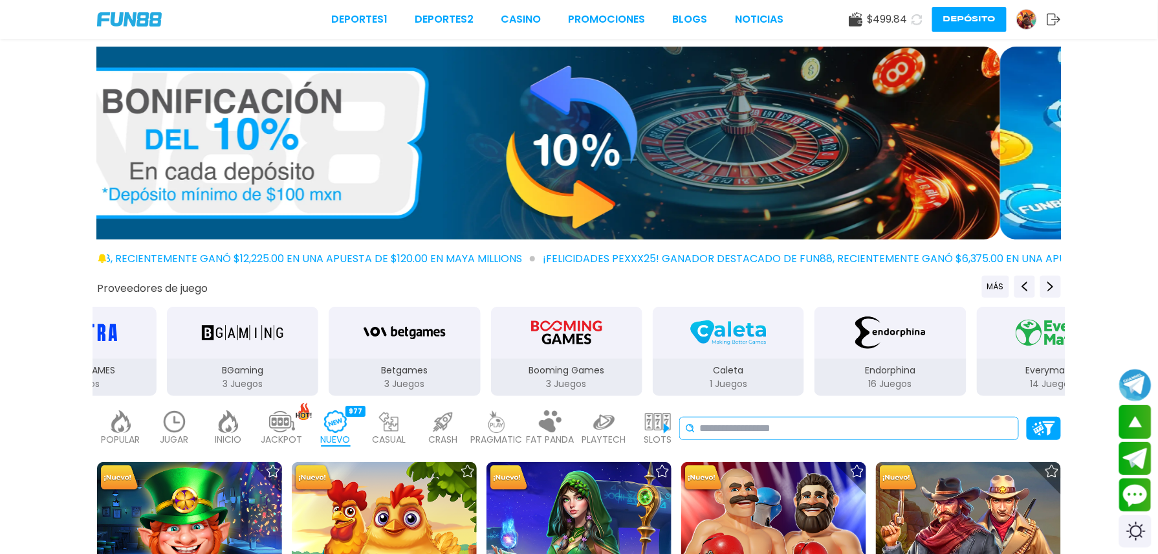
click at [788, 417] on div "No se ha encontrado ningún juego." at bounding box center [849, 428] width 340 height 23
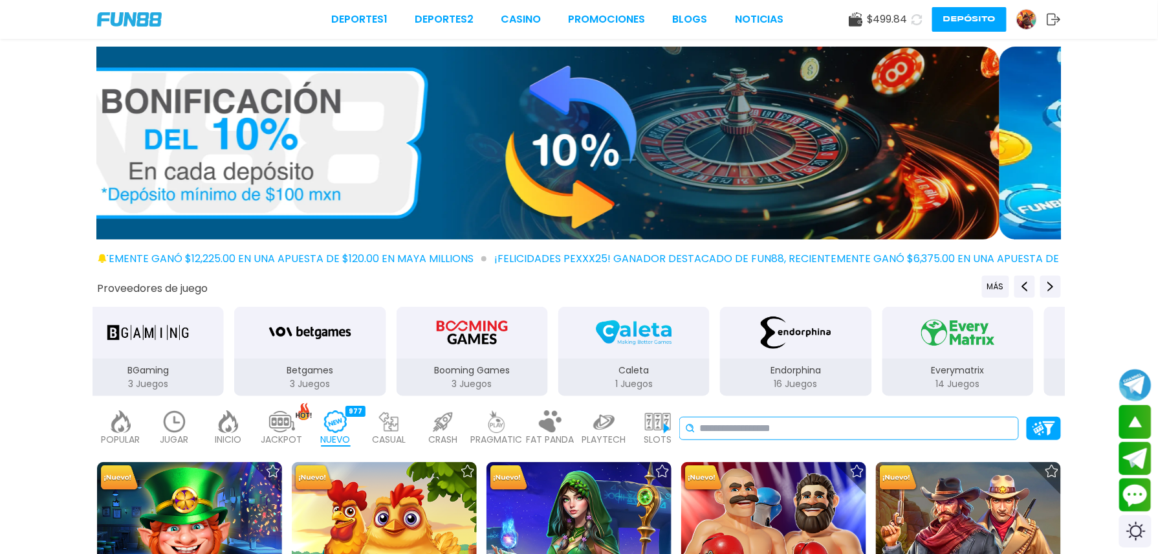
click at [763, 417] on div "No se ha encontrado ningún juego." at bounding box center [849, 428] width 340 height 23
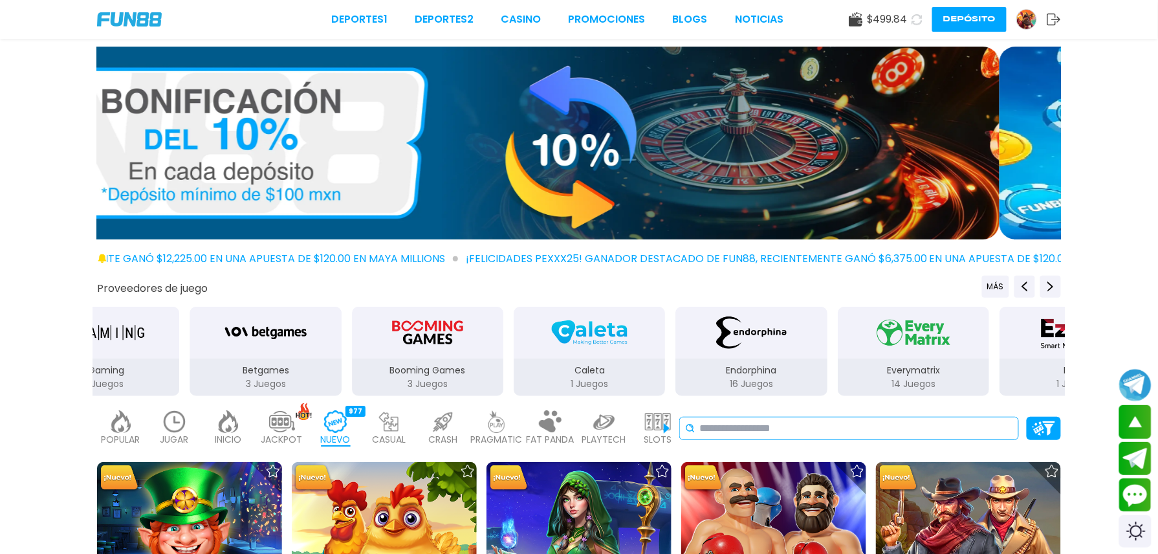
click at [761, 417] on div "No se ha encontrado ningún juego." at bounding box center [849, 428] width 340 height 23
click at [829, 420] on input at bounding box center [856, 428] width 314 height 16
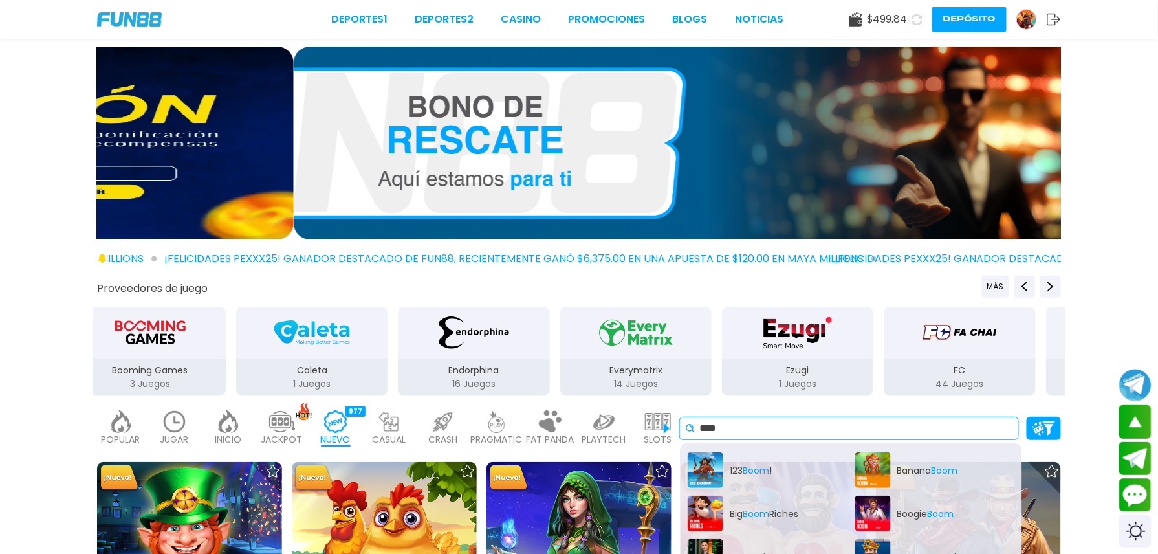
click at [847, 420] on input "****" at bounding box center [856, 428] width 314 height 16
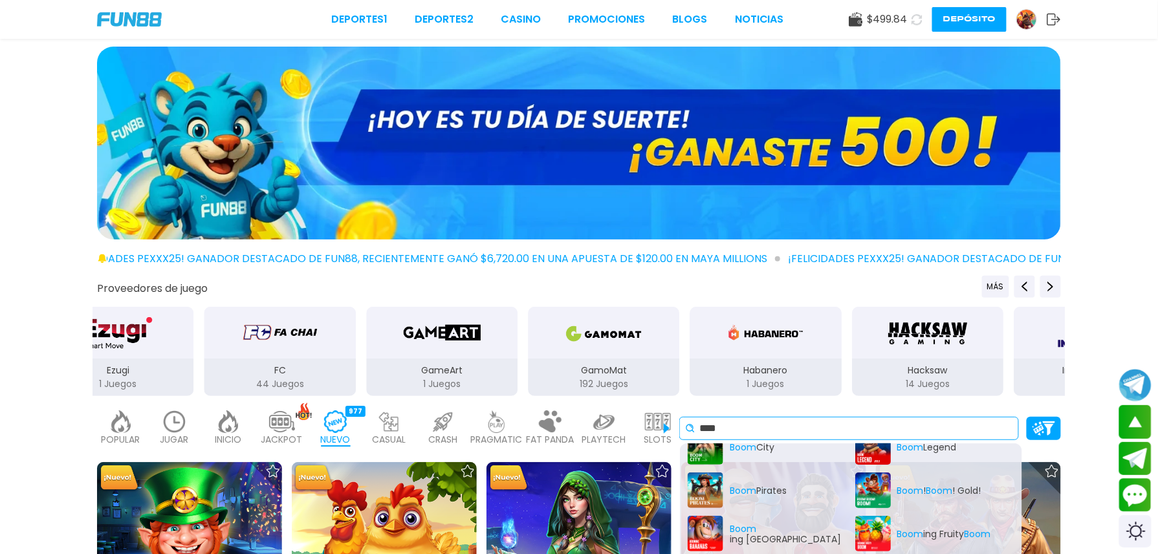
scroll to position [107, 0]
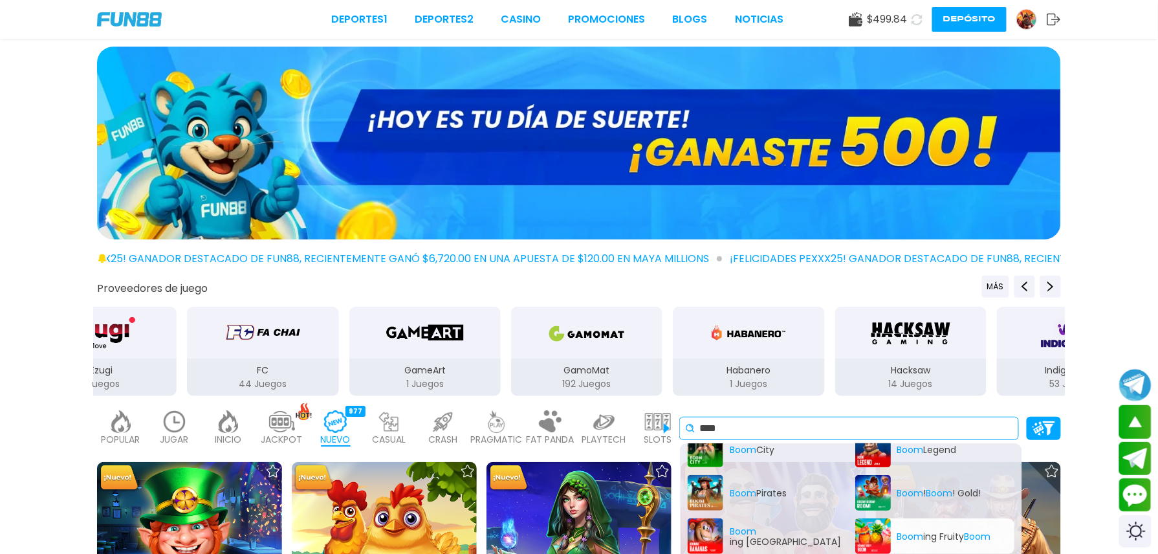
type input "****"
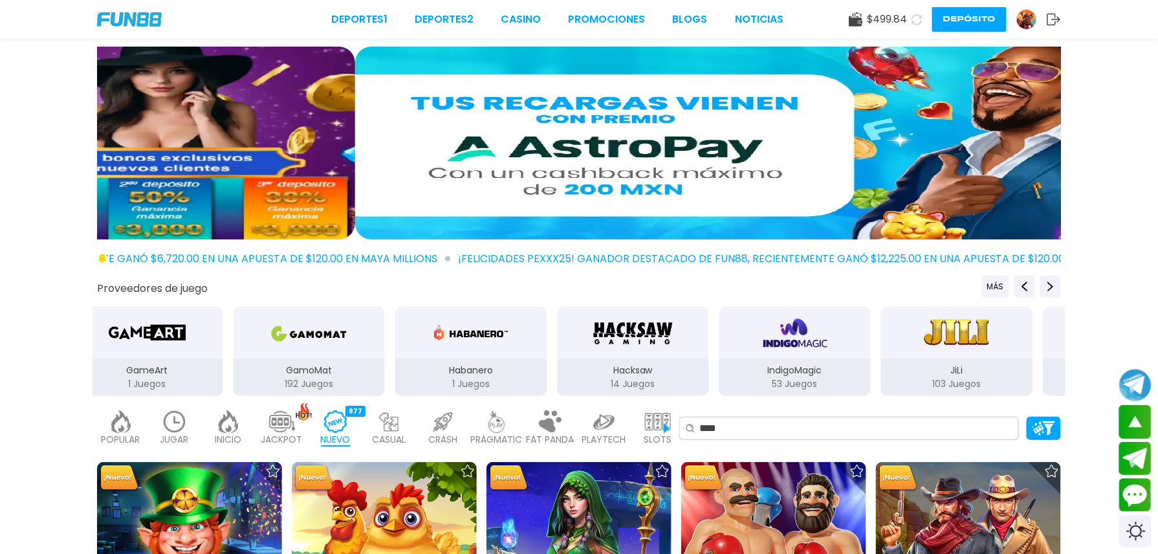
click at [198, 402] on div "JUGAR 21" at bounding box center [174, 428] width 47 height 52
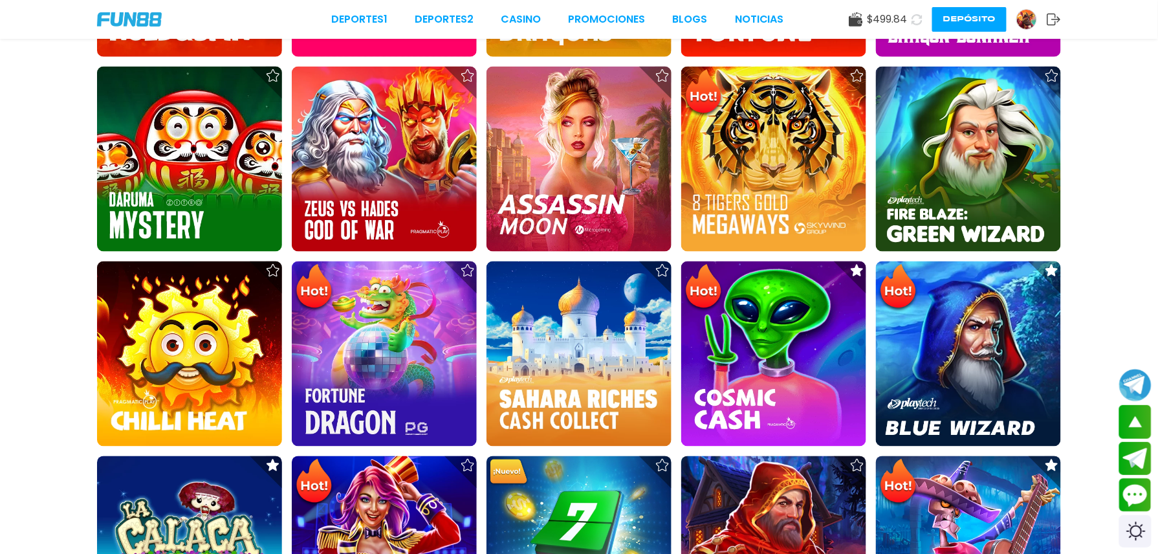
scroll to position [586, 0]
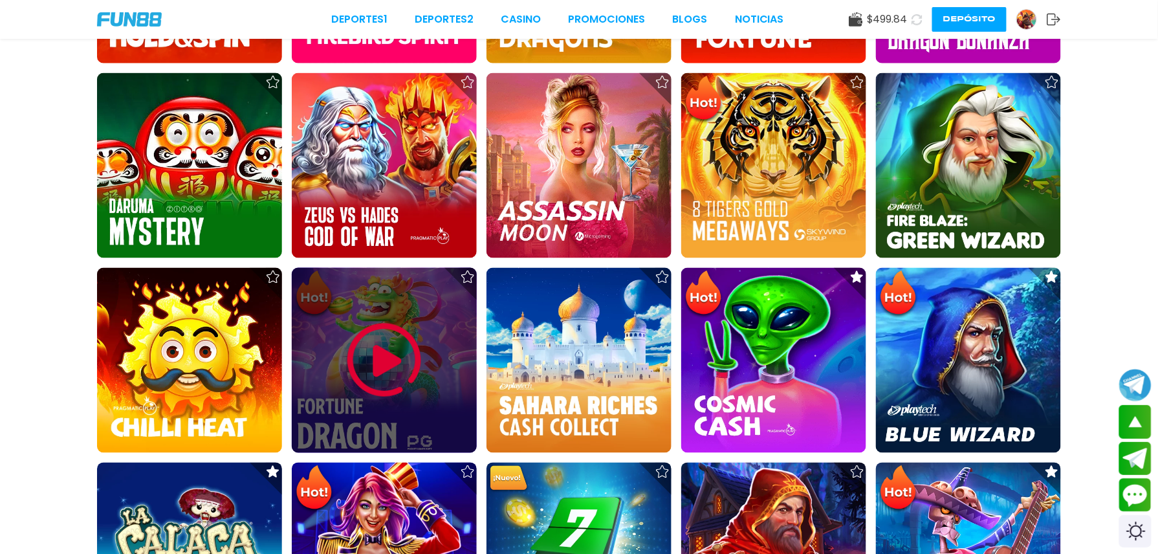
click at [461, 268] on div at bounding box center [384, 360] width 185 height 185
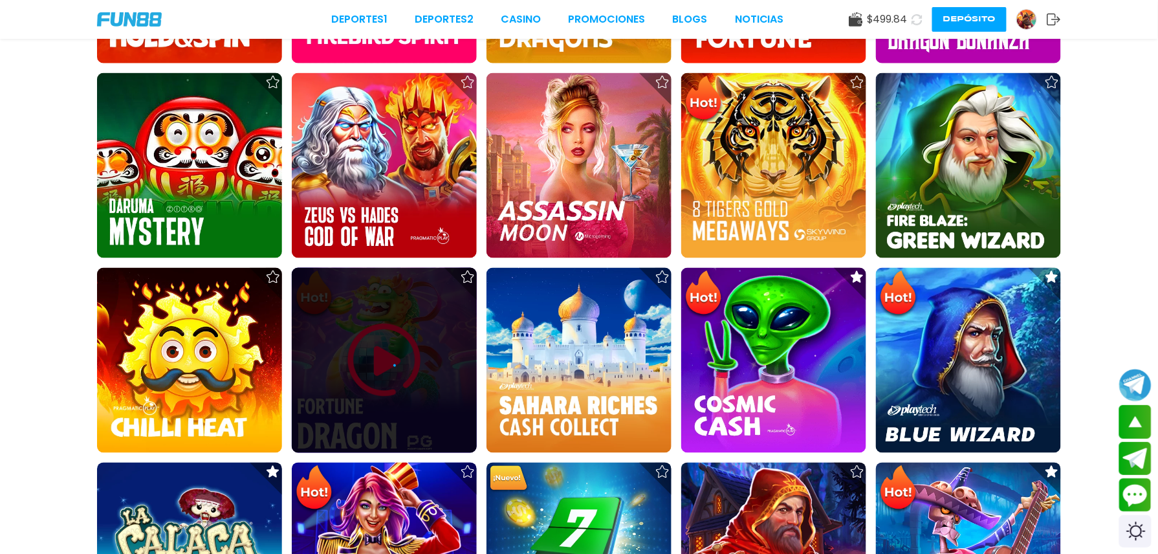
click at [461, 347] on div at bounding box center [384, 360] width 185 height 26
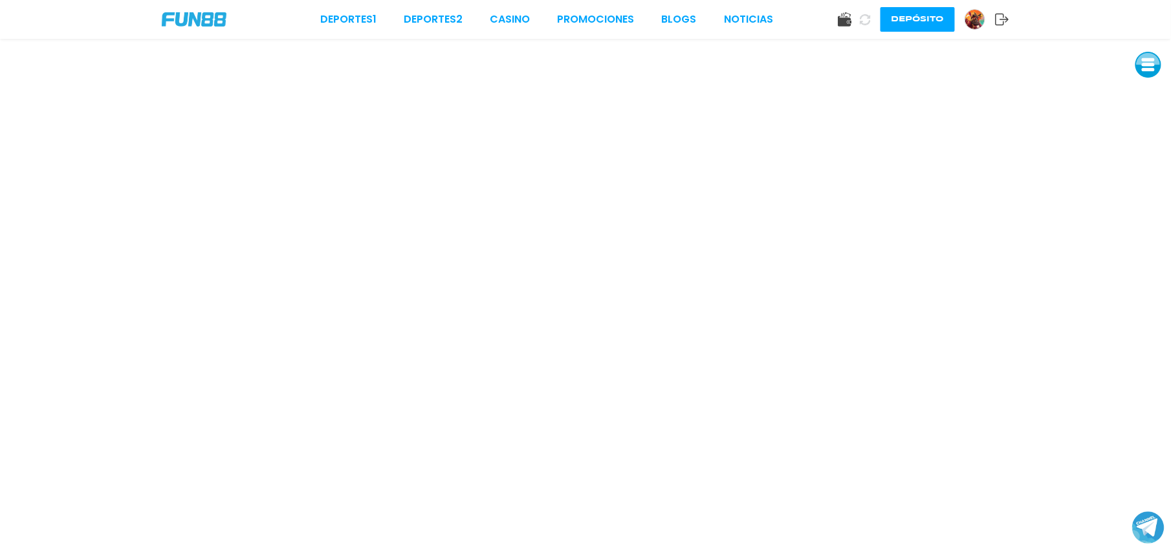
click at [964, 16] on img at bounding box center [974, 19] width 19 height 19
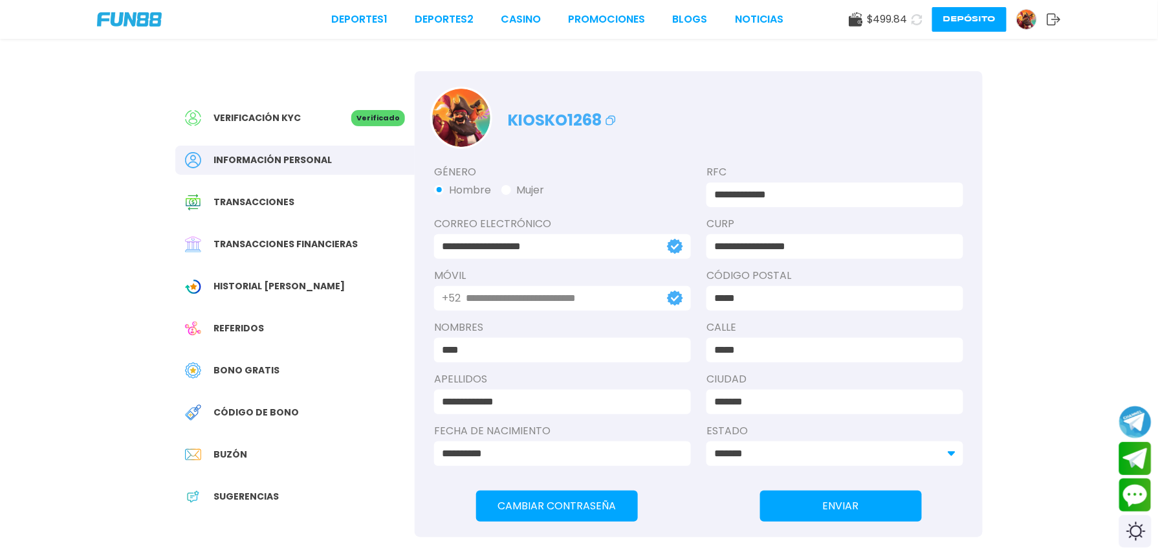
click at [324, 235] on div "Transacciones financieras" at bounding box center [294, 244] width 239 height 29
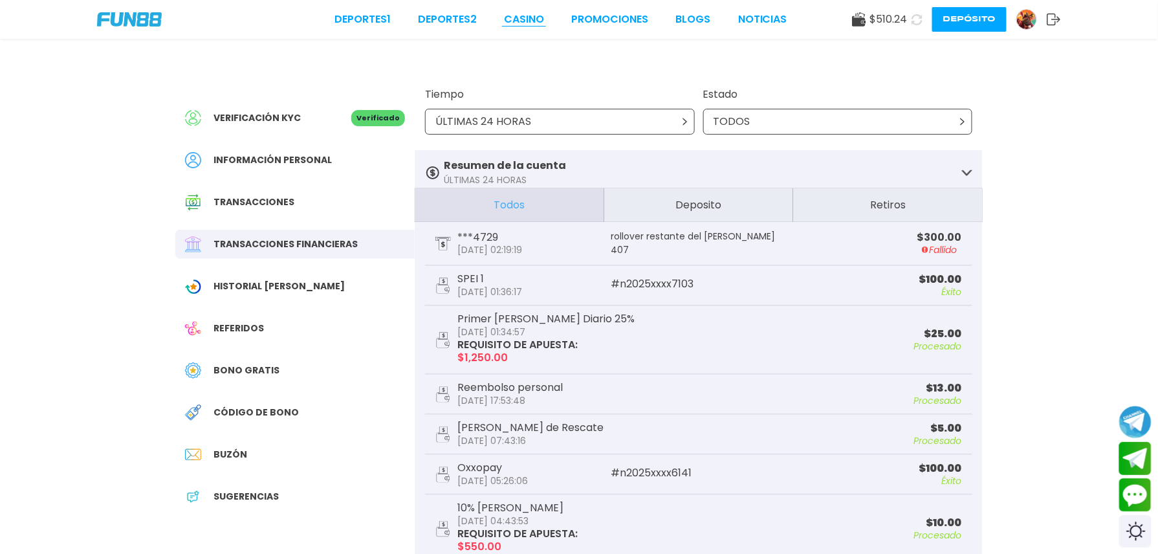
click at [504, 18] on link "CASINO" at bounding box center [524, 20] width 40 height 16
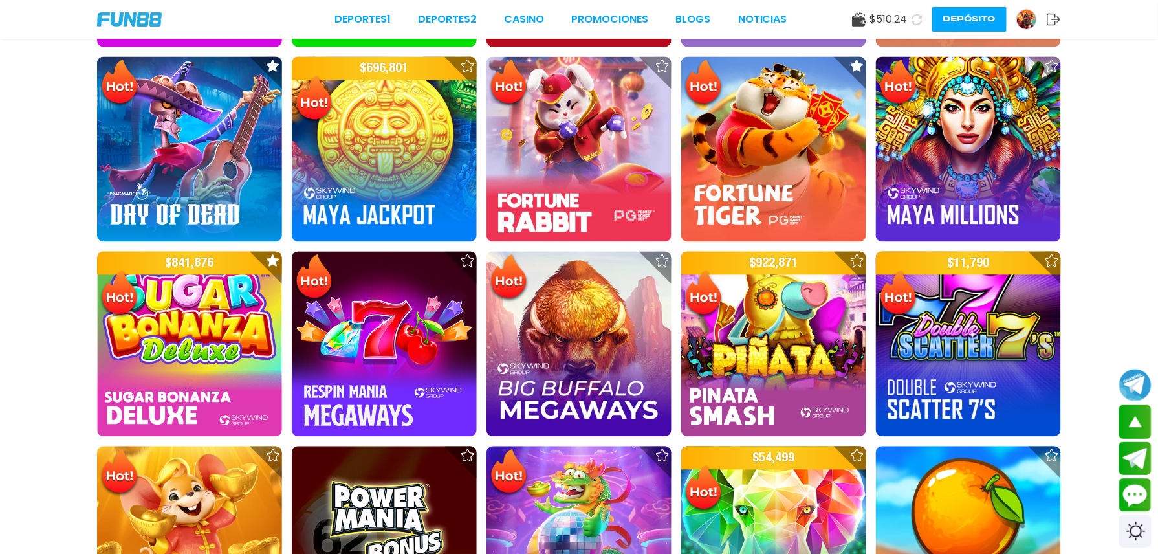
scroll to position [784, 0]
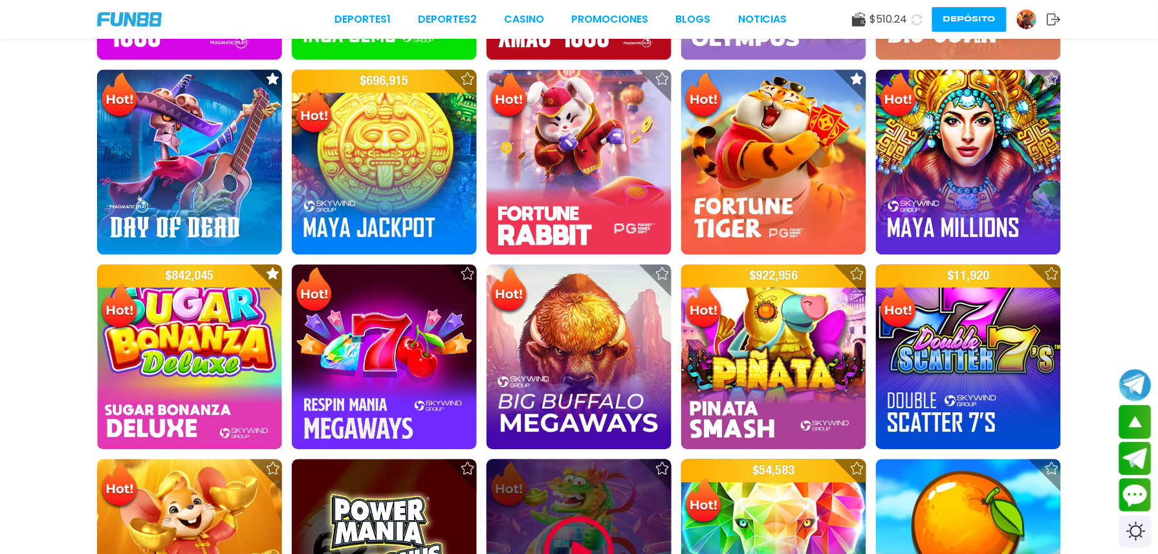
click at [598, 461] on img at bounding box center [579, 552] width 78 height 78
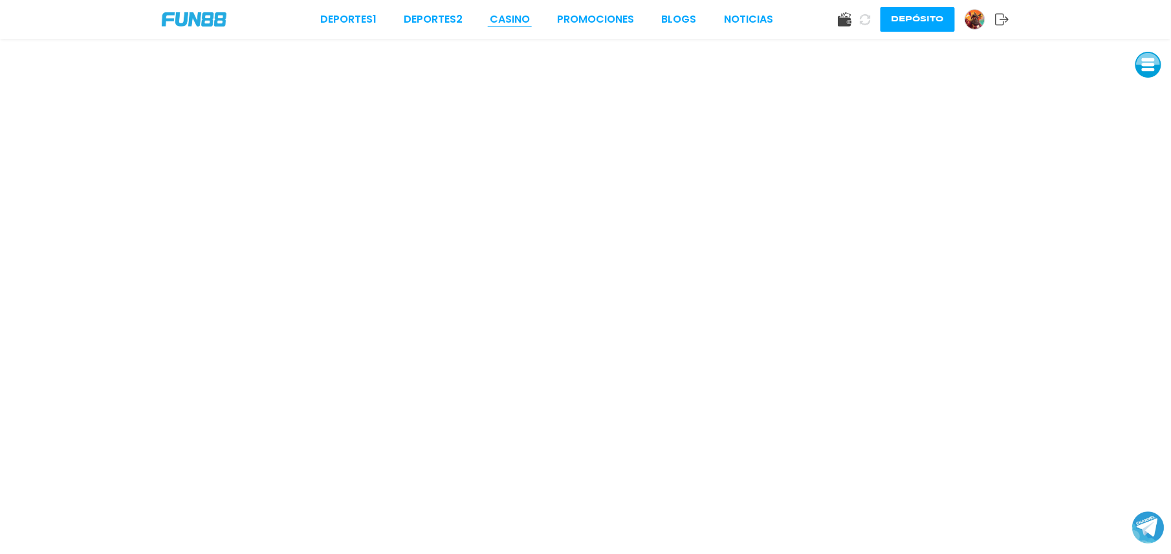
click at [513, 19] on link "CASINO" at bounding box center [510, 20] width 40 height 16
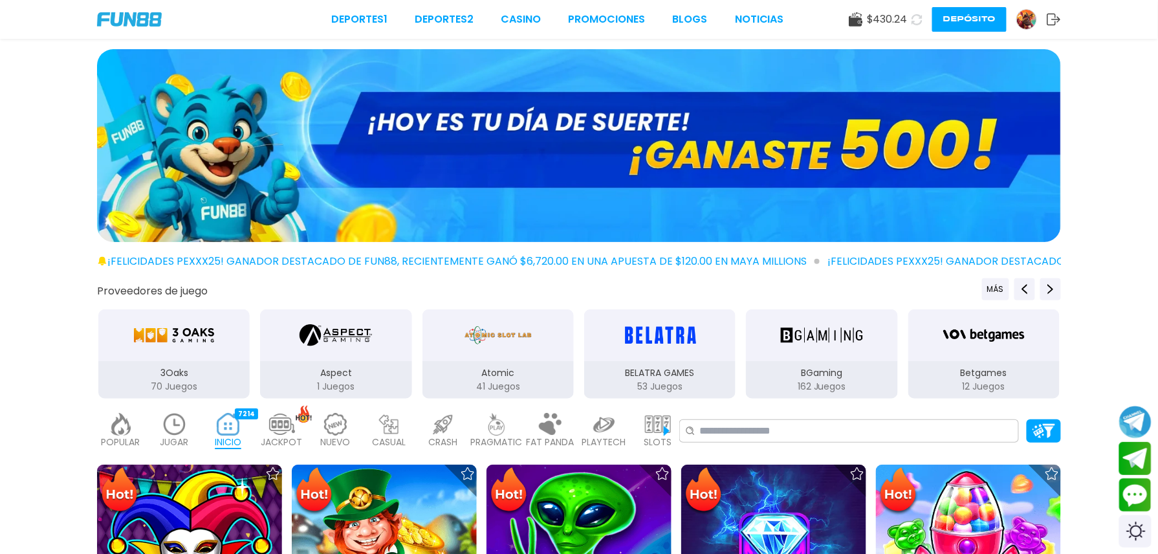
click at [907, 25] on button at bounding box center [916, 19] width 19 height 19
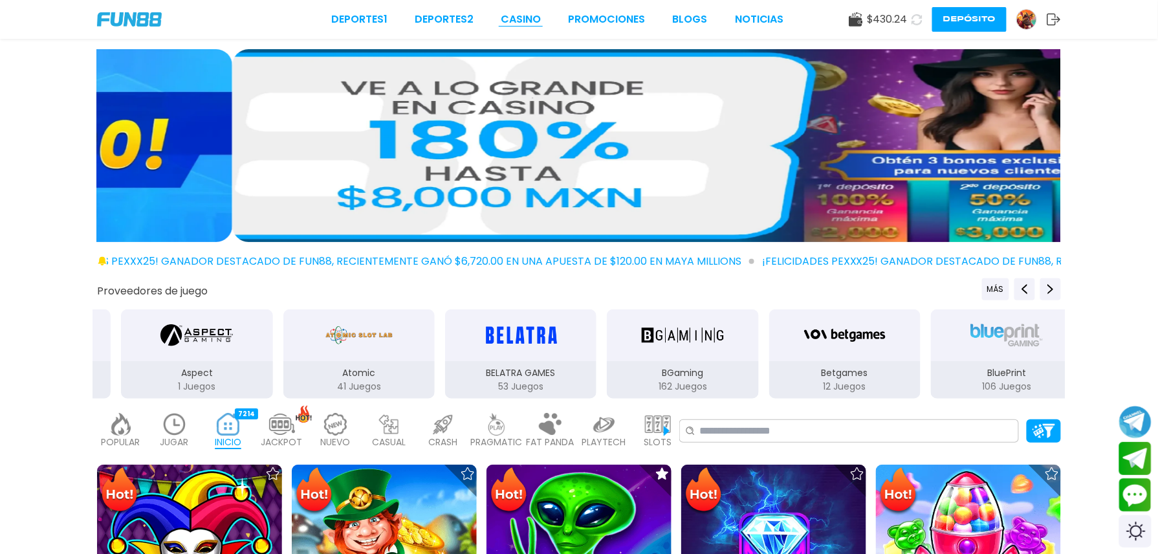
click at [501, 27] on link "CASINO" at bounding box center [521, 20] width 40 height 16
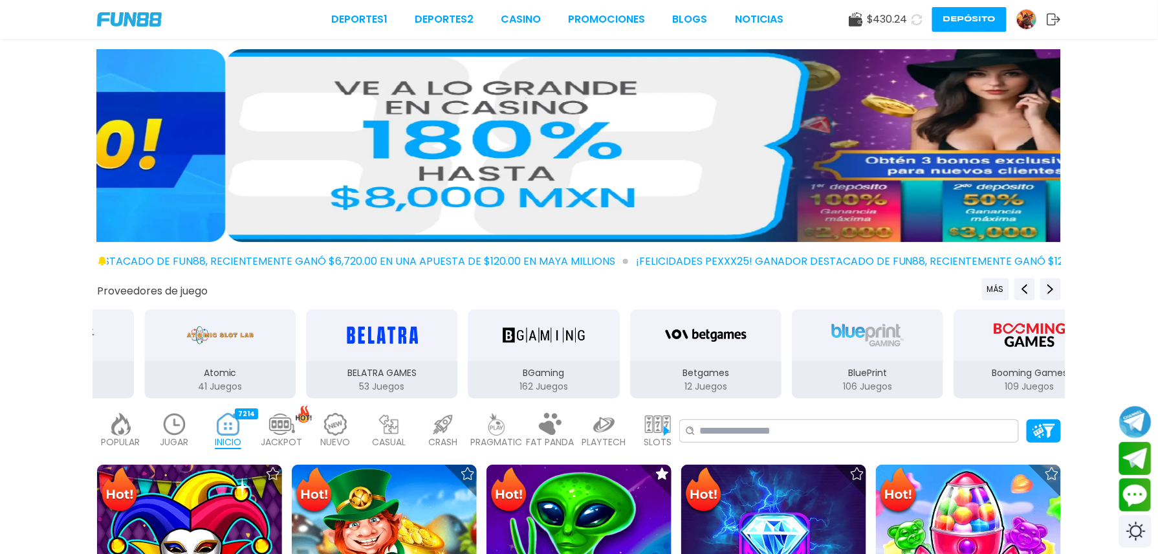
click at [867, 17] on span "$ 430.24" at bounding box center [887, 20] width 41 height 16
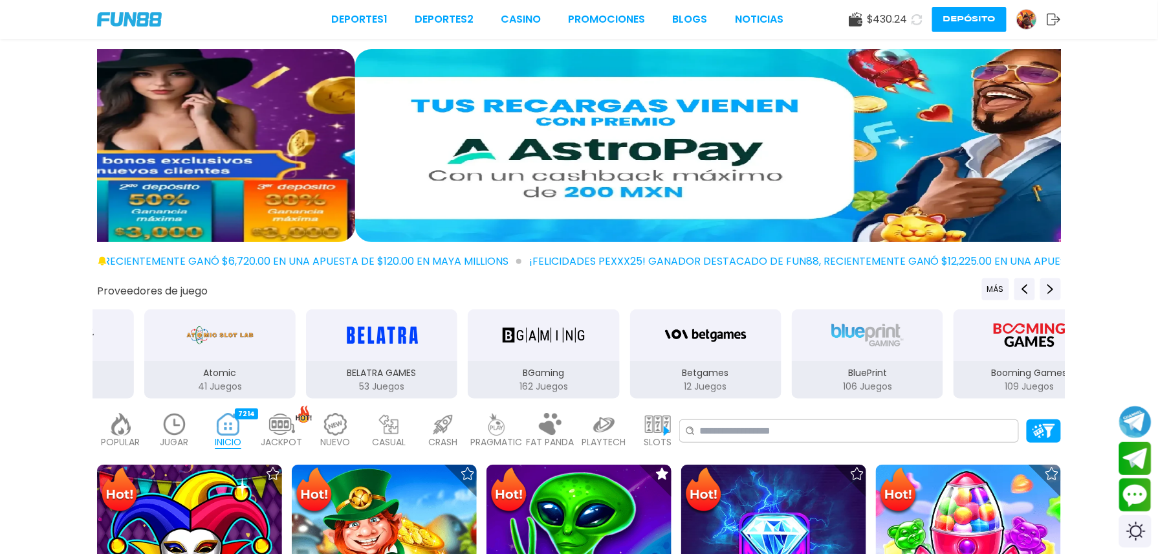
click at [849, 19] on use at bounding box center [856, 19] width 14 height 14
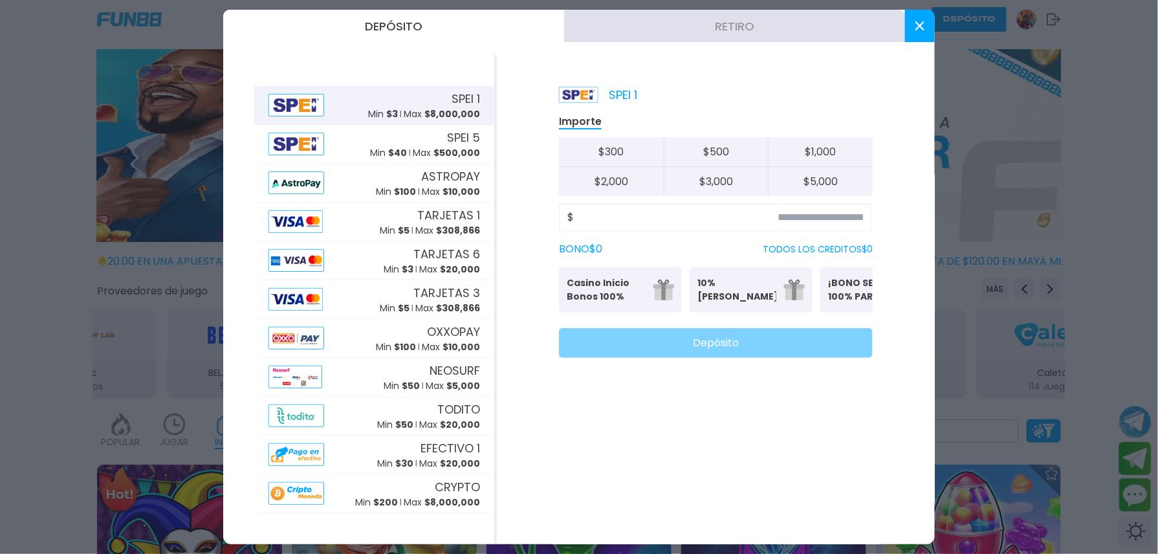
click at [463, 37] on button "Depósito" at bounding box center [393, 26] width 341 height 32
click at [464, 27] on button "Depósito" at bounding box center [393, 26] width 341 height 32
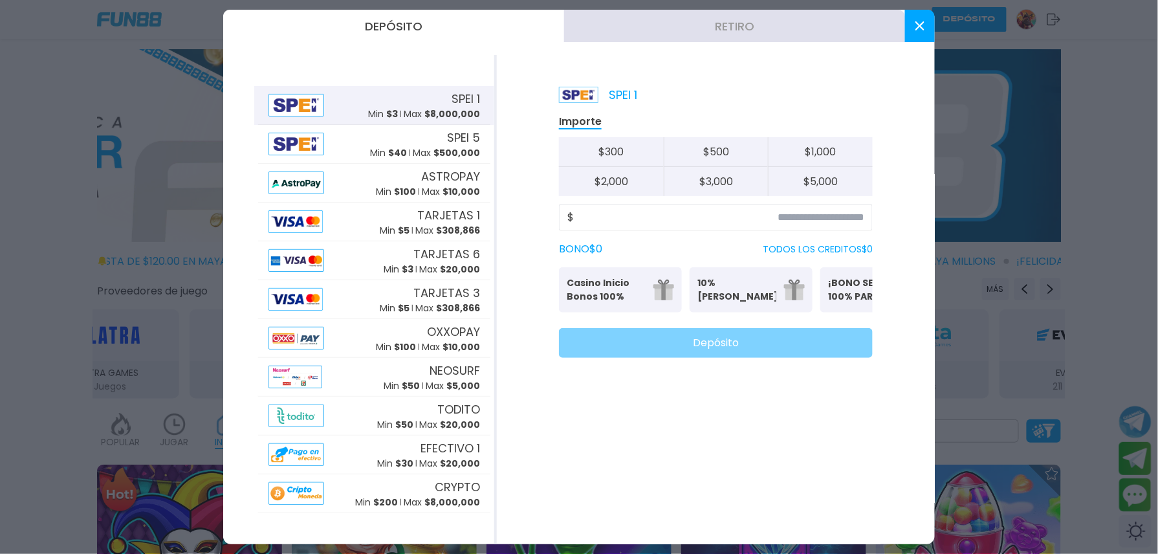
click at [664, 27] on button "Retiro" at bounding box center [734, 26] width 341 height 32
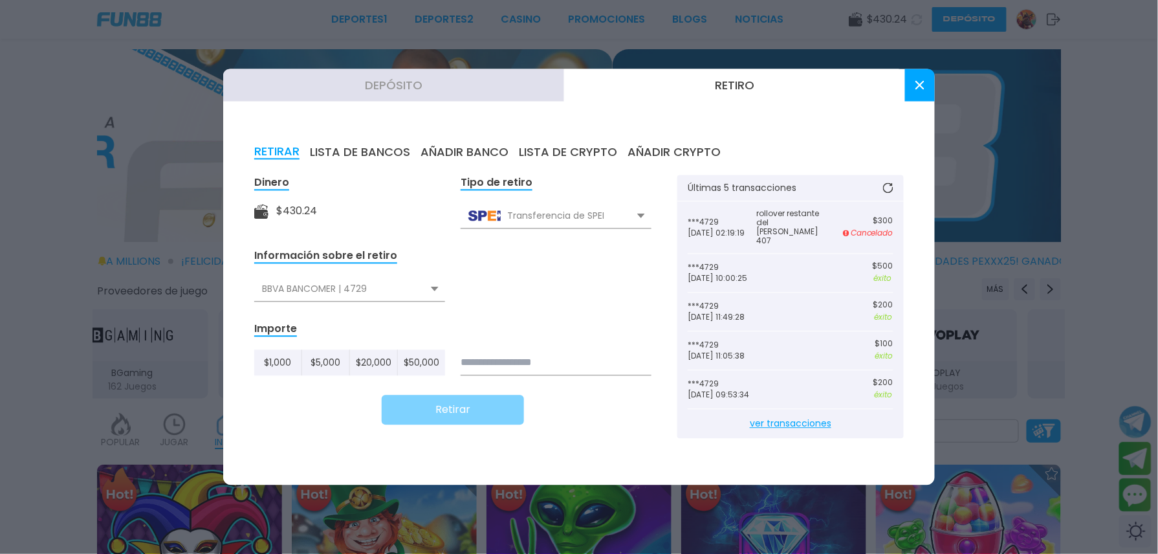
click at [500, 352] on input at bounding box center [556, 363] width 191 height 26
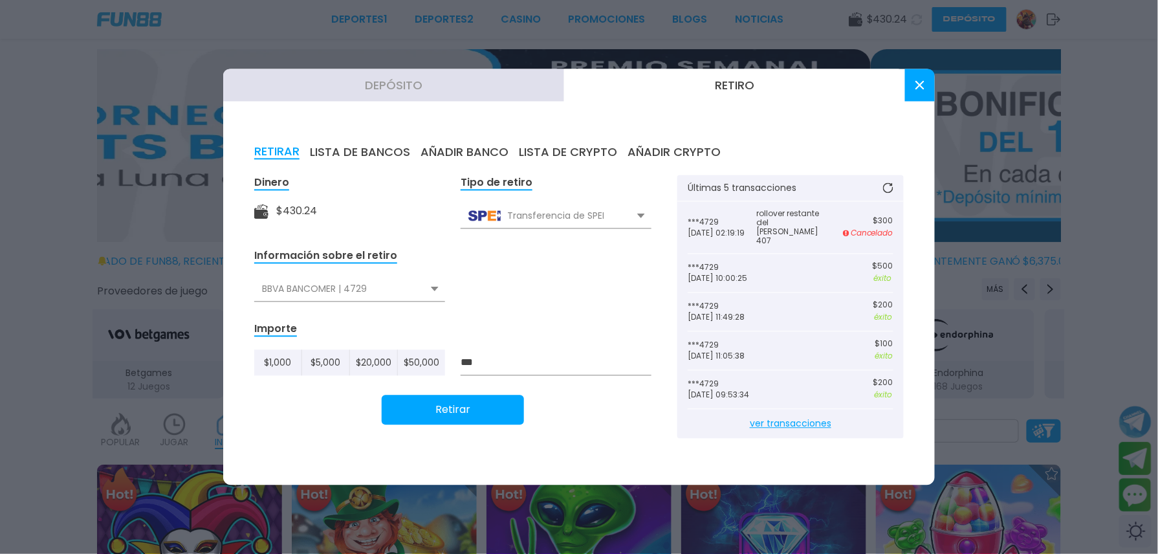
type input "***"
click at [474, 401] on button "Retirar" at bounding box center [453, 410] width 142 height 30
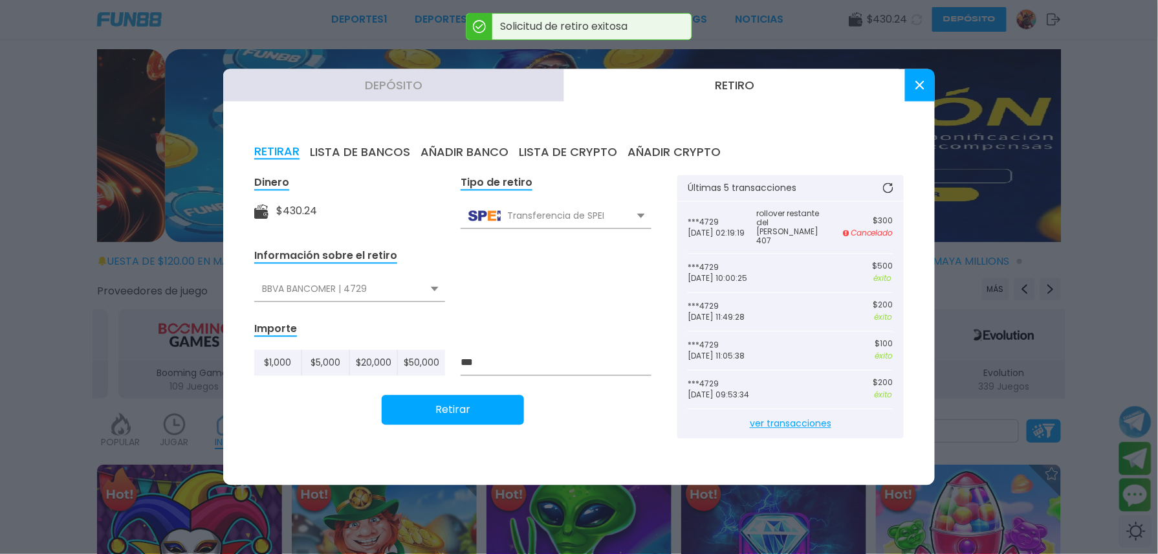
click at [922, 78] on button at bounding box center [920, 85] width 30 height 32
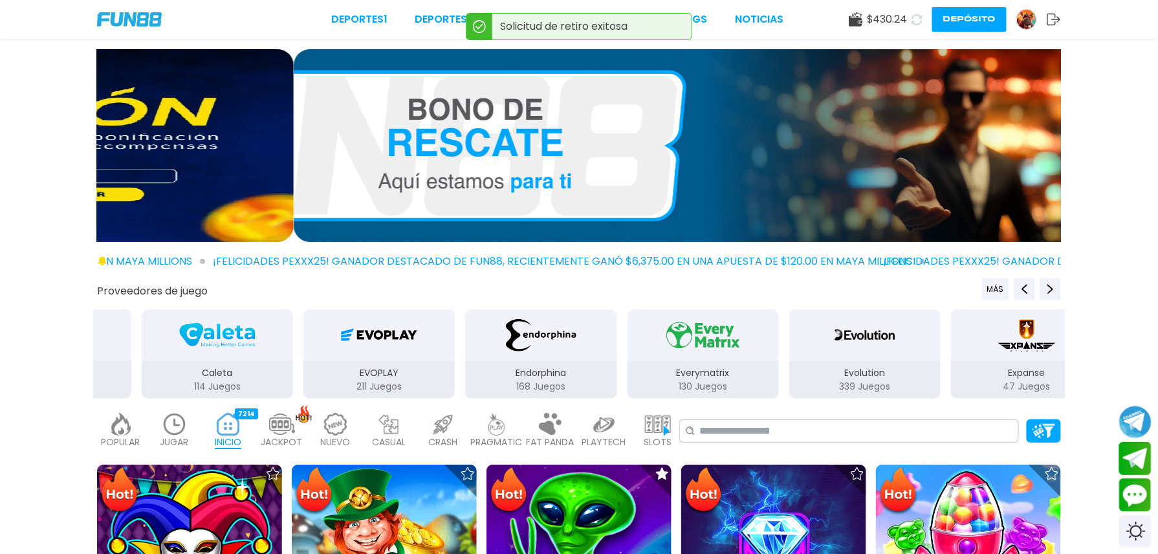
click at [189, 435] on p "JUGAR" at bounding box center [174, 442] width 28 height 14
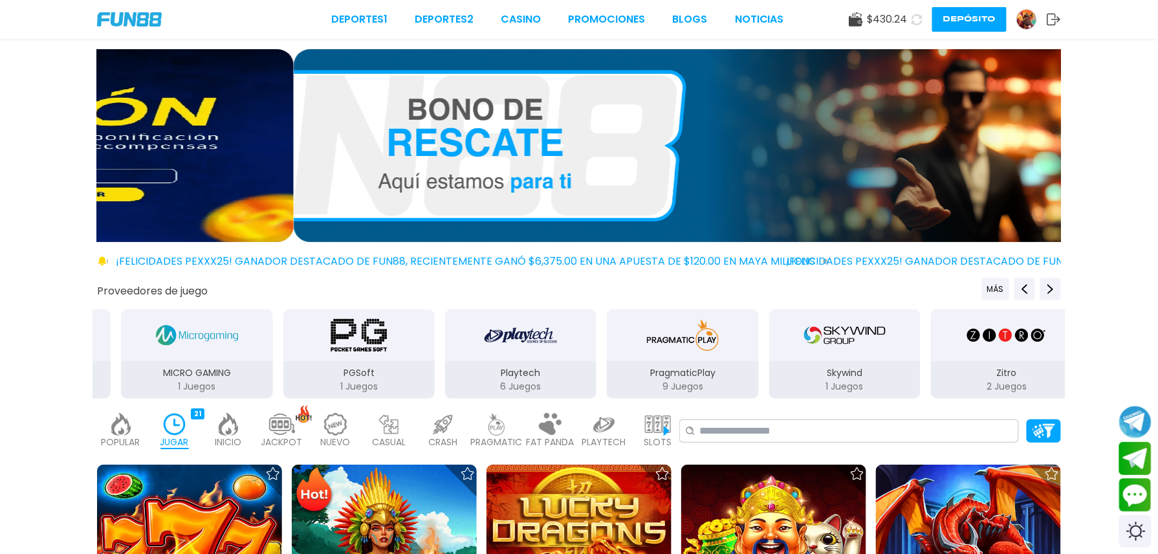
click at [134, 413] on img at bounding box center [121, 424] width 26 height 23
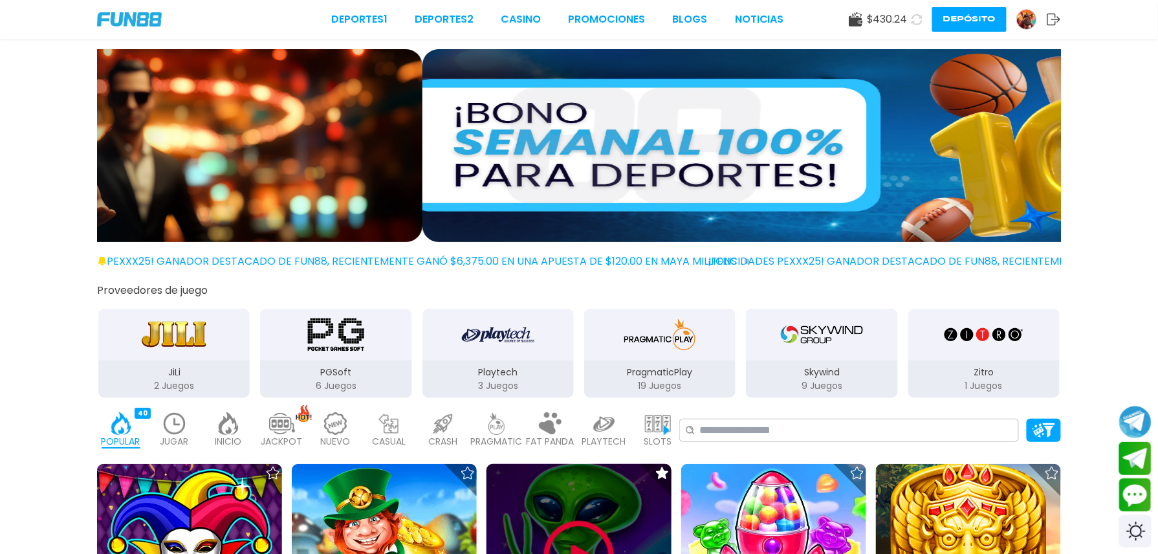
click at [510, 461] on div at bounding box center [578, 556] width 185 height 185
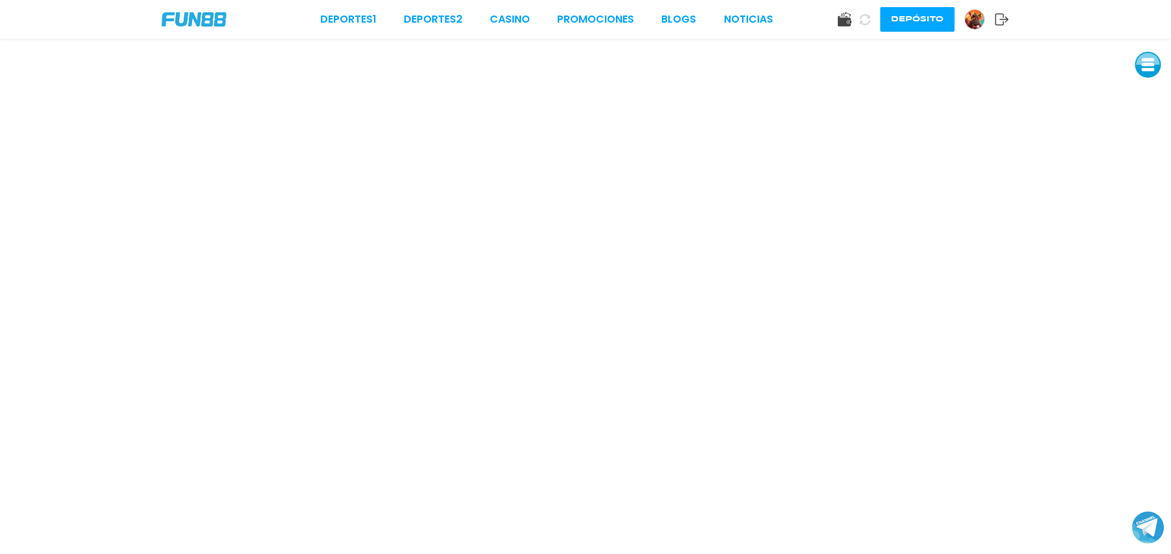
click at [520, 23] on div "Deportes 1 Deportes 2 CASINO Promociones BLOGS NOTICIAS Depósito" at bounding box center [585, 19] width 1171 height 39
click at [520, 23] on link "CASINO" at bounding box center [510, 20] width 40 height 16
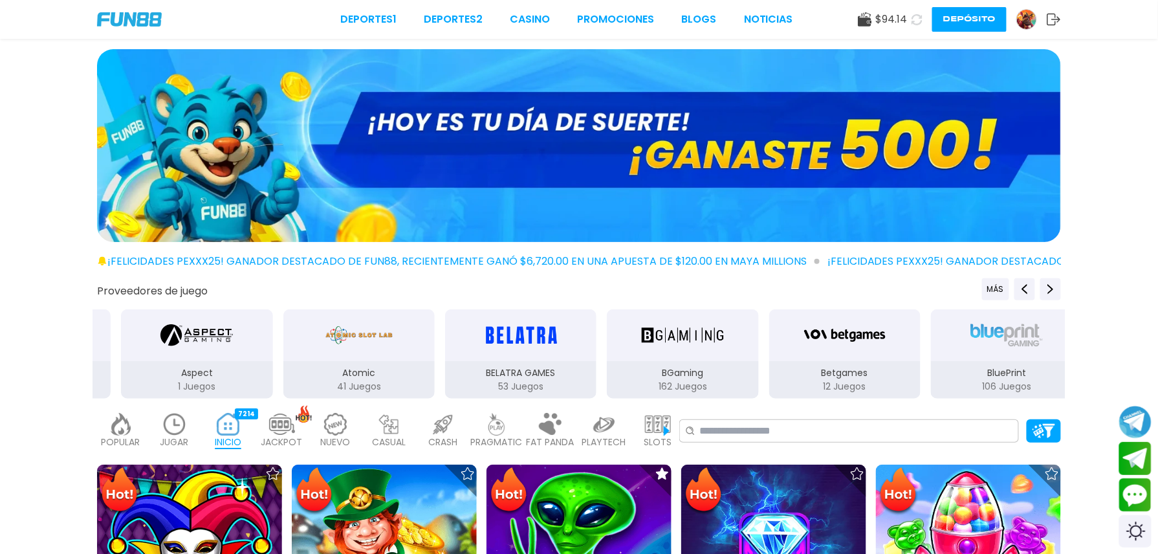
click at [546, 114] on img at bounding box center [579, 145] width 964 height 193
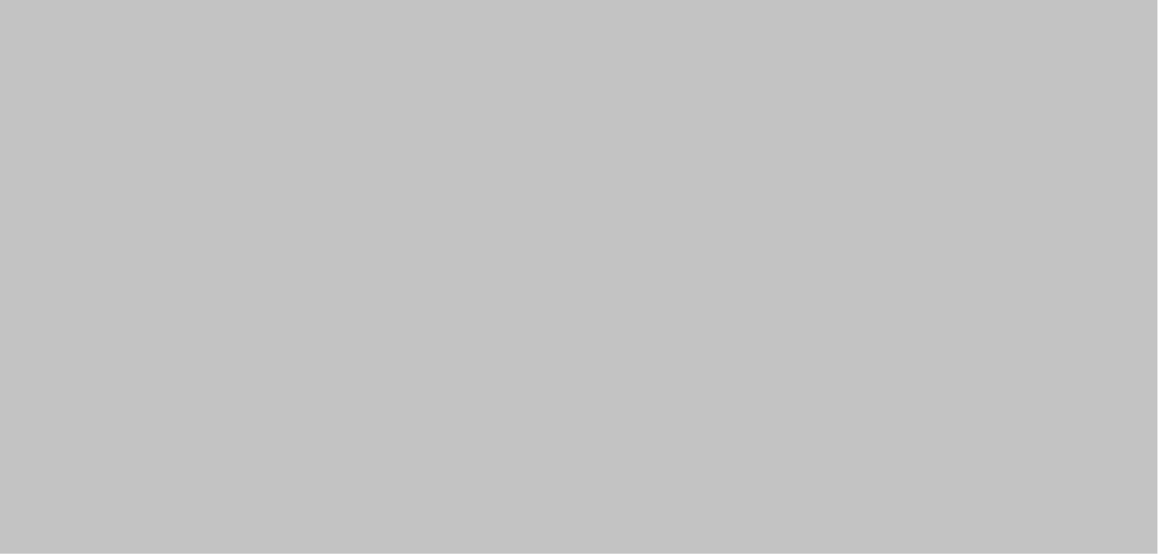
click at [410, 203] on div at bounding box center [579, 277] width 1158 height 554
click at [964, 109] on div at bounding box center [579, 277] width 1158 height 554
click at [964, 105] on div at bounding box center [579, 277] width 1158 height 554
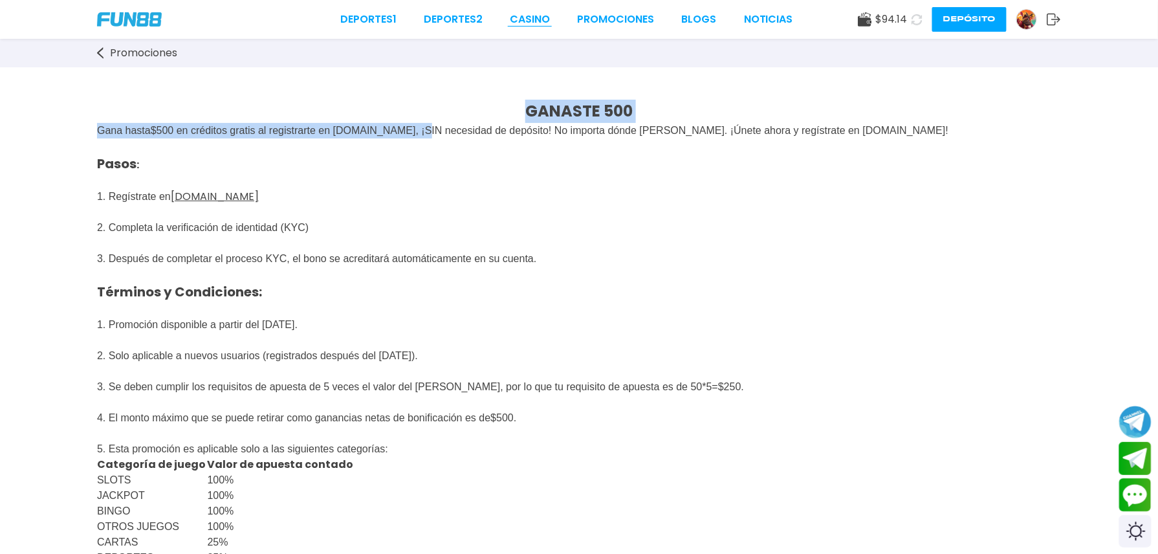
drag, startPoint x: 763, startPoint y: 62, endPoint x: 457, endPoint y: 17, distance: 309.9
click at [510, 17] on link "CASINO" at bounding box center [530, 20] width 40 height 16
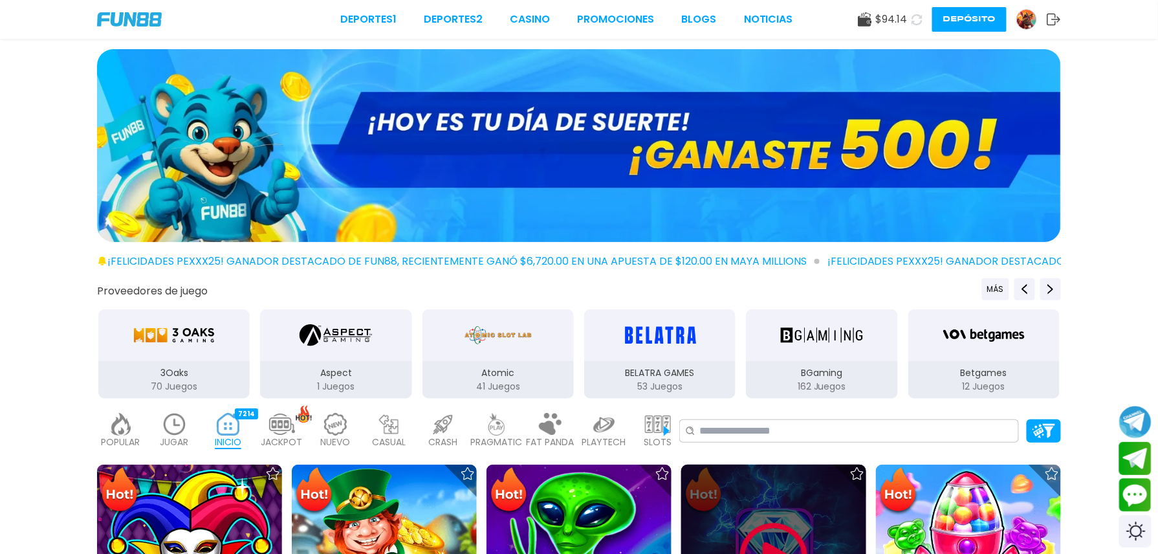
click at [748, 461] on div at bounding box center [773, 556] width 185 height 185
